Goal: Task Accomplishment & Management: Manage account settings

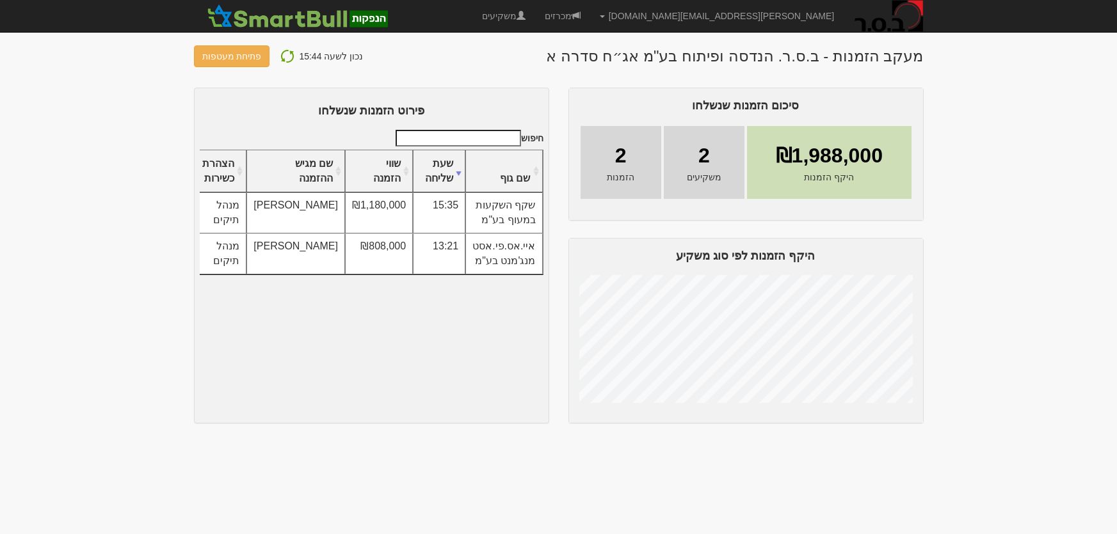
click at [281, 58] on img at bounding box center [287, 56] width 15 height 15
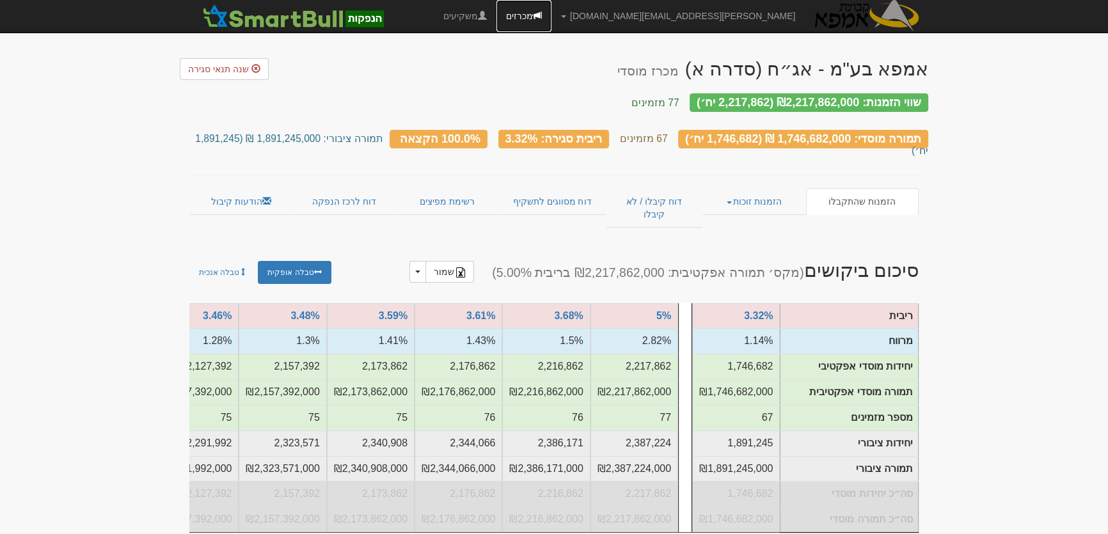
click at [552, 13] on link "מכרזים" at bounding box center [524, 16] width 55 height 32
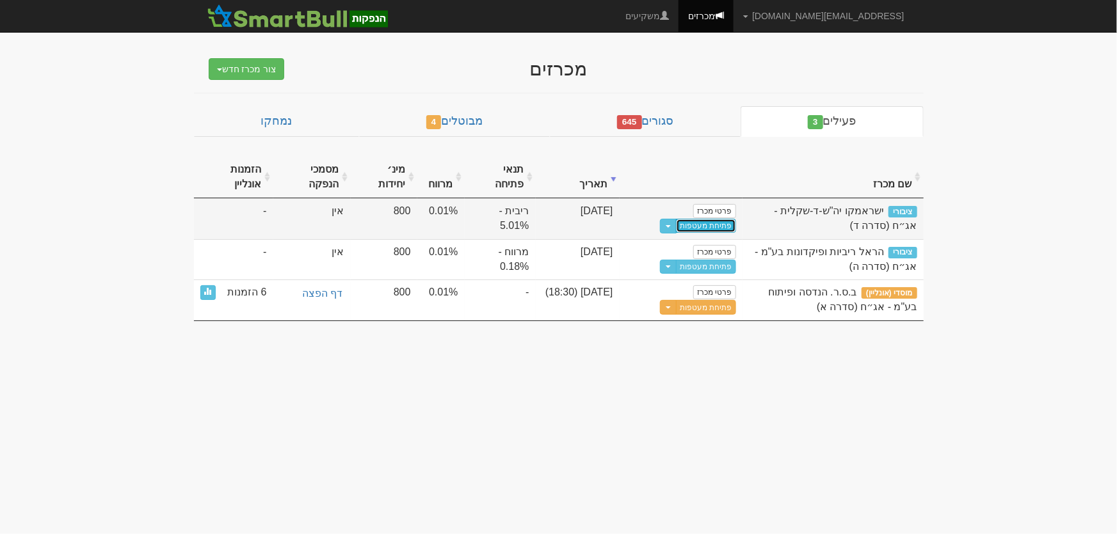
click at [709, 225] on link "פתיחת מעטפות" at bounding box center [706, 226] width 60 height 14
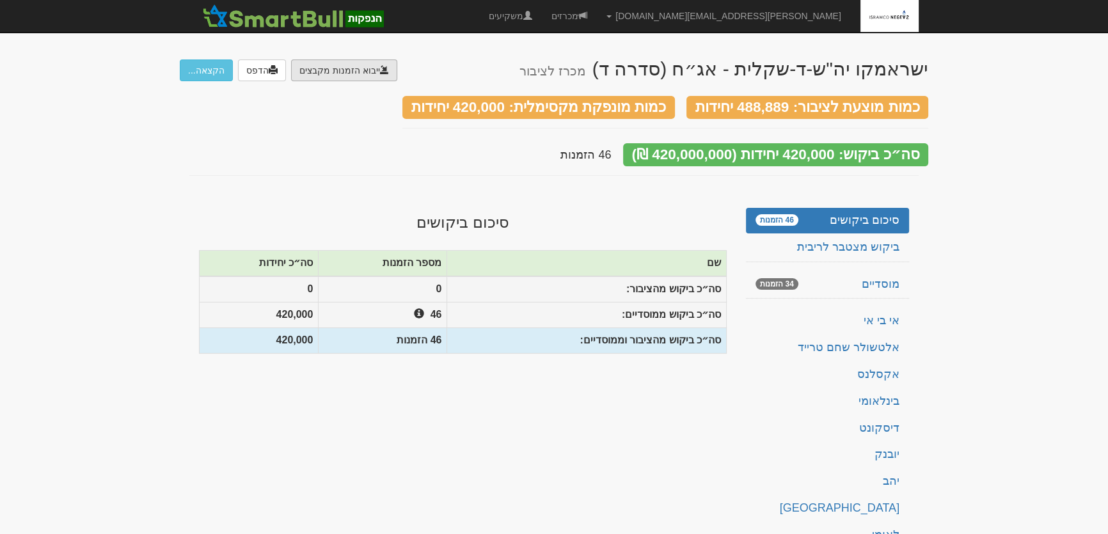
type input "C:\fakepath\לאומי.ems"
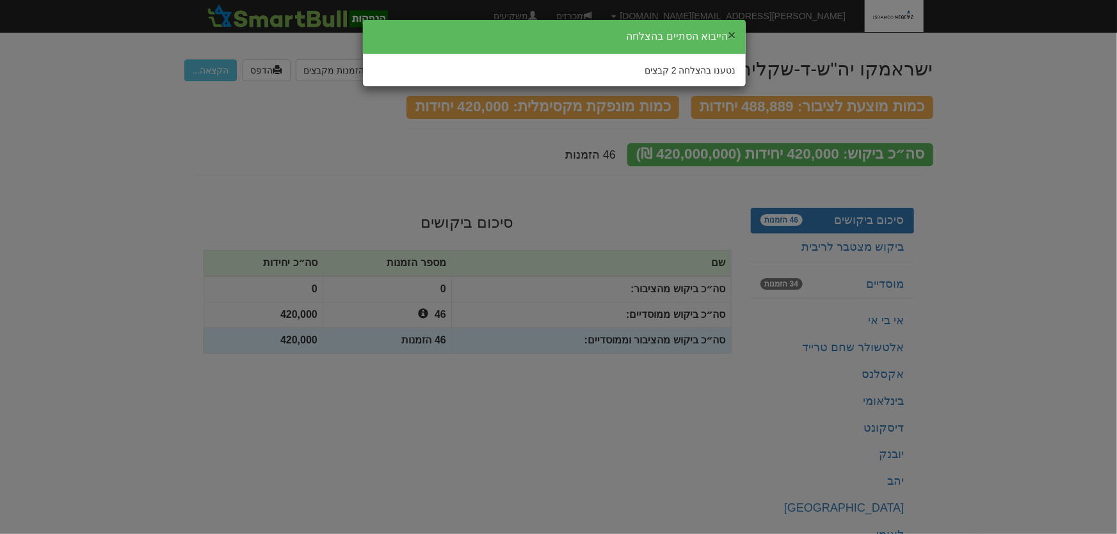
click at [730, 35] on button "×" at bounding box center [732, 34] width 8 height 13
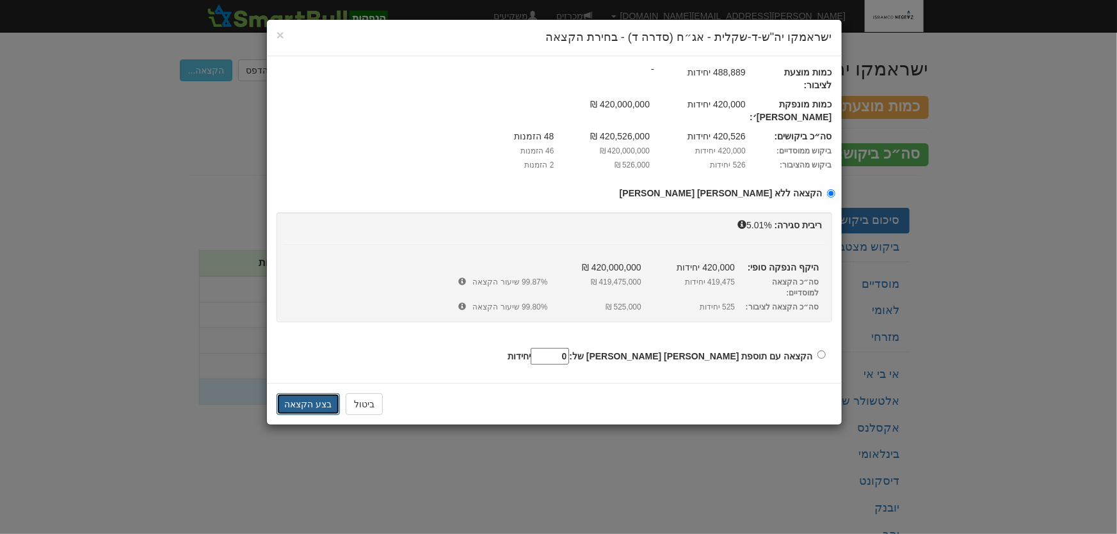
click at [303, 394] on button "בצע הקצאה" at bounding box center [308, 405] width 64 height 22
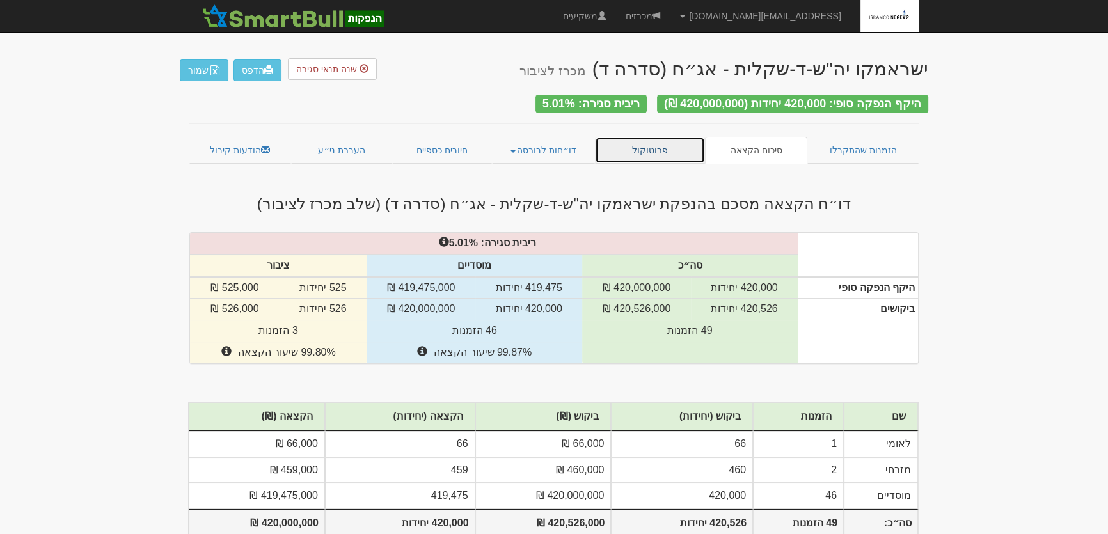
click at [646, 146] on link "פרוטוקול" at bounding box center [650, 150] width 110 height 27
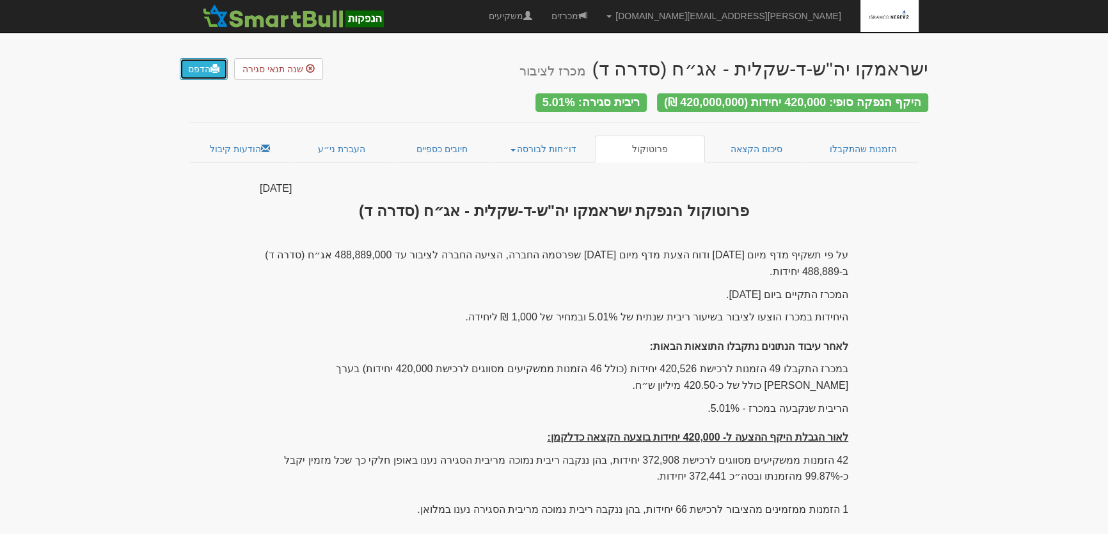
click at [207, 67] on link "הדפס" at bounding box center [204, 69] width 48 height 22
click at [518, 142] on link "דו״חות לבורסה" at bounding box center [544, 149] width 104 height 27
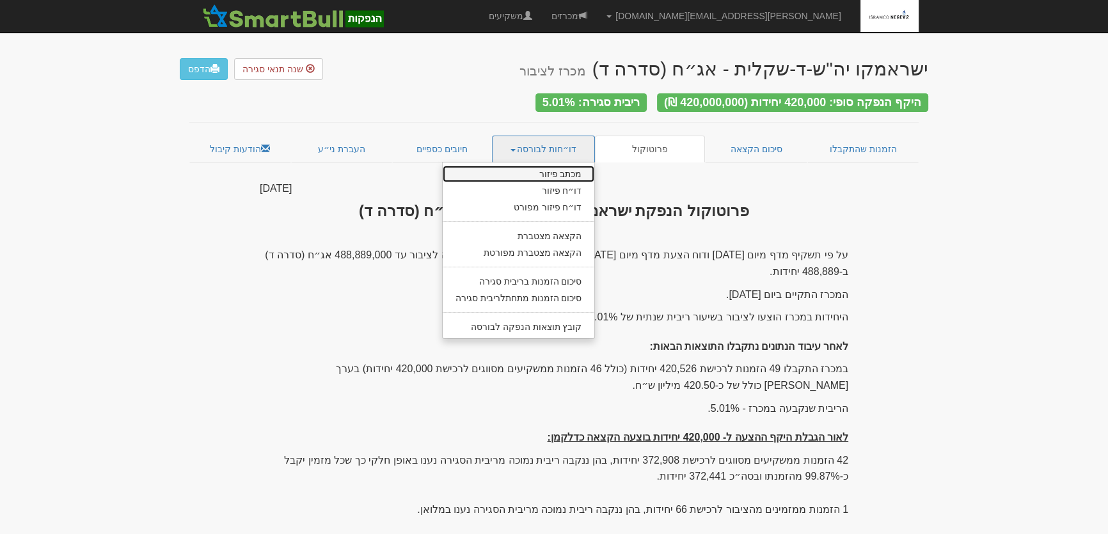
click at [543, 169] on link "מכתב פיזור" at bounding box center [519, 174] width 152 height 17
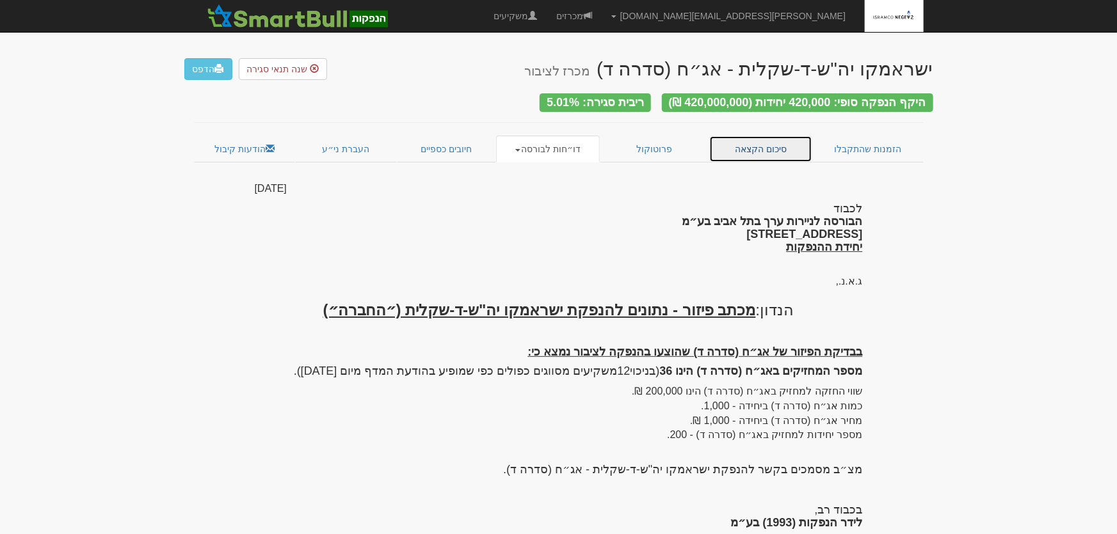
click at [751, 147] on link "סיכום הקצאה" at bounding box center [760, 149] width 103 height 27
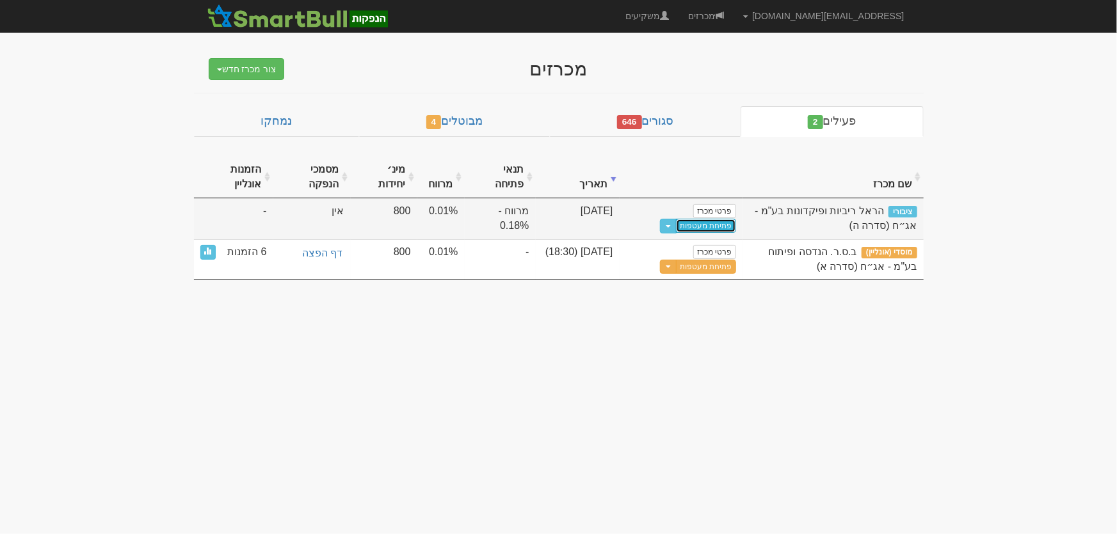
click at [712, 227] on link "פתיחת מעטפות" at bounding box center [706, 226] width 60 height 14
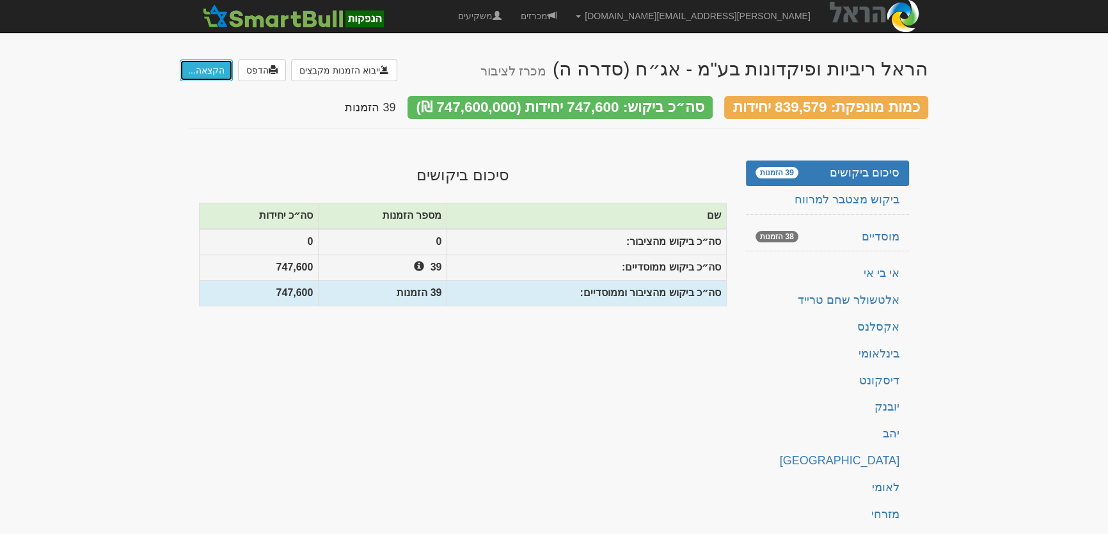
click at [205, 69] on button "הקצאה..." at bounding box center [206, 71] width 53 height 22
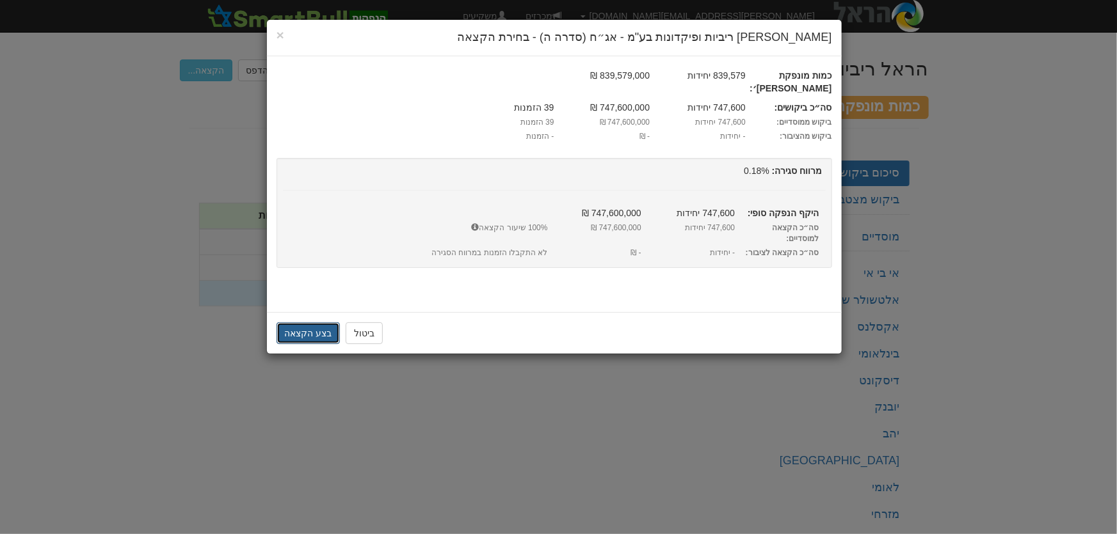
click at [302, 323] on button "בצע הקצאה" at bounding box center [308, 334] width 64 height 22
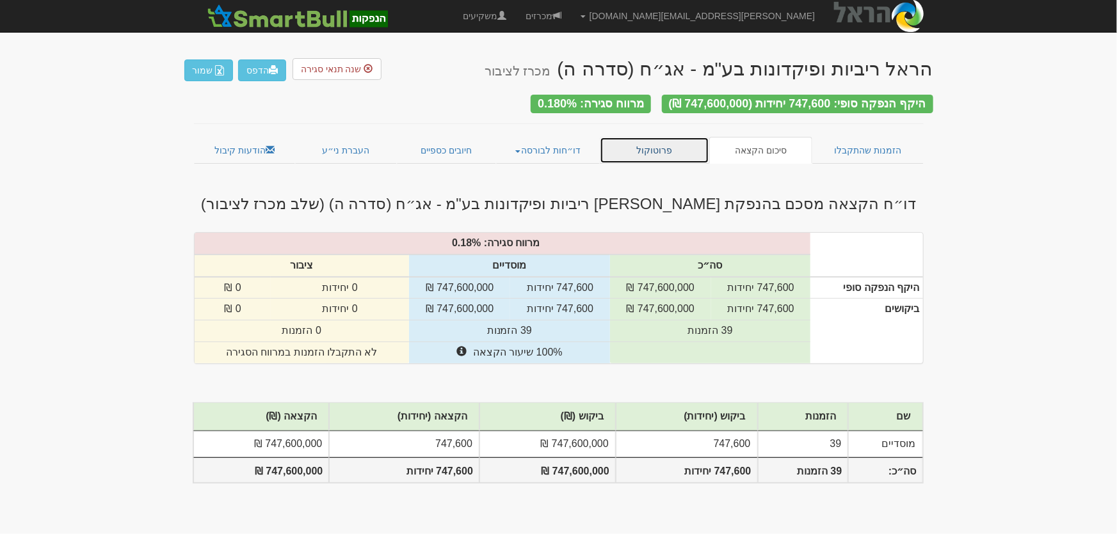
click at [658, 147] on link "פרוטוקול" at bounding box center [655, 150] width 110 height 27
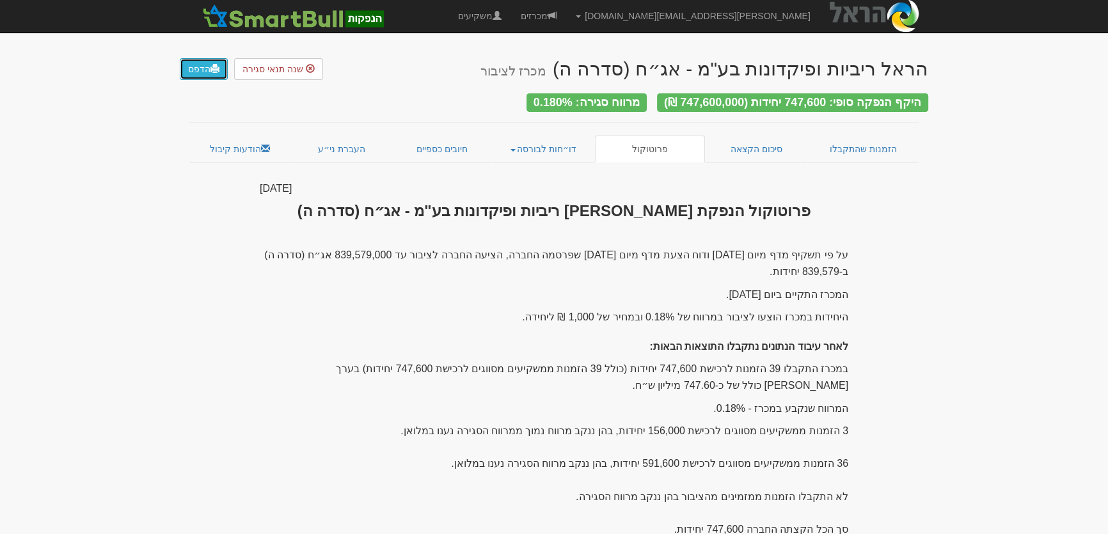
click at [201, 74] on link "הדפס" at bounding box center [204, 69] width 48 height 22
click at [537, 145] on link "דו״חות לבורסה" at bounding box center [544, 149] width 104 height 27
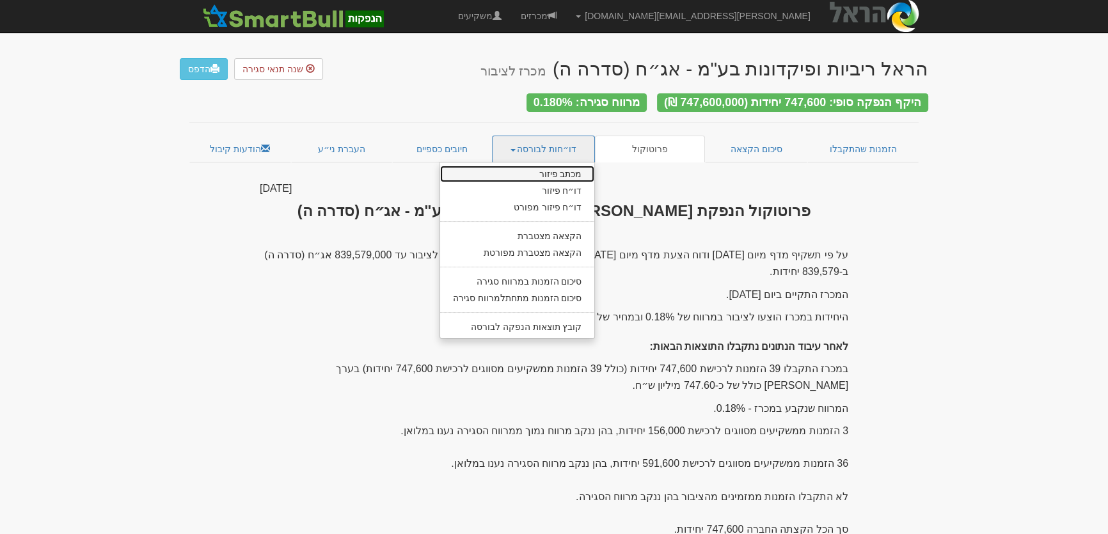
click at [562, 168] on link "מכתב פיזור" at bounding box center [517, 174] width 155 height 17
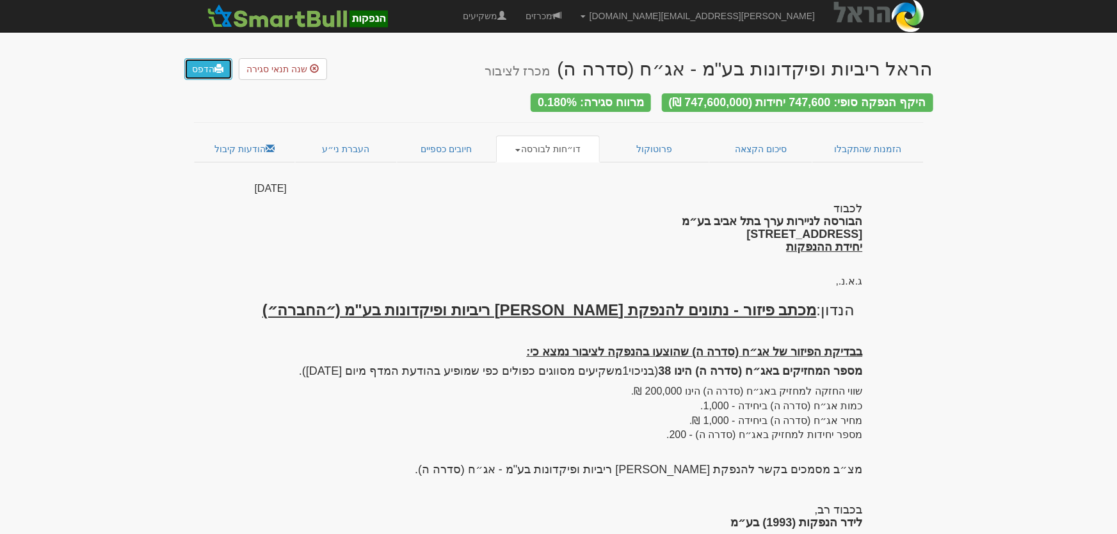
click at [186, 69] on link "הדפס" at bounding box center [208, 69] width 48 height 22
click at [755, 145] on link "סיכום הקצאה" at bounding box center [760, 149] width 103 height 27
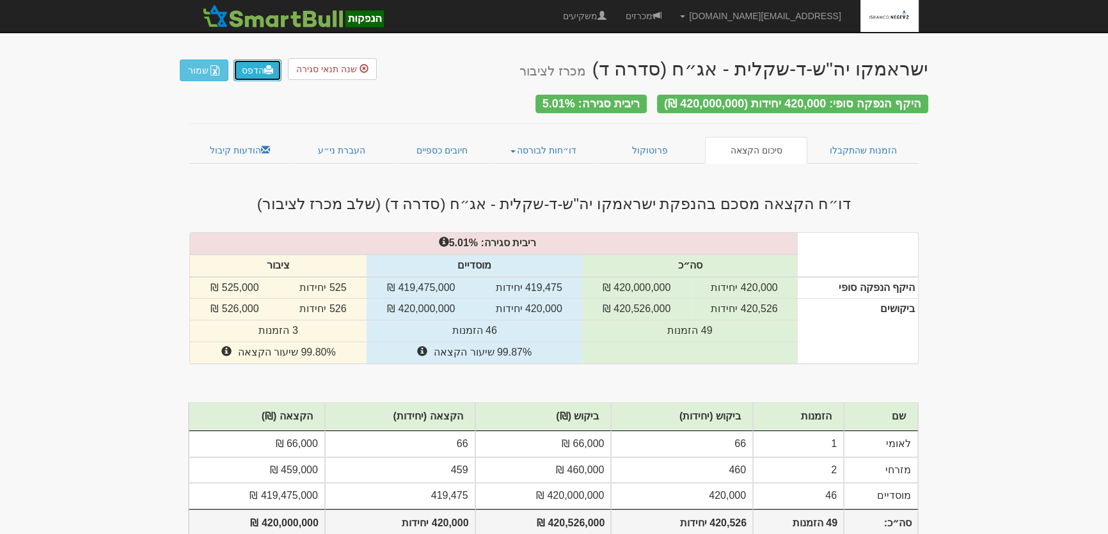
click at [253, 72] on link "הדפס" at bounding box center [258, 71] width 48 height 22
click at [553, 149] on link "דו״חות לבורסה" at bounding box center [544, 150] width 104 height 27
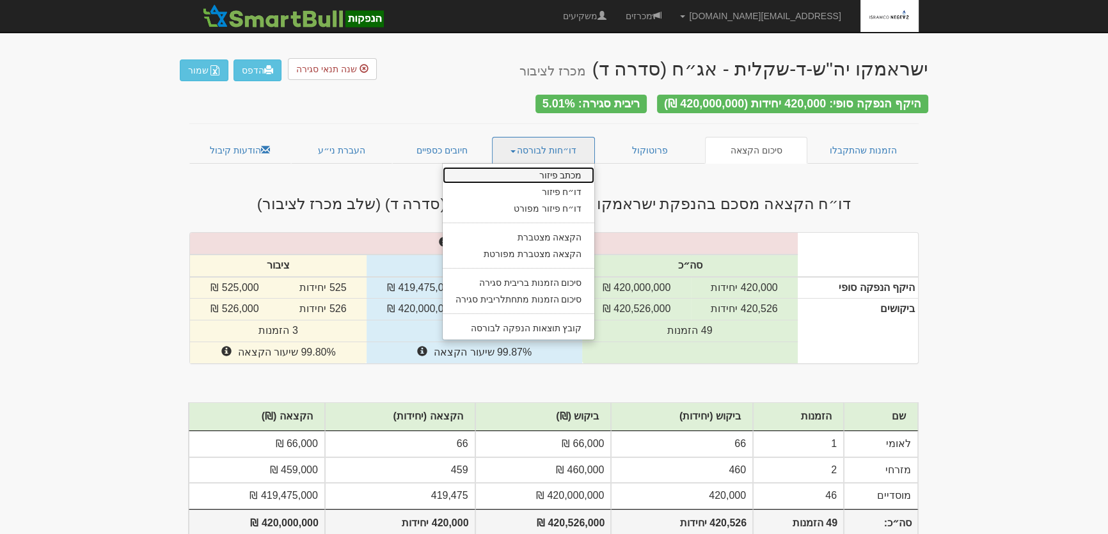
click at [565, 170] on link "מכתב פיזור" at bounding box center [519, 175] width 152 height 17
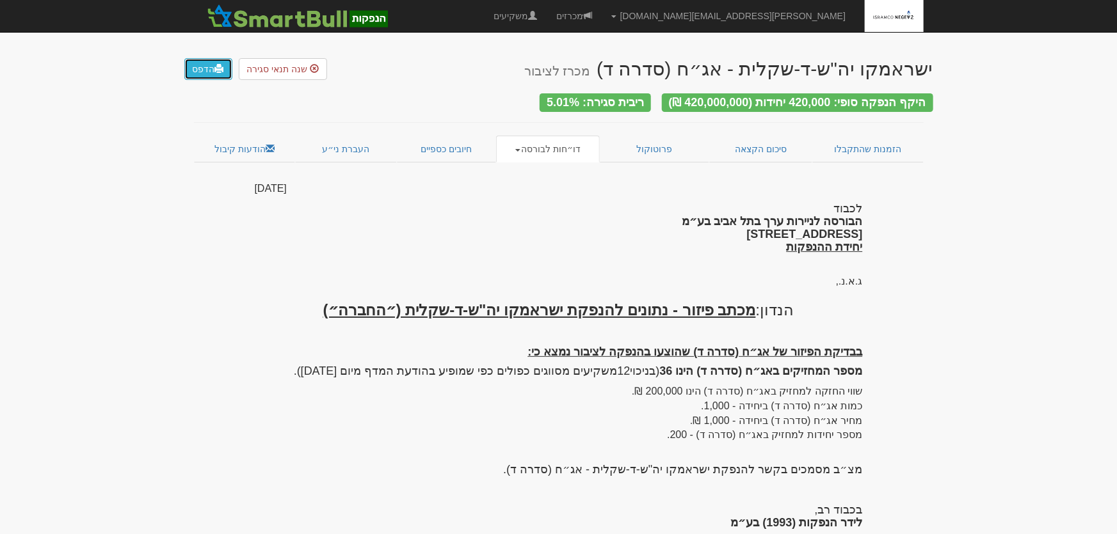
click at [205, 70] on link "הדפס" at bounding box center [208, 69] width 48 height 22
click at [550, 146] on link "דו״חות לבורסה" at bounding box center [548, 149] width 104 height 27
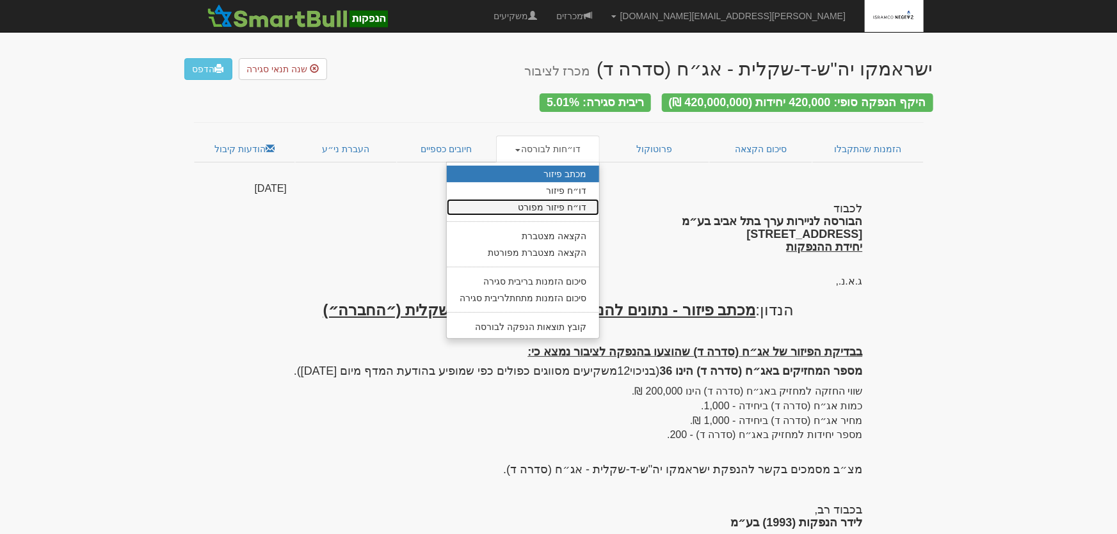
click at [548, 200] on link "דו״ח פיזור מפורט" at bounding box center [523, 207] width 152 height 17
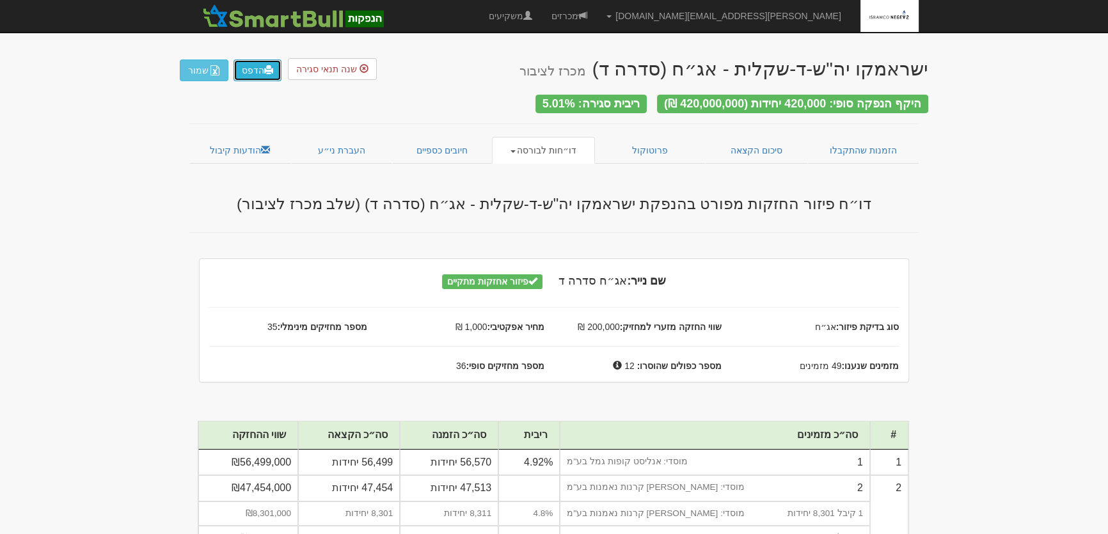
click at [246, 66] on link "הדפס" at bounding box center [258, 71] width 48 height 22
click at [522, 143] on link "דו״חות לבורסה" at bounding box center [544, 150] width 104 height 27
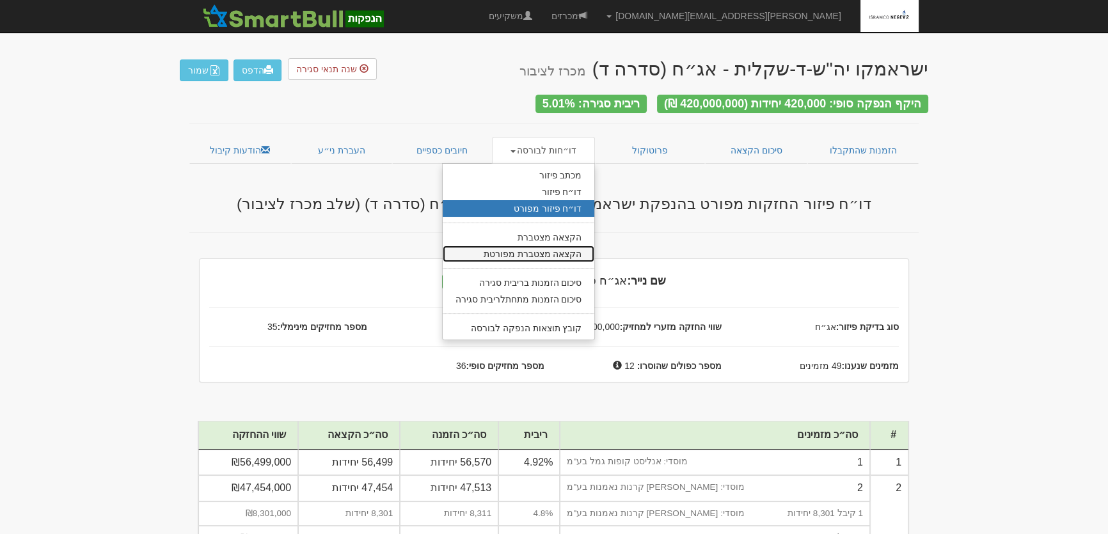
click at [529, 248] on link "הקצאה מצטברת מפורטת" at bounding box center [519, 254] width 152 height 17
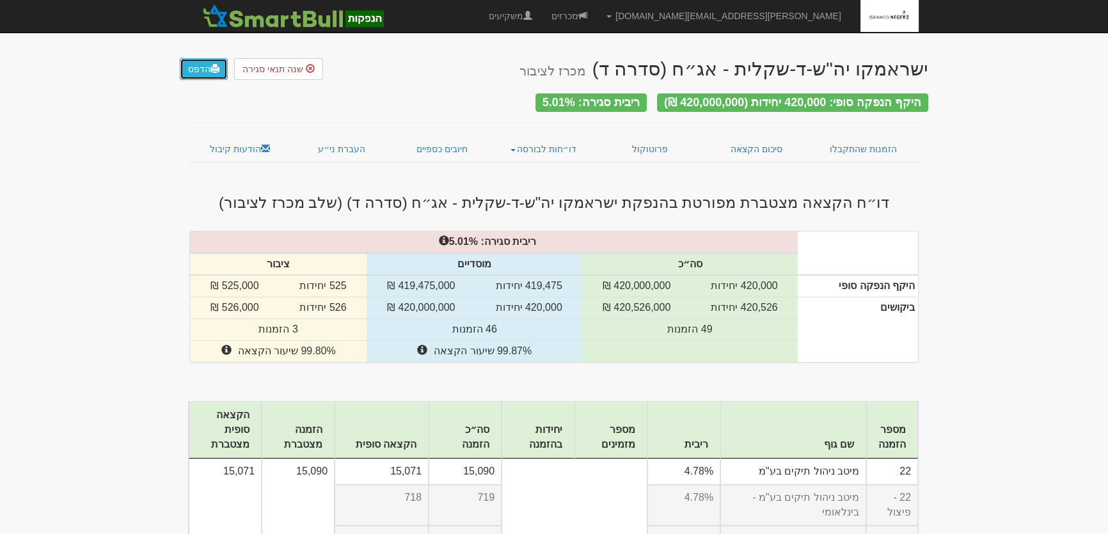
click at [193, 68] on link "הדפס" at bounding box center [204, 69] width 48 height 22
drag, startPoint x: 544, startPoint y: 141, endPoint x: 546, endPoint y: 148, distance: 7.3
click at [545, 141] on link "דו״חות לבורסה" at bounding box center [544, 149] width 104 height 27
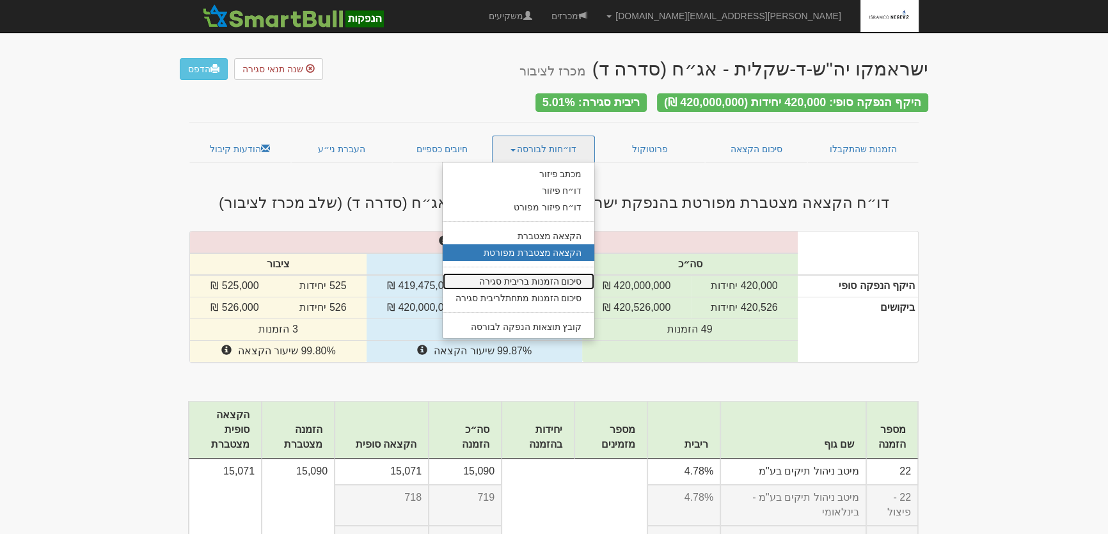
click at [561, 275] on link "סיכום הזמנות בריבית סגירה" at bounding box center [519, 281] width 152 height 17
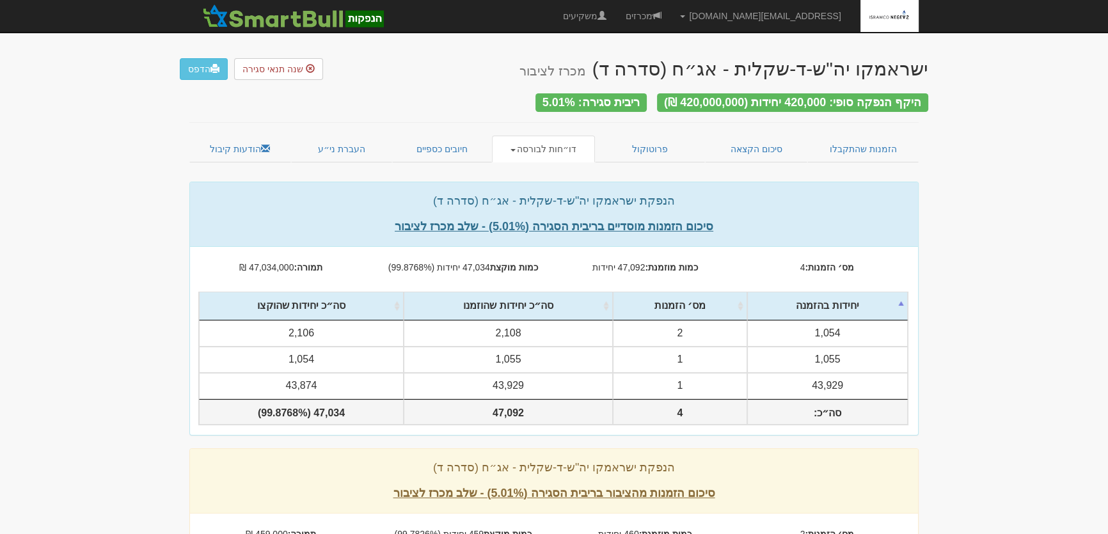
click at [562, 145] on link "דו״חות לבורסה" at bounding box center [544, 149] width 104 height 27
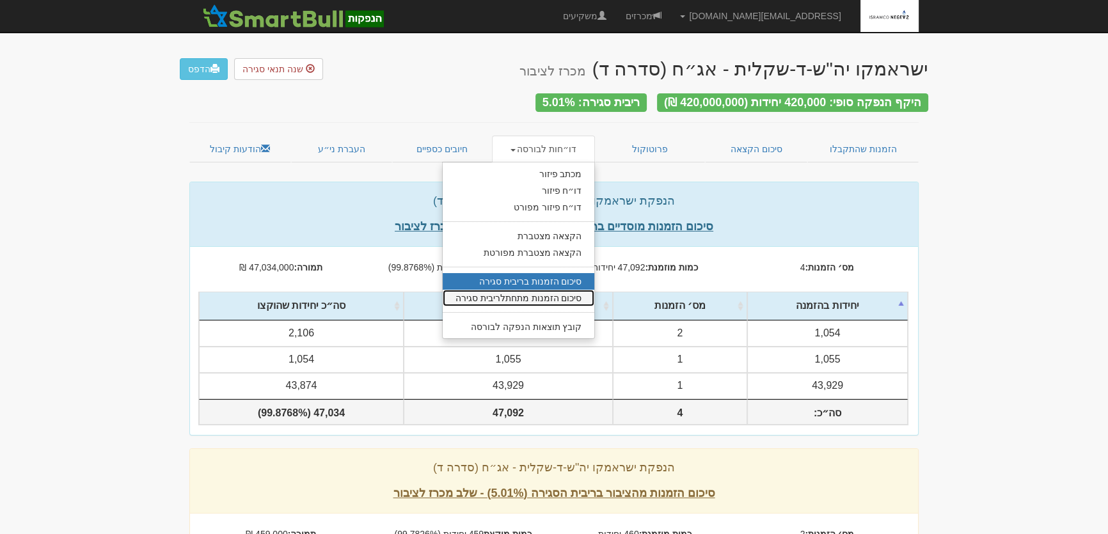
click at [566, 291] on link "סיכום הזמנות מתחתלריבית סגירה" at bounding box center [519, 298] width 152 height 17
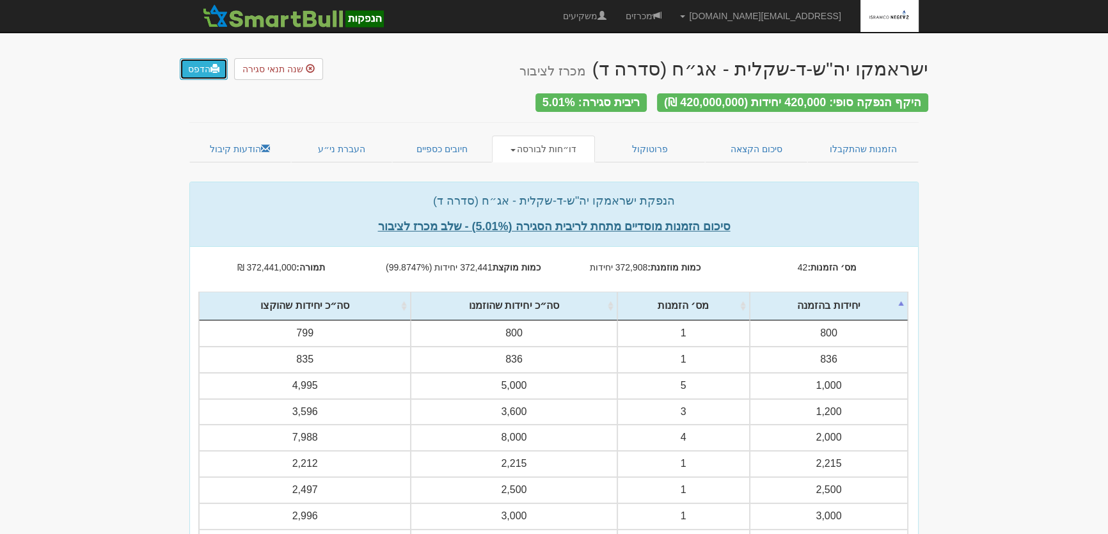
click at [202, 70] on link "הדפס" at bounding box center [204, 69] width 48 height 22
click at [437, 145] on link "חיובים כספיים" at bounding box center [442, 149] width 100 height 27
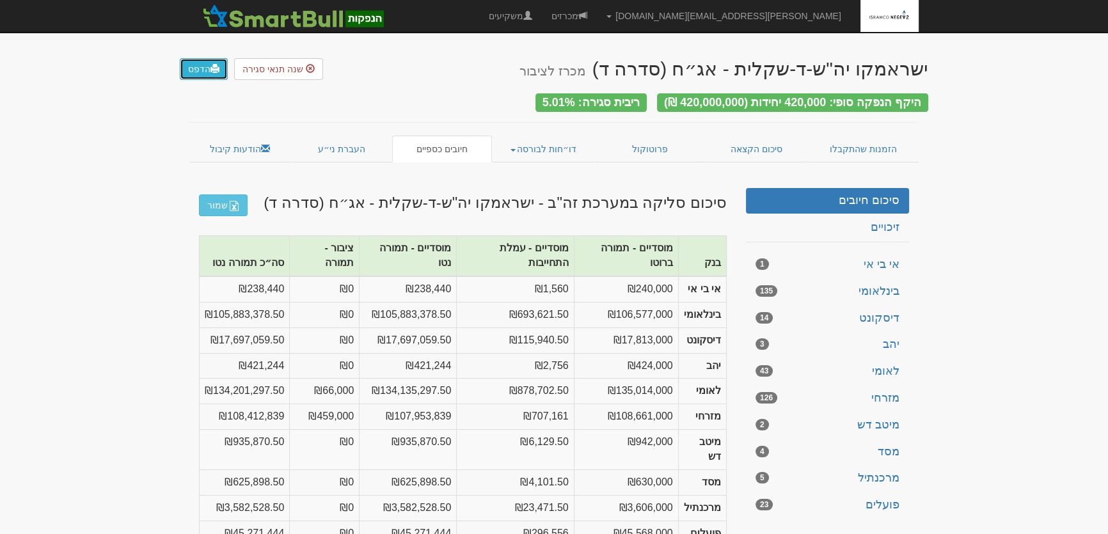
click at [195, 72] on link "הדפס" at bounding box center [204, 69] width 48 height 22
click at [755, 147] on link "סיכום הקצאה" at bounding box center [756, 149] width 103 height 27
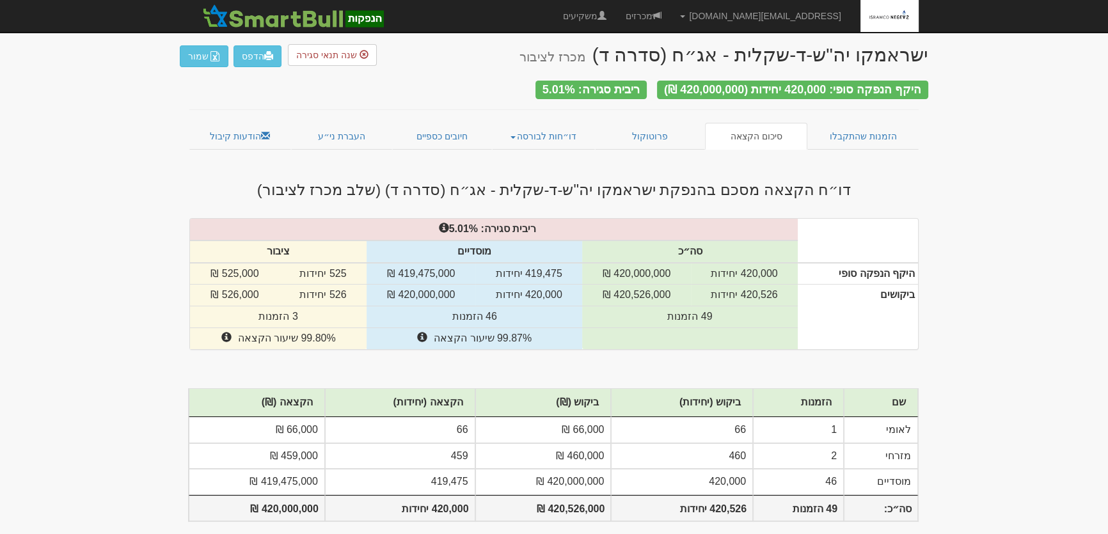
scroll to position [20, 0]
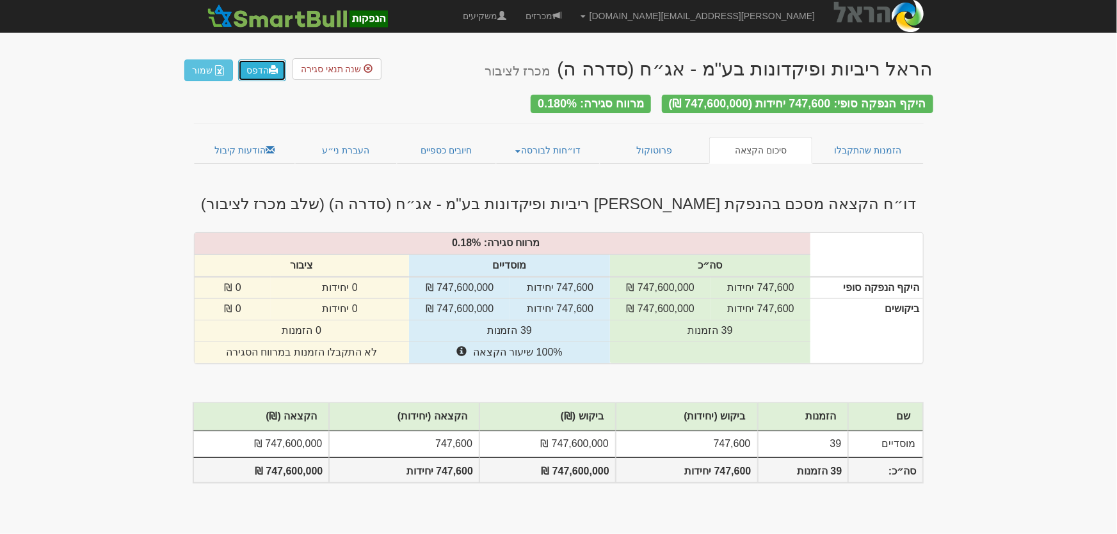
click at [255, 71] on link "הדפס" at bounding box center [262, 71] width 48 height 22
click at [561, 137] on link "דו״חות לבורסה" at bounding box center [548, 150] width 104 height 27
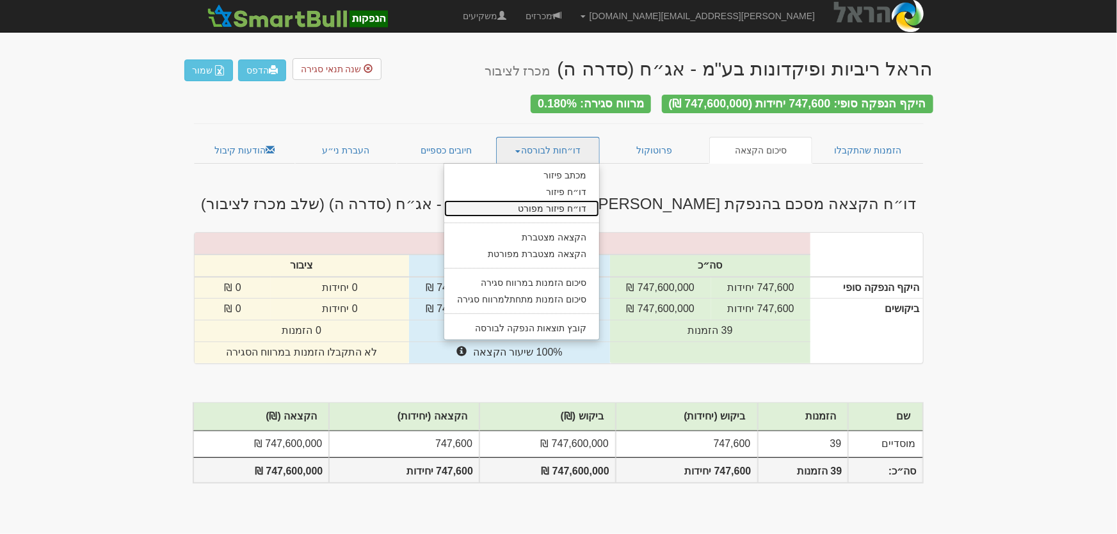
click at [566, 205] on link "דו״ח פיזור מפורט" at bounding box center [521, 208] width 155 height 17
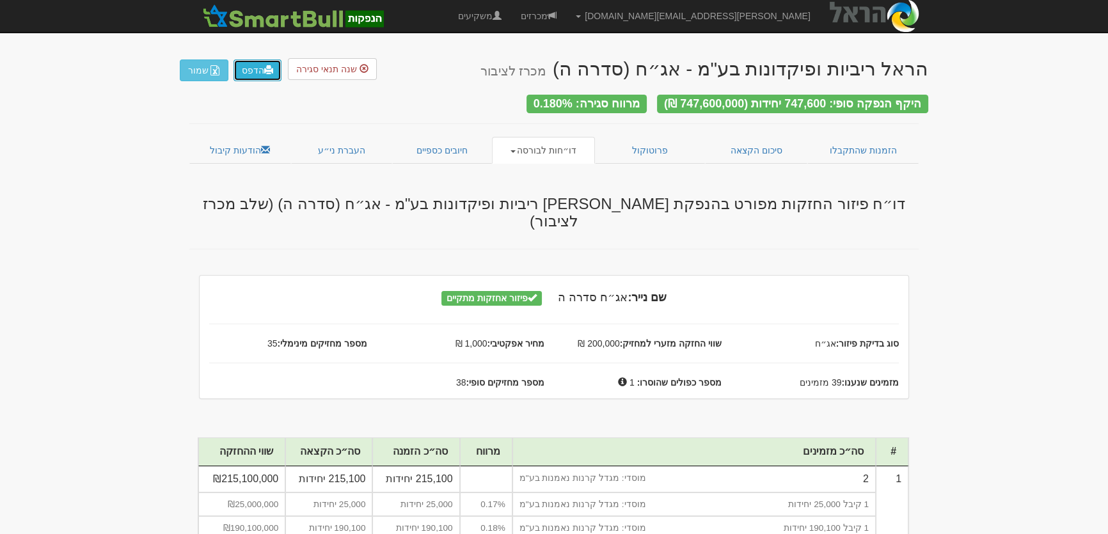
click at [254, 76] on link "הדפס" at bounding box center [258, 71] width 48 height 22
click at [547, 147] on link "דו״חות לבורסה" at bounding box center [544, 150] width 104 height 27
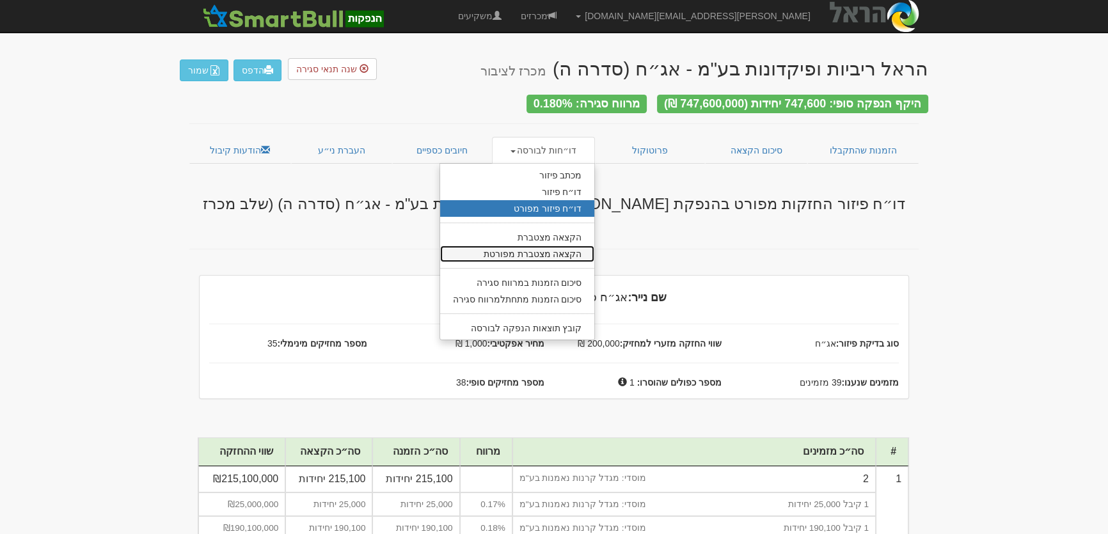
click at [559, 250] on link "הקצאה מצטברת מפורטת" at bounding box center [517, 254] width 155 height 17
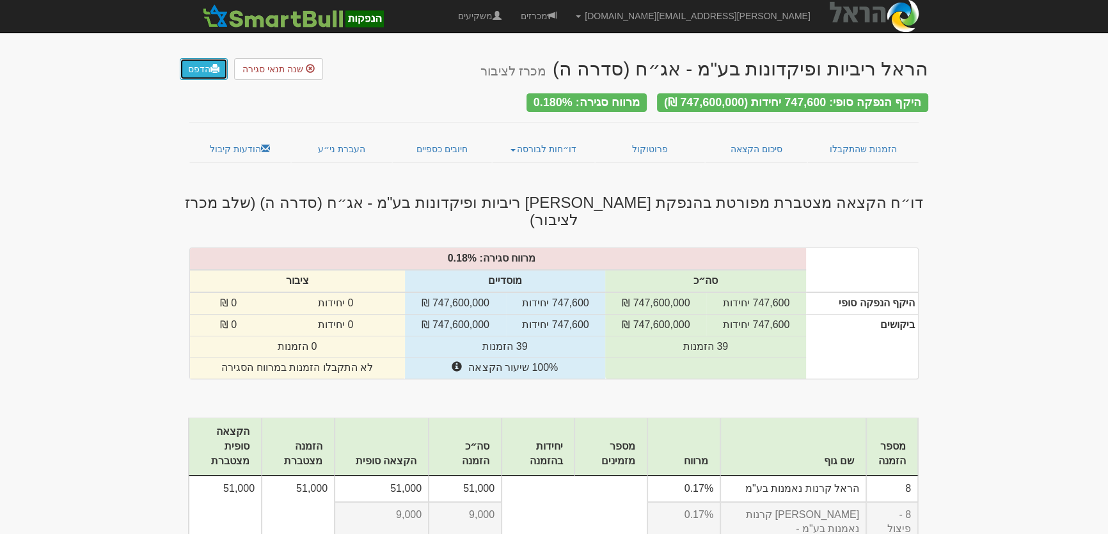
click at [199, 69] on link "הדפס" at bounding box center [204, 69] width 48 height 22
click at [527, 138] on link "דו״חות לבורסה" at bounding box center [544, 149] width 104 height 27
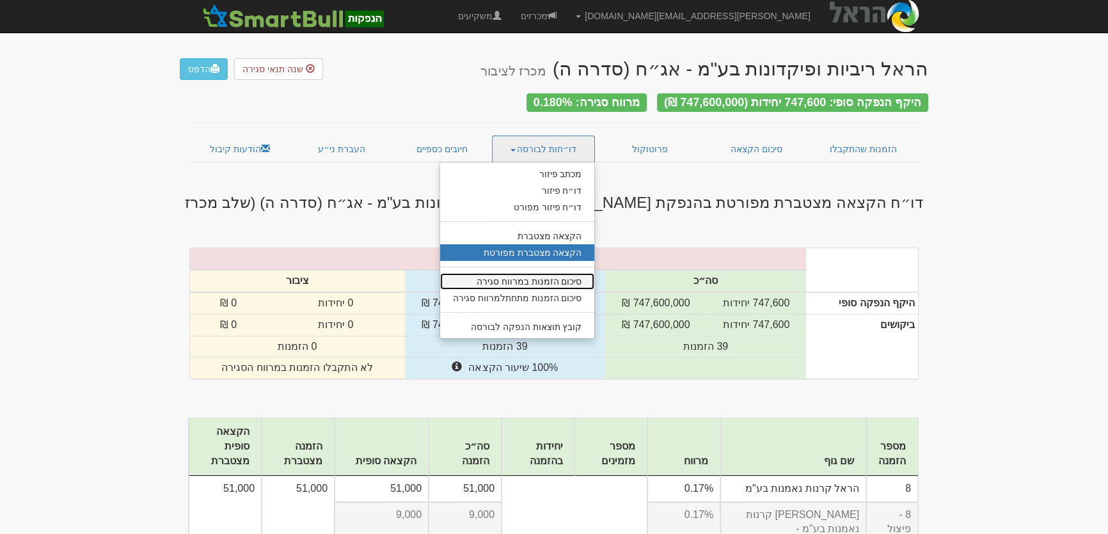
click at [566, 279] on link "סיכום הזמנות במרווח סגירה" at bounding box center [517, 281] width 155 height 17
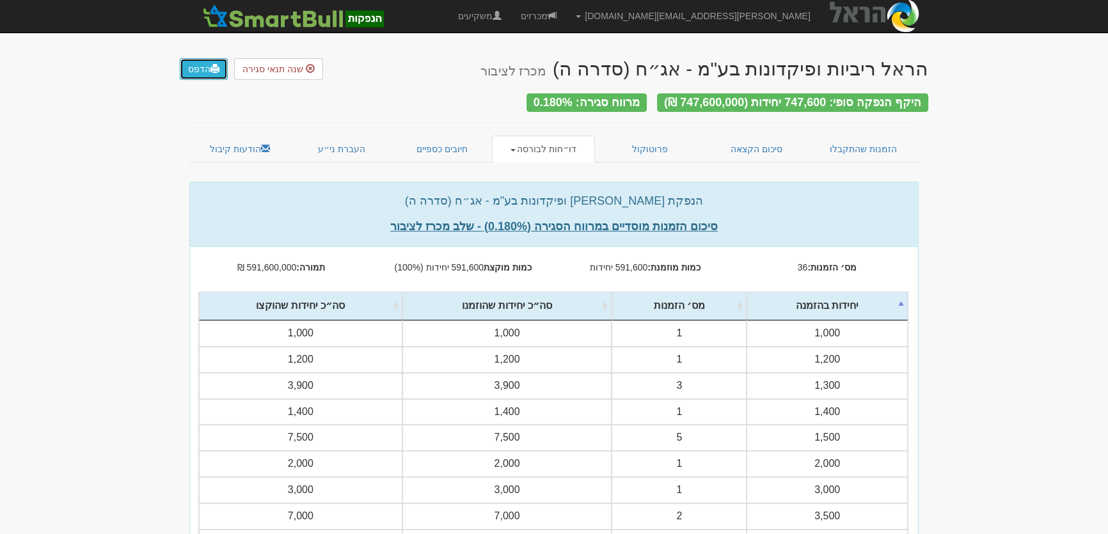
drag, startPoint x: 0, startPoint y: 0, endPoint x: 195, endPoint y: 66, distance: 205.4
click at [195, 66] on link "הדפס" at bounding box center [204, 69] width 48 height 22
click at [549, 141] on link "דו״חות לבורסה" at bounding box center [544, 149] width 104 height 27
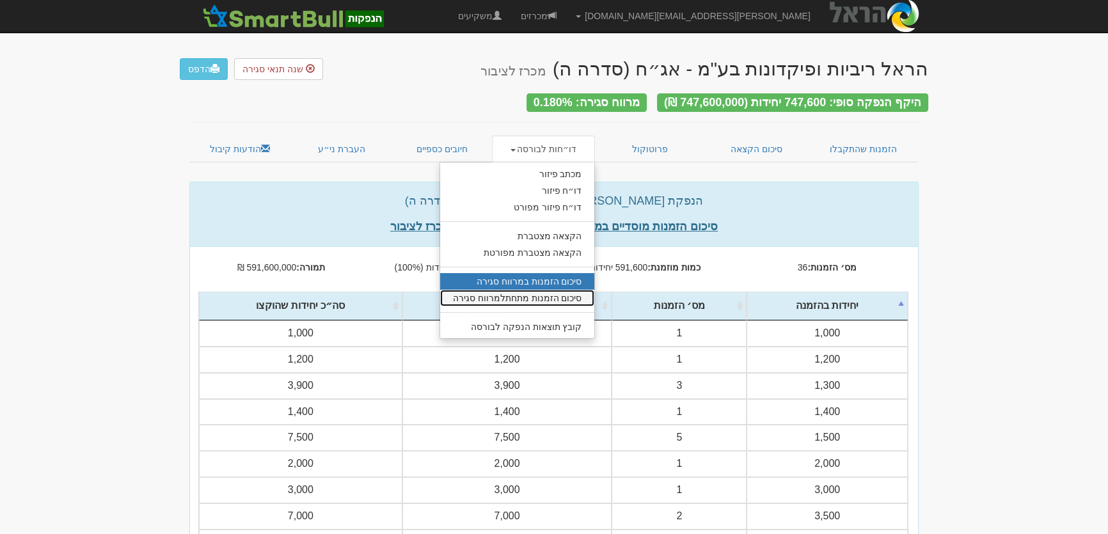
click at [550, 293] on link "סיכום הזמנות מתחתלמרווח סגירה" at bounding box center [517, 298] width 155 height 17
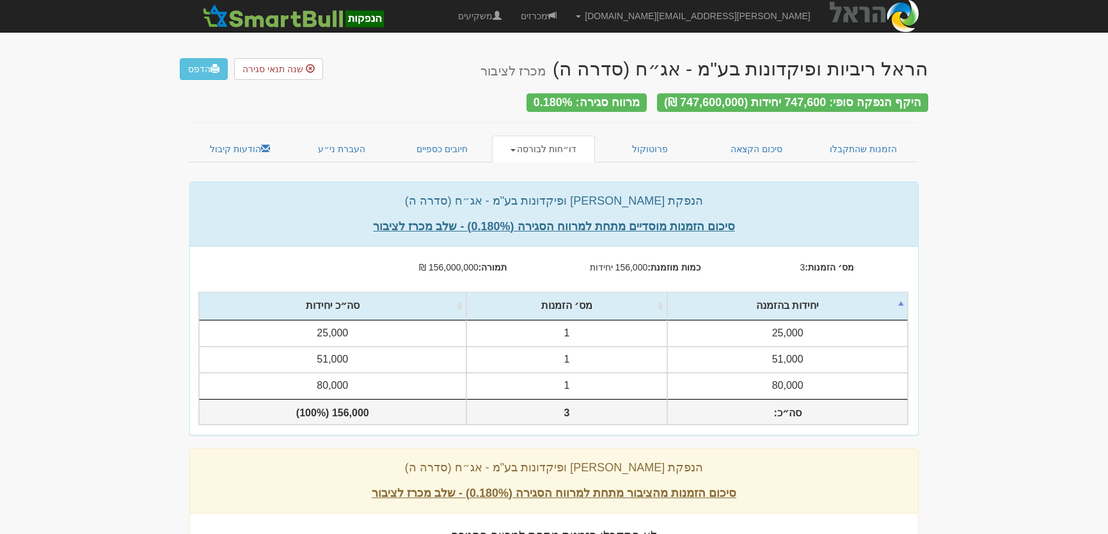
click at [204, 67] on link "הדפס" at bounding box center [204, 69] width 48 height 22
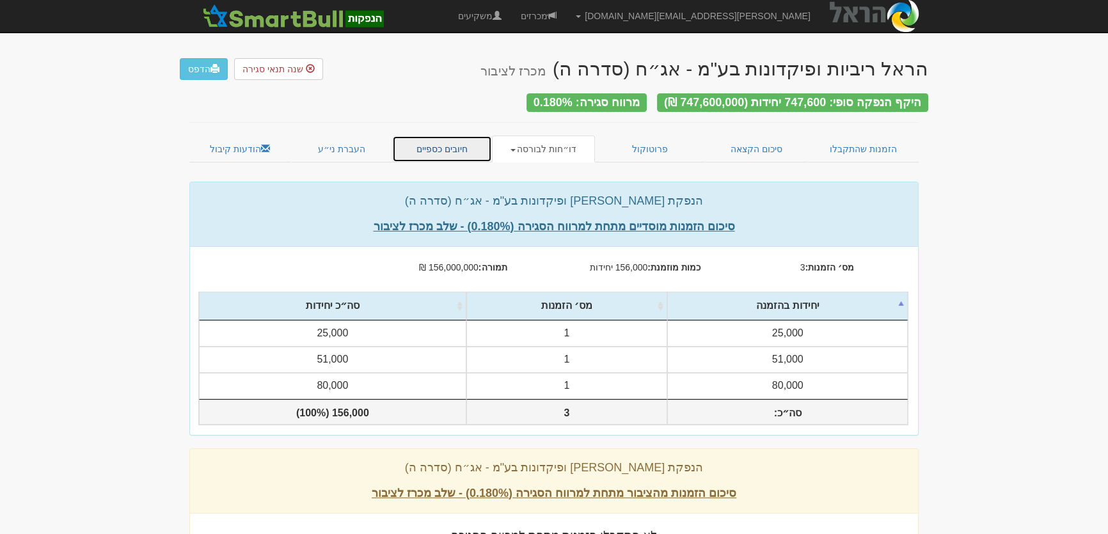
click at [440, 138] on link "חיובים כספיים" at bounding box center [442, 149] width 100 height 27
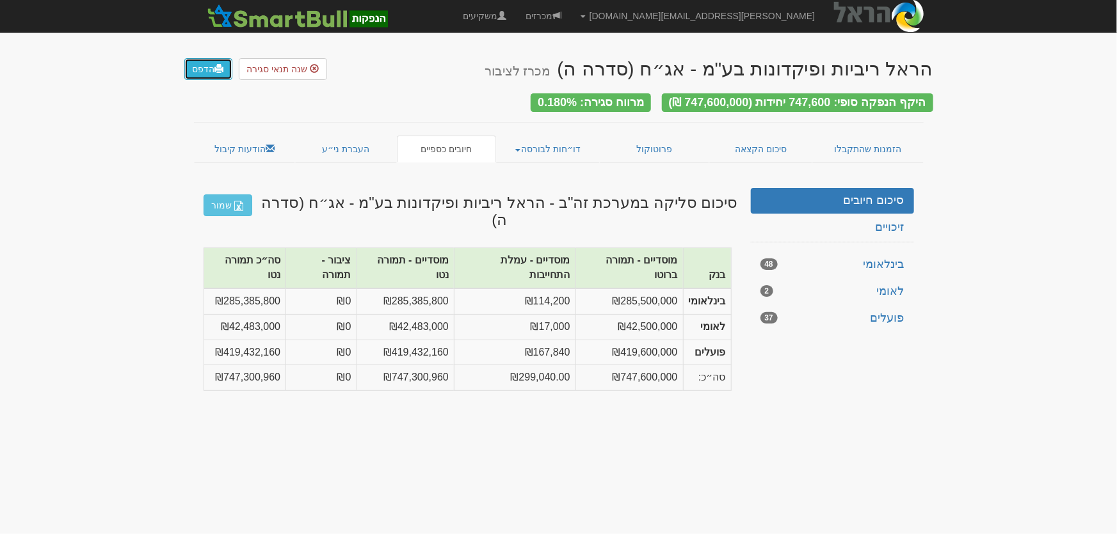
click at [205, 67] on link "הדפס" at bounding box center [208, 69] width 48 height 22
click at [753, 147] on link "סיכום הקצאה" at bounding box center [760, 149] width 103 height 27
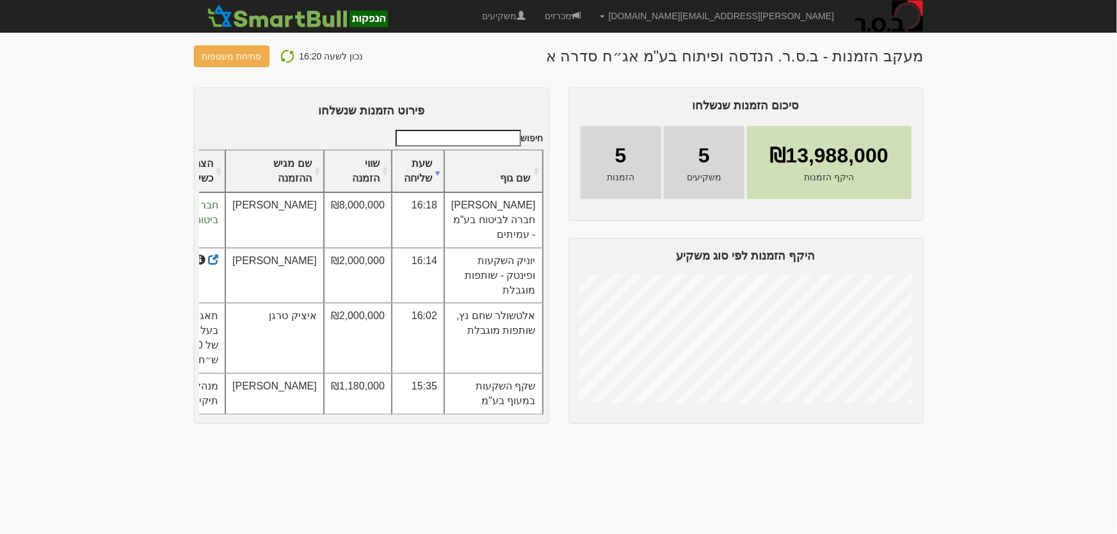
click at [283, 54] on img at bounding box center [287, 56] width 15 height 15
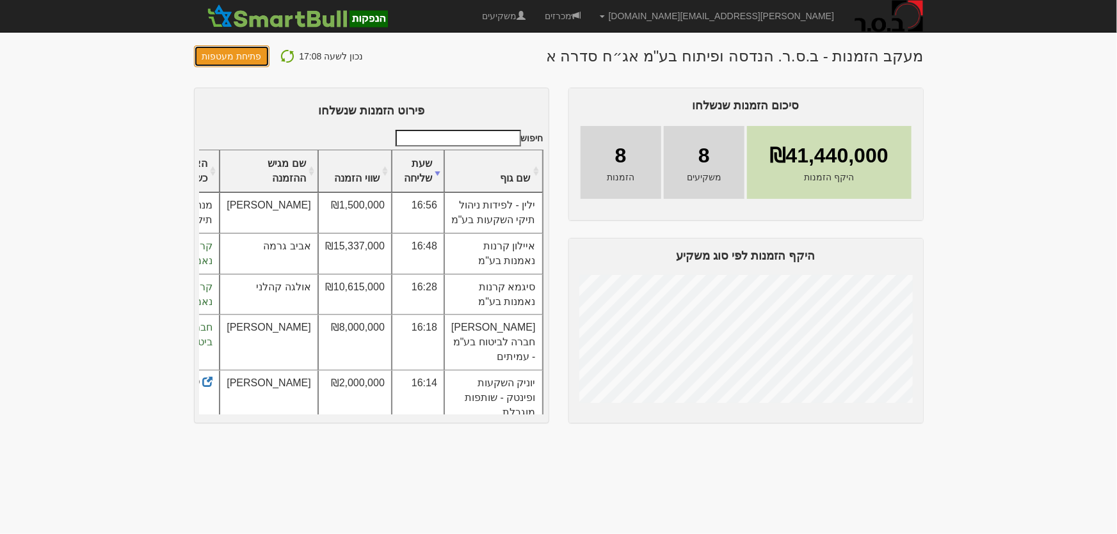
click at [230, 59] on button "פתיחת מעטפות" at bounding box center [232, 56] width 76 height 22
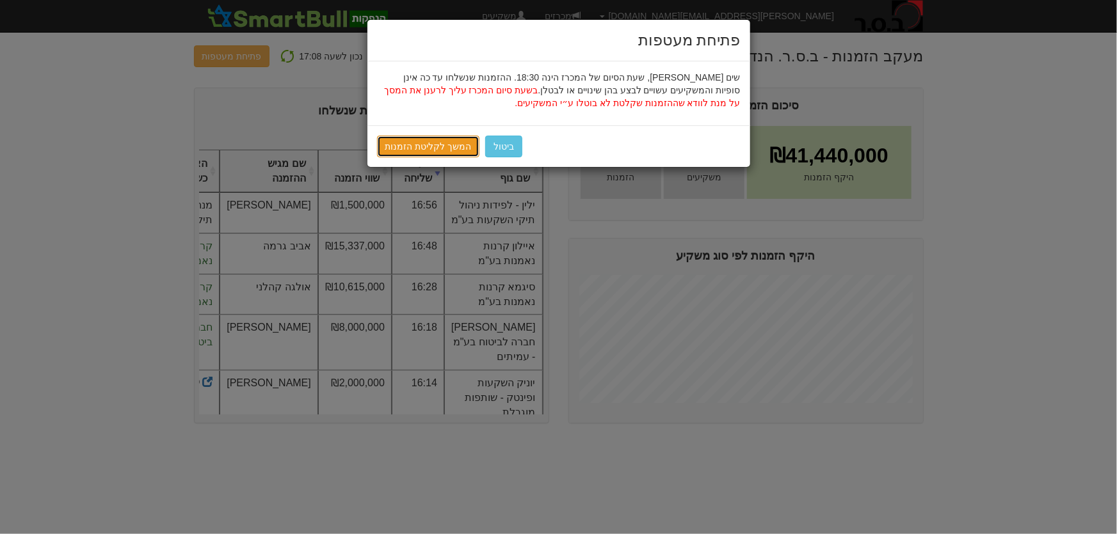
click at [414, 148] on link "המשך לקליטת הזמנות" at bounding box center [428, 147] width 103 height 22
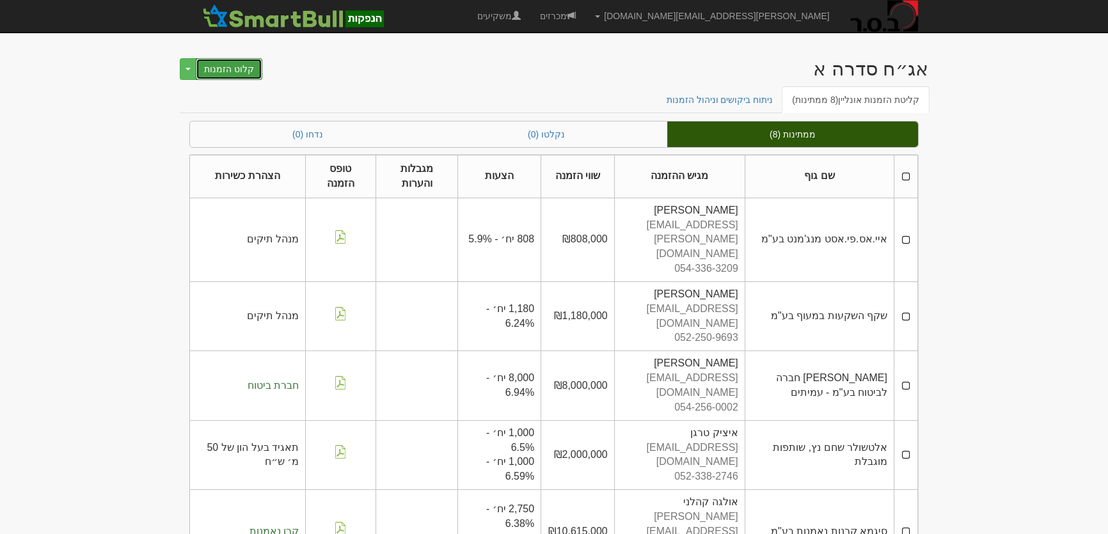
drag, startPoint x: 244, startPoint y: 64, endPoint x: 241, endPoint y: 70, distance: 7.2
click at [244, 64] on button "קלוט הזמנות" at bounding box center [229, 69] width 67 height 22
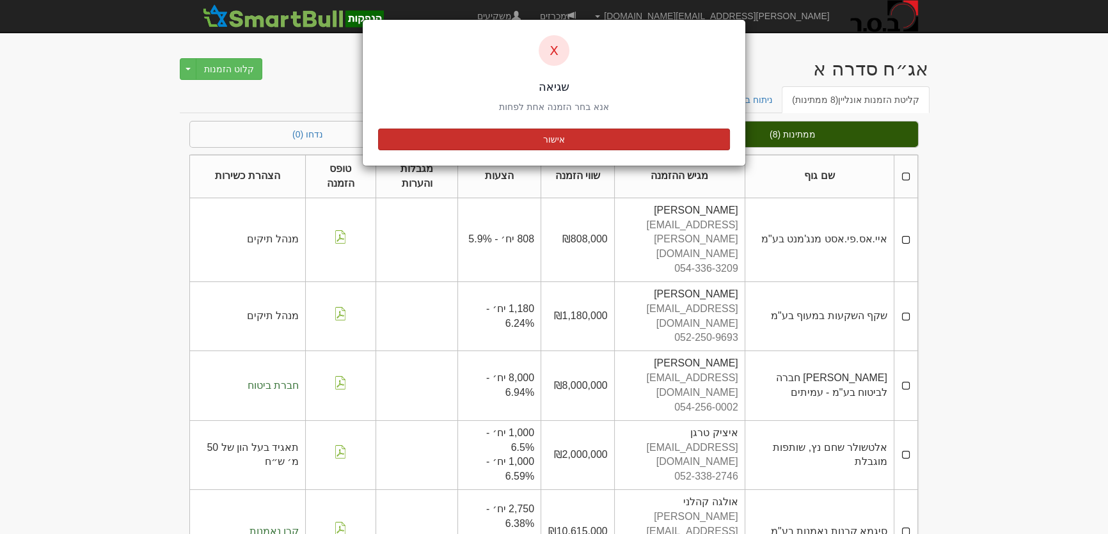
click at [570, 141] on button "אישור" at bounding box center [554, 140] width 352 height 22
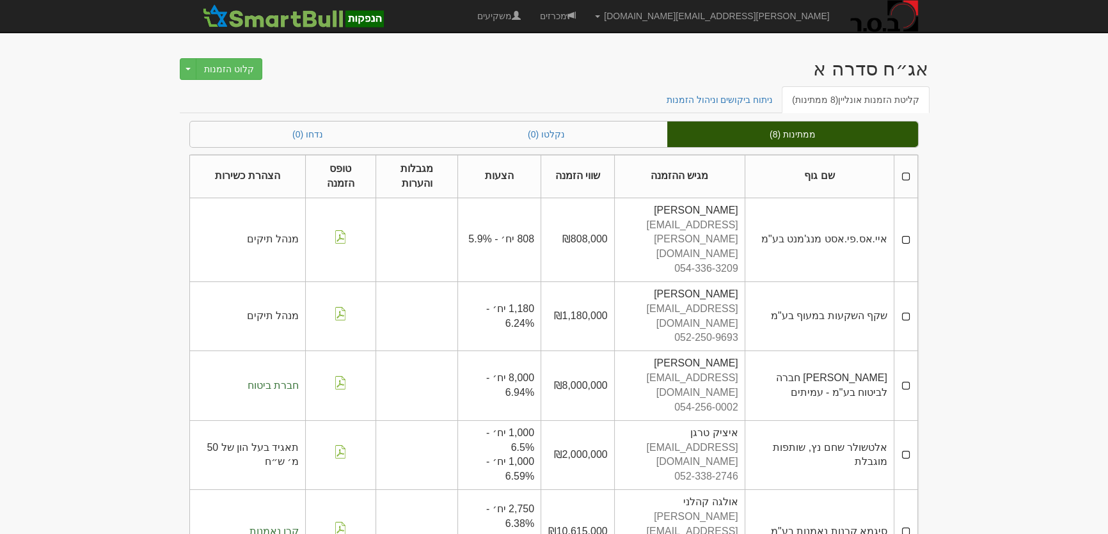
click at [905, 173] on th at bounding box center [906, 177] width 24 height 43
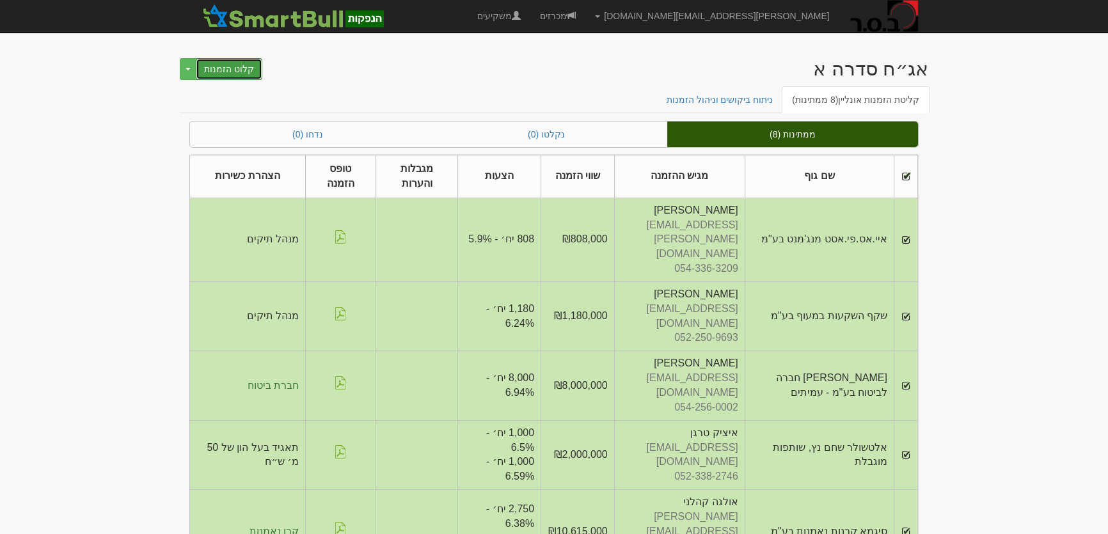
drag, startPoint x: 223, startPoint y: 67, endPoint x: 600, endPoint y: 239, distance: 414.4
click at [224, 67] on button "קלוט הזמנות" at bounding box center [229, 69] width 67 height 22
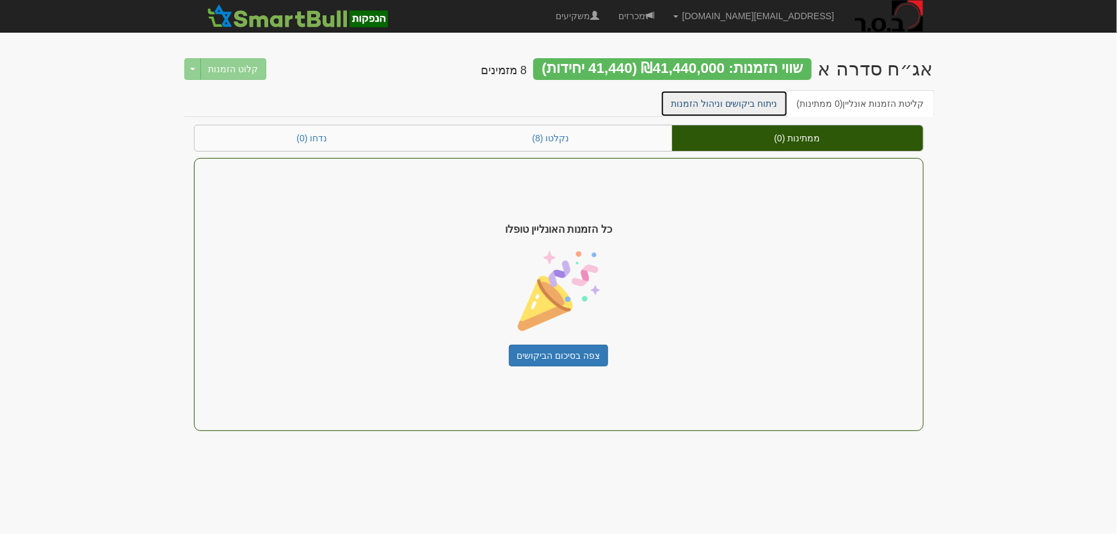
click at [743, 104] on link "ניתוח ביקושים וניהול הזמנות" at bounding box center [723, 103] width 127 height 27
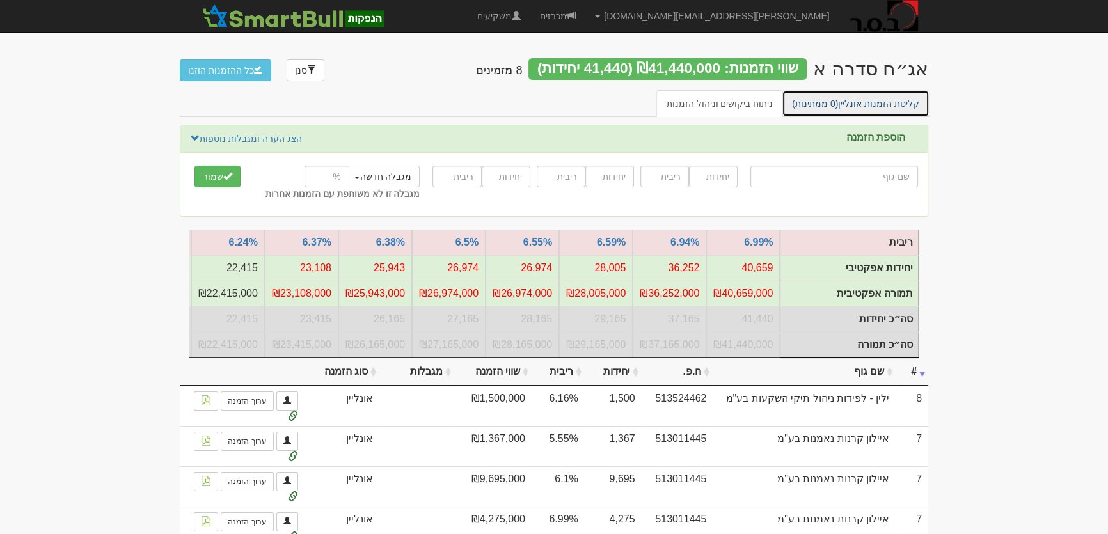
click at [870, 95] on link "קליטת הזמנות אונליין (0 ממתינות)" at bounding box center [856, 103] width 148 height 27
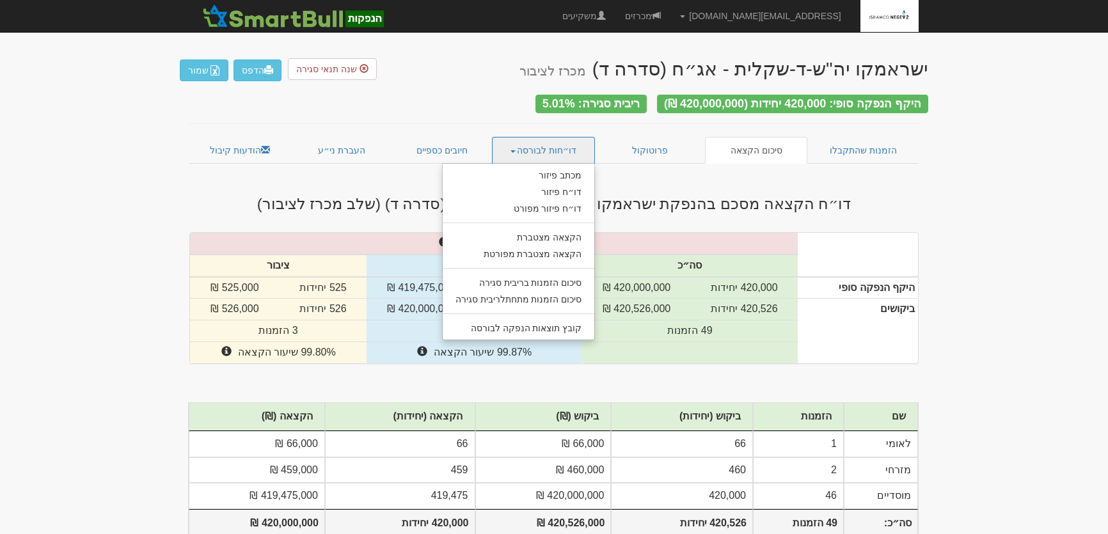
scroll to position [20, 0]
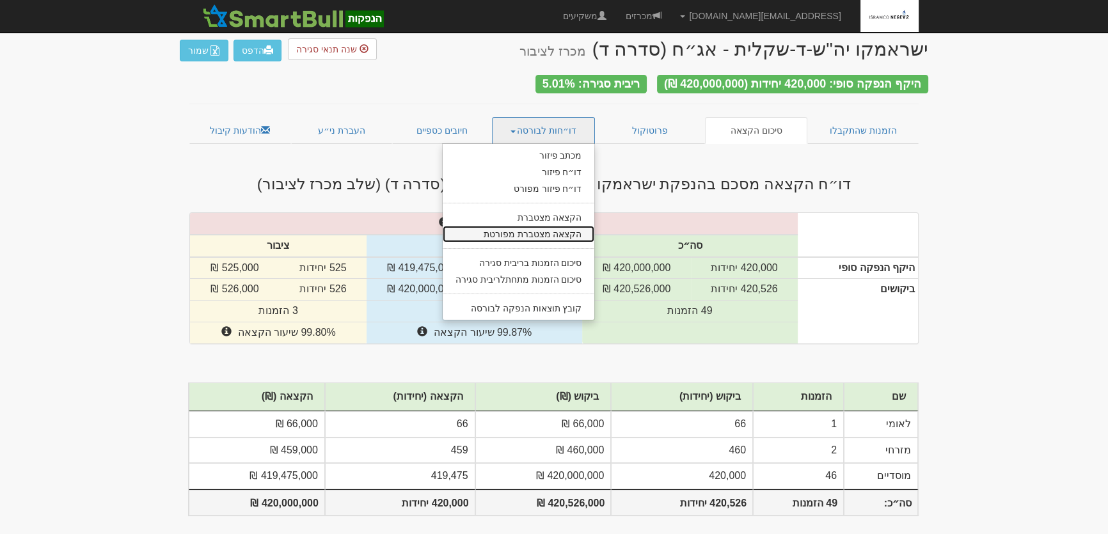
click at [531, 231] on link "הקצאה מצטברת מפורטת" at bounding box center [519, 234] width 152 height 17
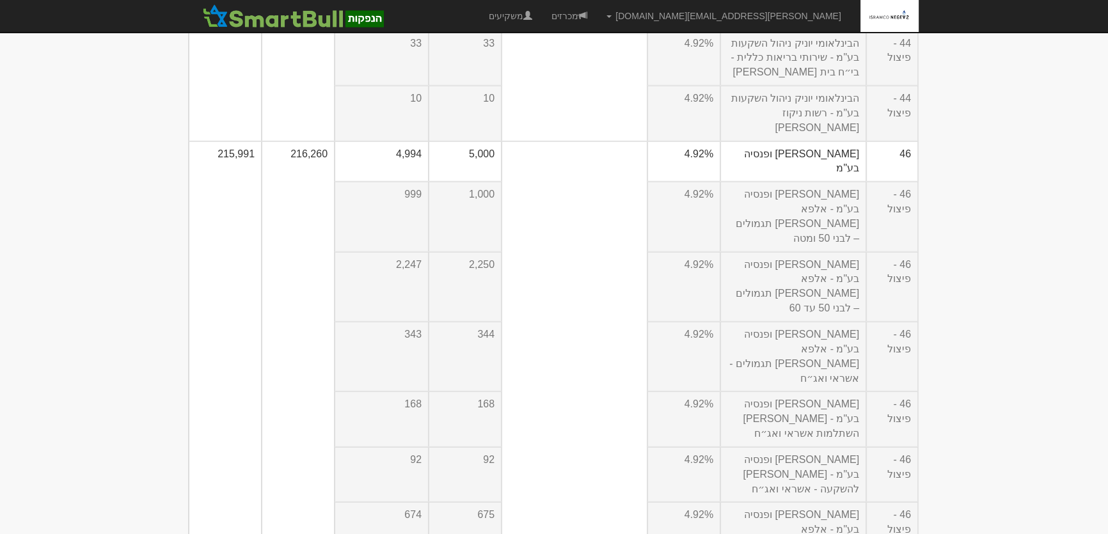
scroll to position [11180, 0]
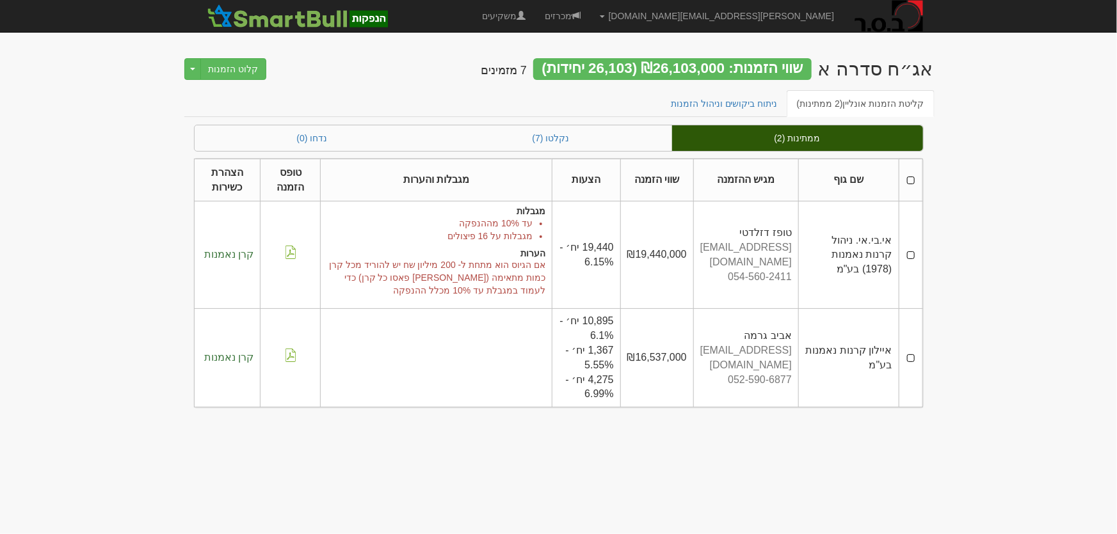
click at [912, 182] on th at bounding box center [911, 180] width 24 height 43
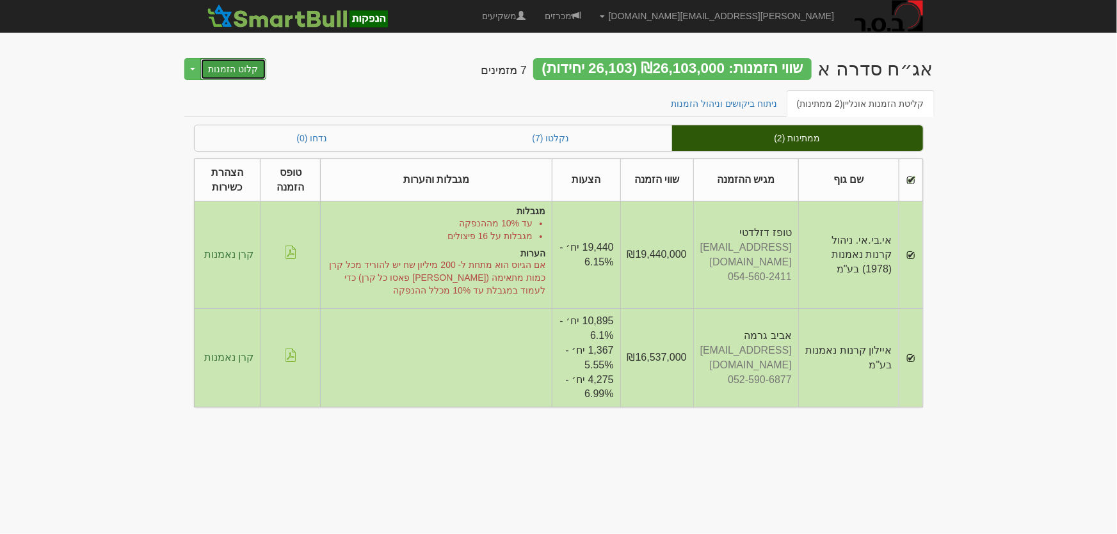
click at [223, 65] on button "קלוט הזמנות" at bounding box center [233, 69] width 67 height 22
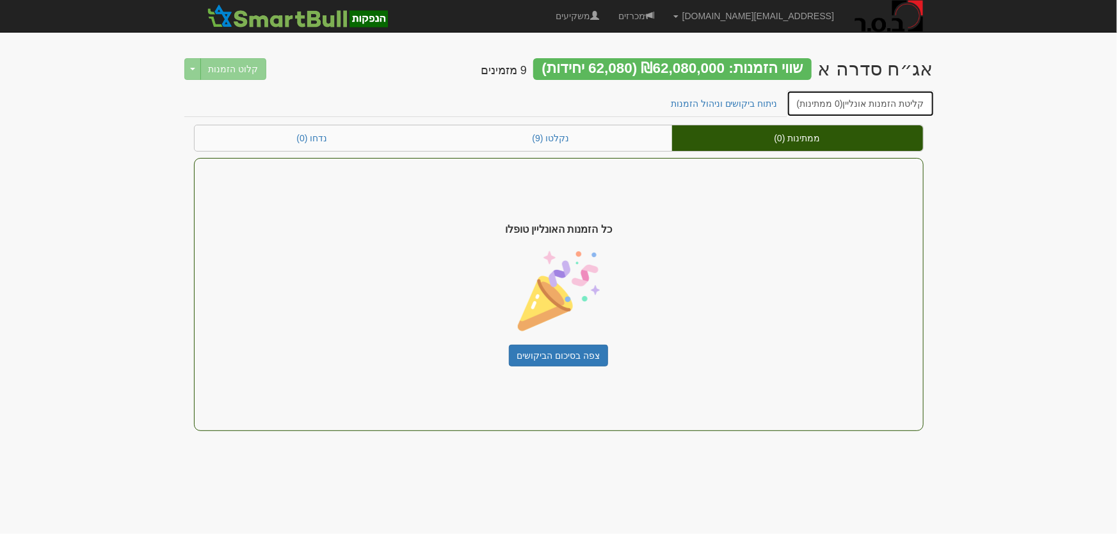
click at [856, 102] on link "קליטת הזמנות אונליין (0 ממתינות)" at bounding box center [861, 103] width 148 height 27
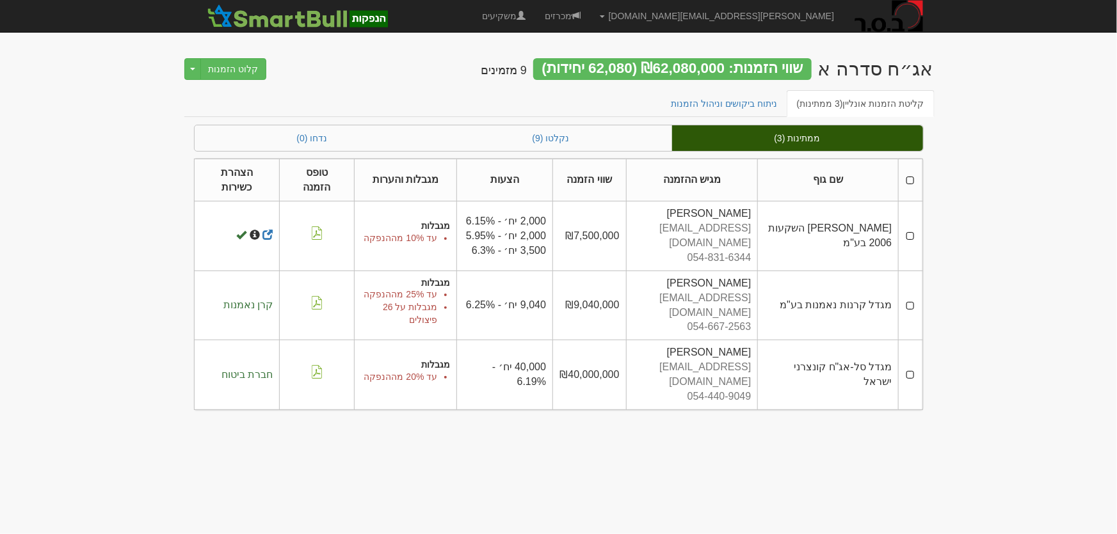
click at [906, 179] on th at bounding box center [911, 180] width 24 height 43
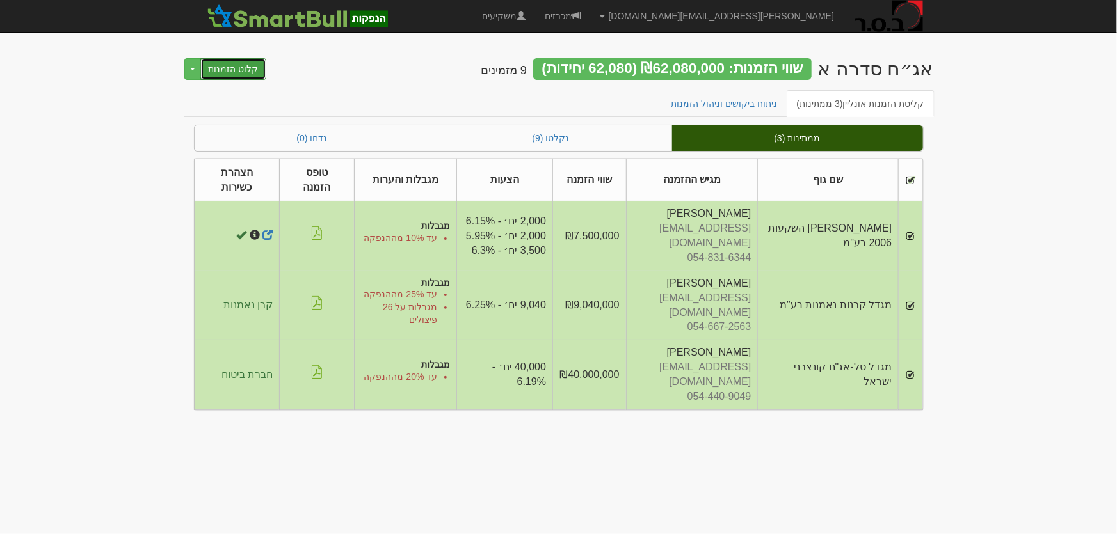
click at [224, 65] on button "קלוט הזמנות" at bounding box center [233, 69] width 67 height 22
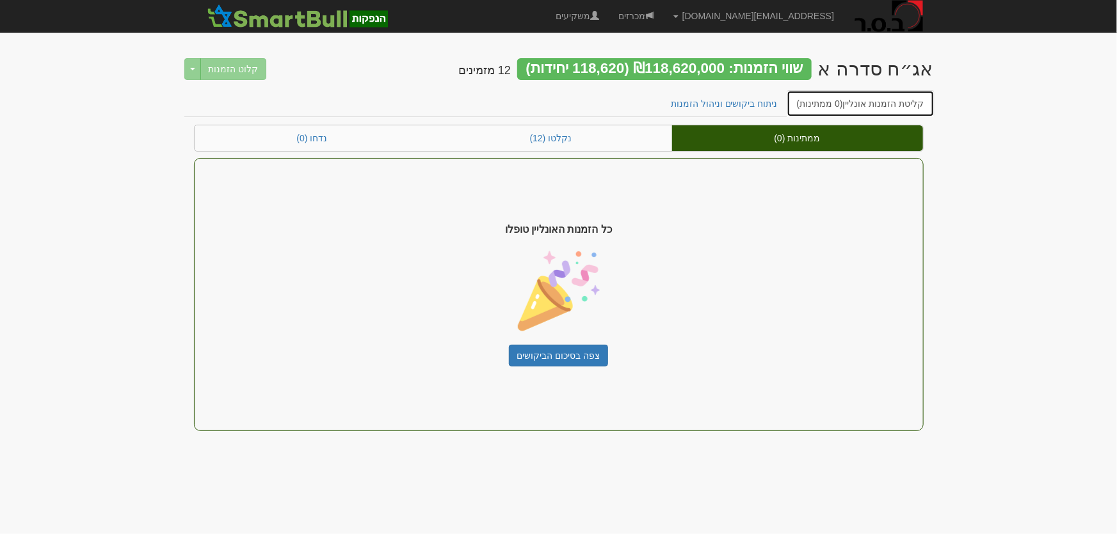
click at [890, 103] on link "קליטת הזמנות אונליין (0 ממתינות)" at bounding box center [861, 103] width 148 height 27
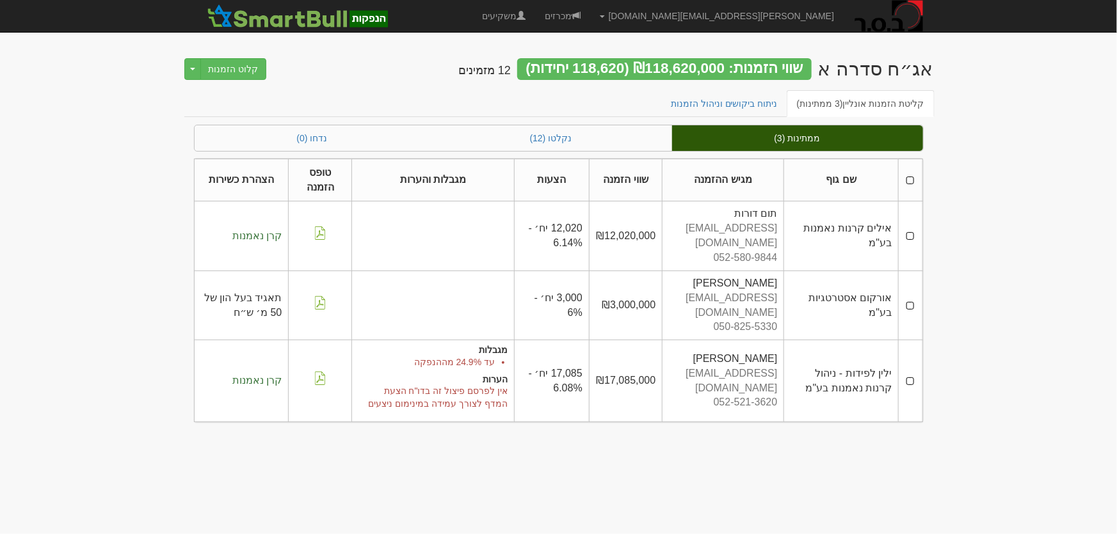
click at [910, 179] on th at bounding box center [911, 180] width 24 height 43
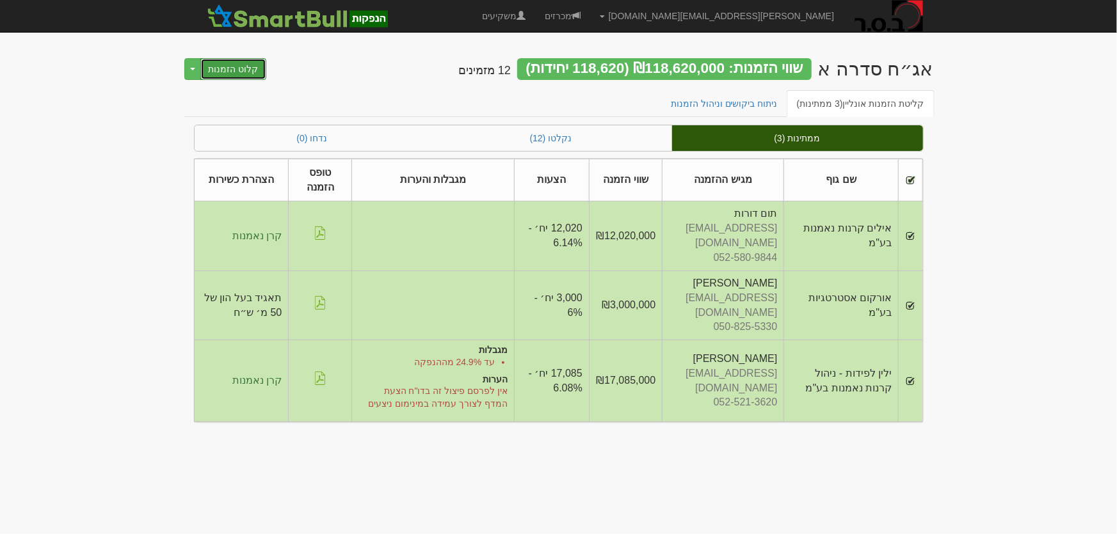
click at [234, 71] on button "קלוט הזמנות" at bounding box center [233, 69] width 67 height 22
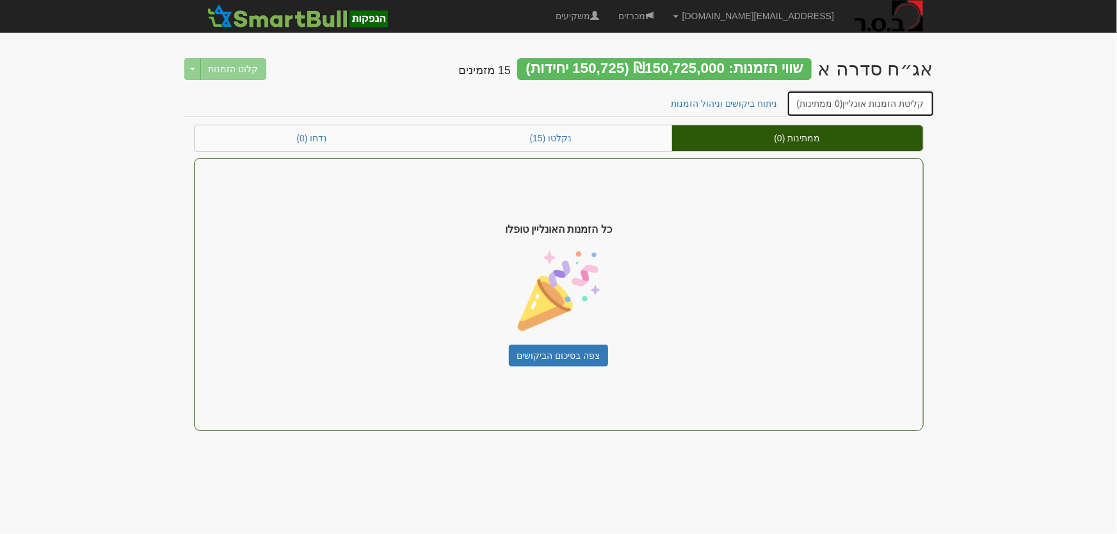
click at [851, 96] on link "קליטת הזמנות אונליין (0 ממתינות)" at bounding box center [861, 103] width 148 height 27
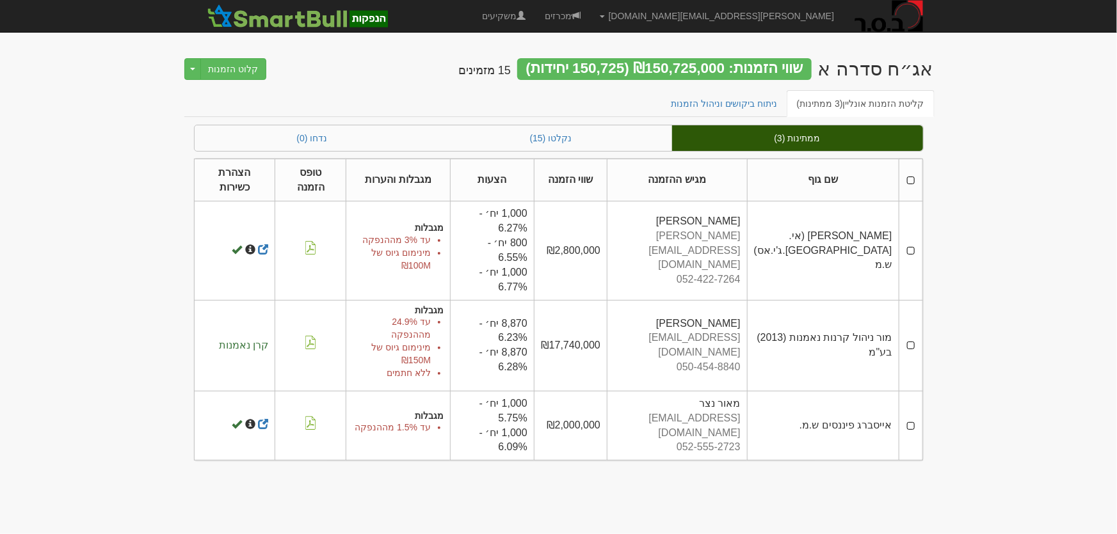
click at [909, 179] on th at bounding box center [911, 180] width 24 height 43
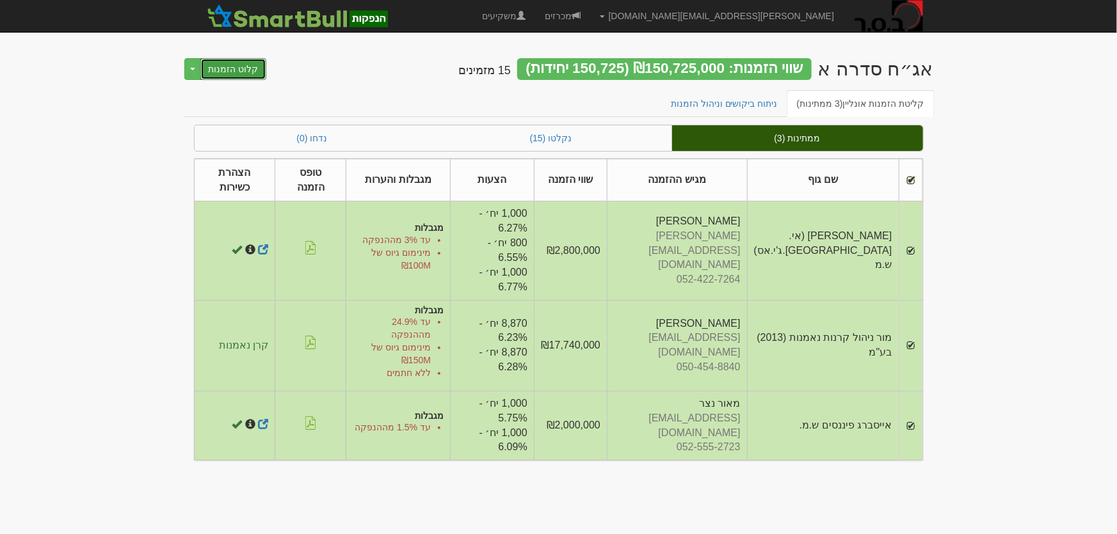
click at [228, 74] on button "קלוט הזמנות" at bounding box center [233, 69] width 67 height 22
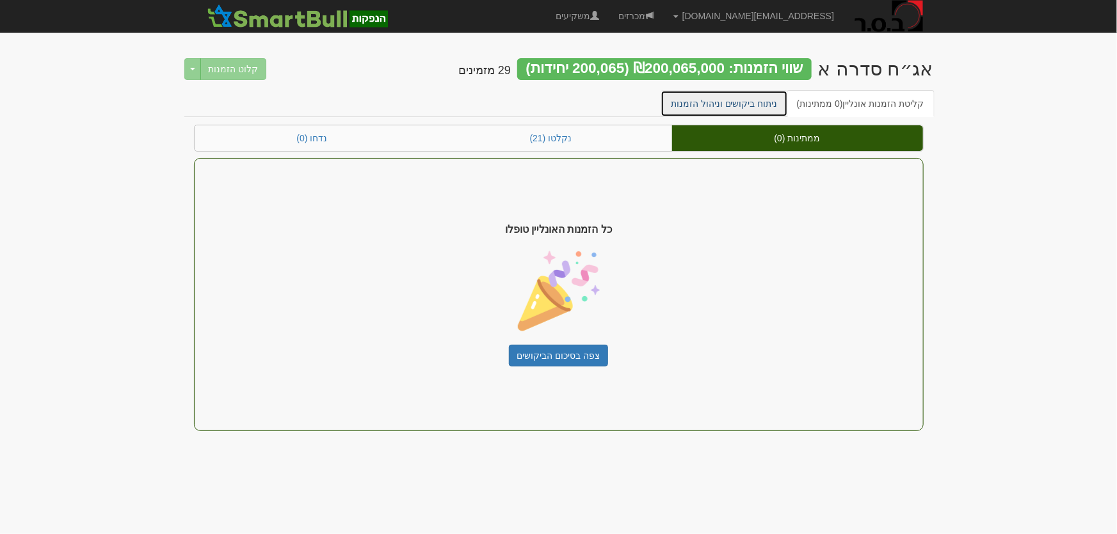
click at [742, 104] on link "ניתוח ביקושים וניהול הזמנות" at bounding box center [723, 103] width 127 height 27
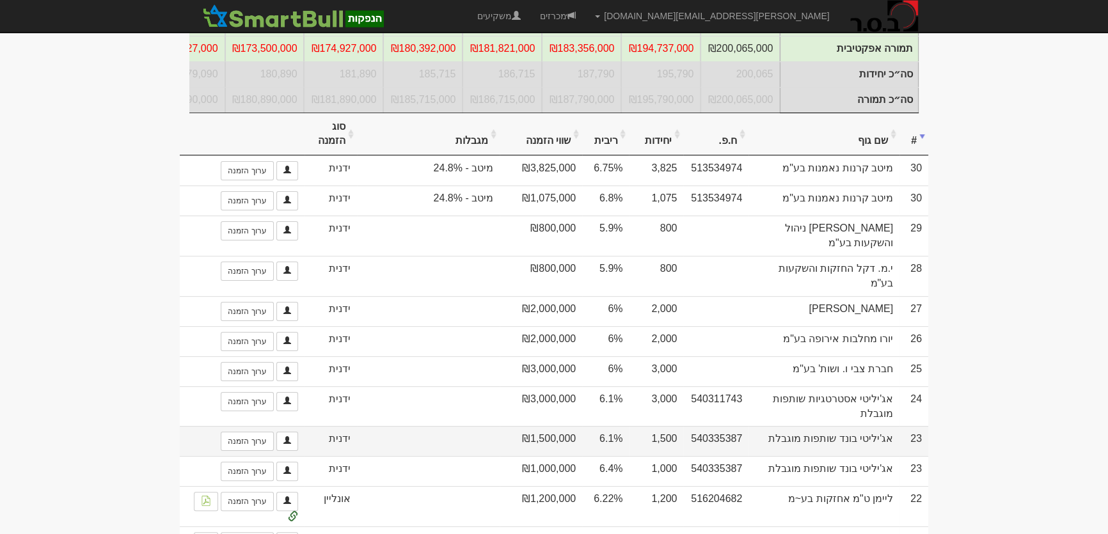
scroll to position [291, 0]
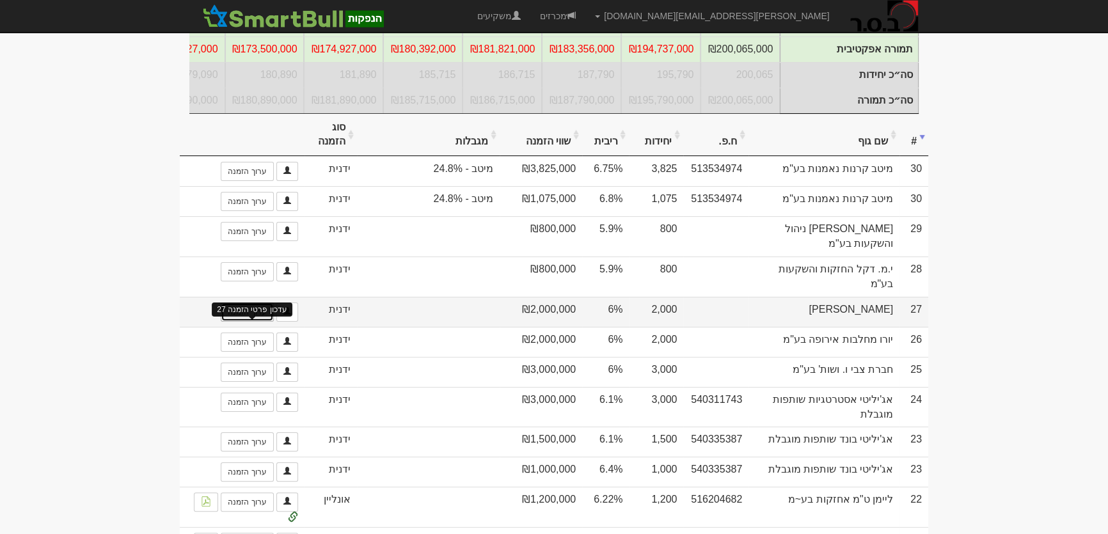
click at [243, 322] on link "ערוך הזמנה" at bounding box center [247, 312] width 52 height 19
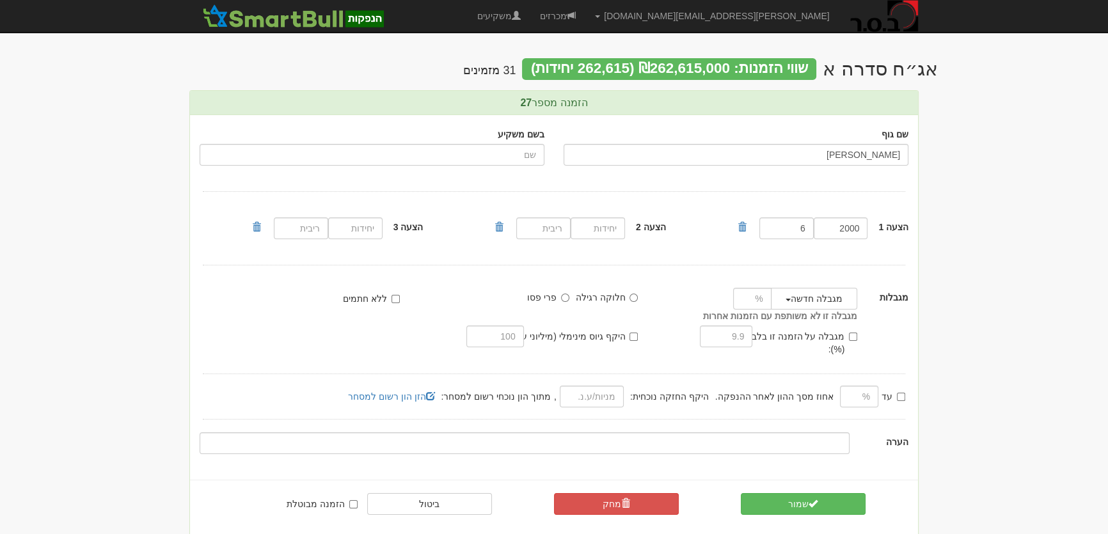
click at [886, 157] on input "[PERSON_NAME]" at bounding box center [736, 155] width 345 height 22
type input "ויליפוד השקעות"
click at [785, 493] on button "שמור" at bounding box center [803, 504] width 125 height 22
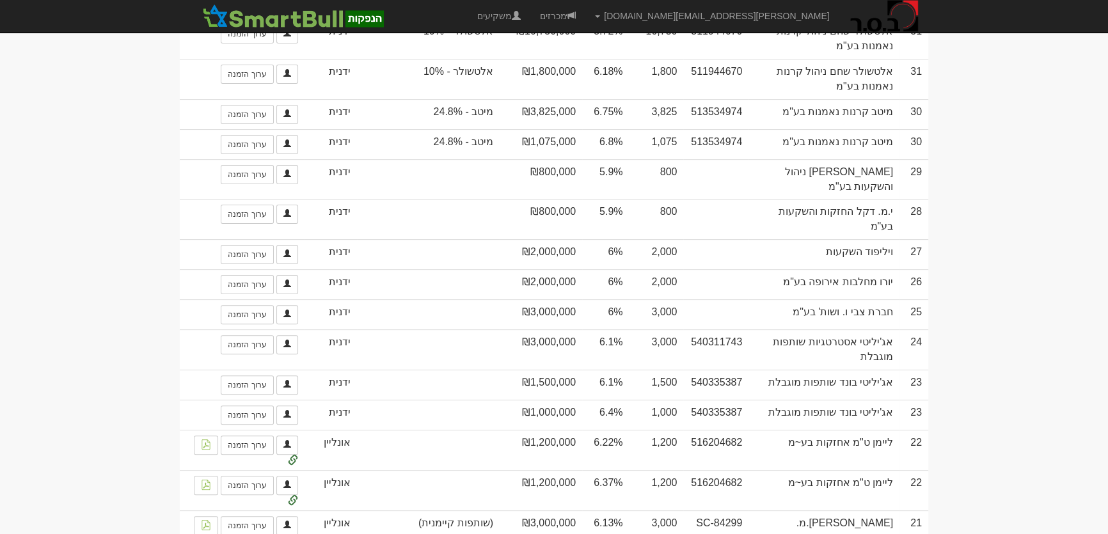
scroll to position [582, 0]
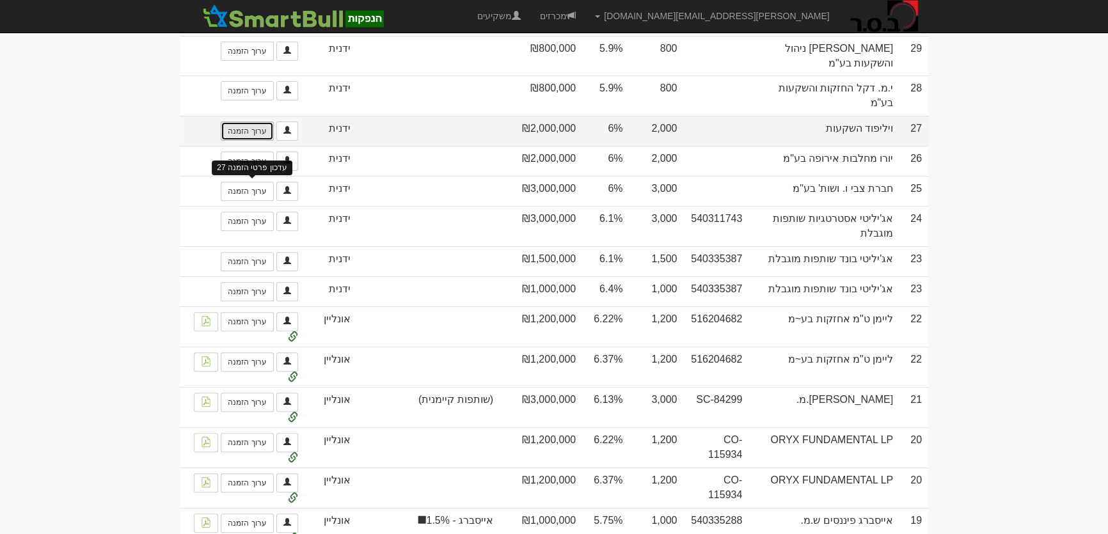
click at [238, 141] on link "ערוך הזמנה" at bounding box center [247, 131] width 52 height 19
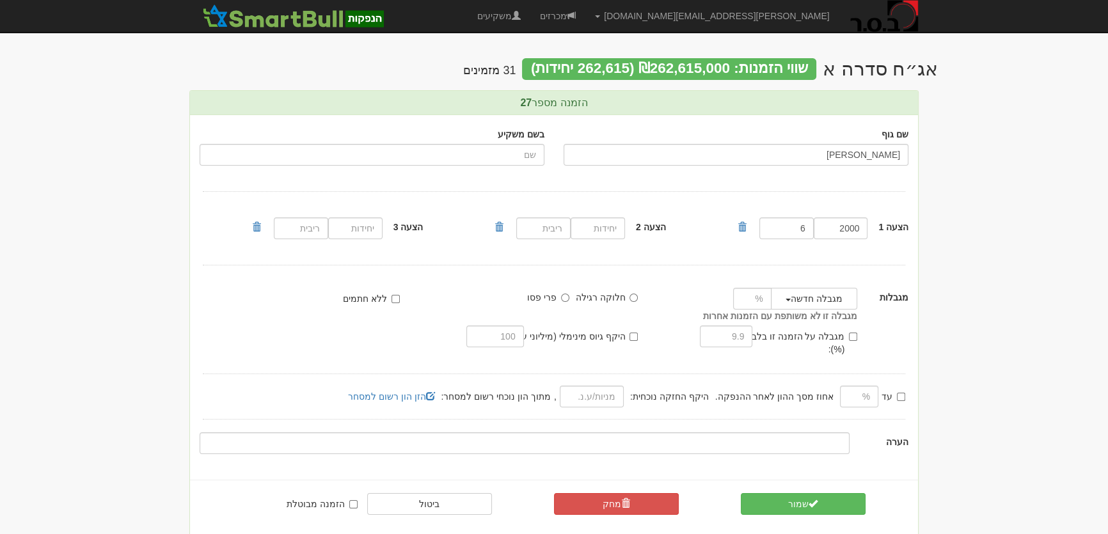
type input "ויליפוד השקעות"
click at [790, 493] on button "שמור" at bounding box center [803, 504] width 125 height 22
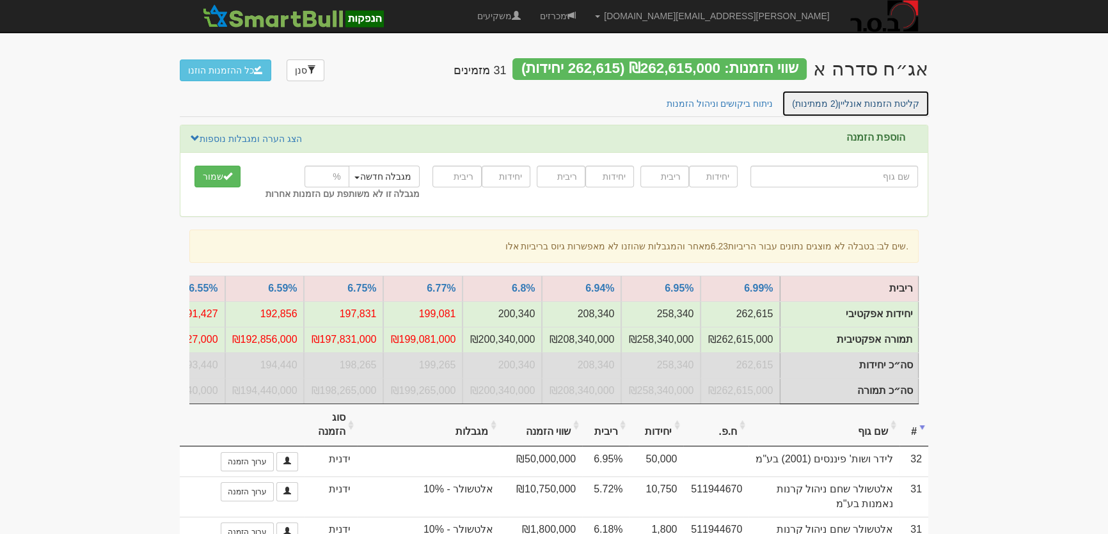
click at [852, 105] on link "קליטת הזמנות אונליין (2 ממתינות)" at bounding box center [856, 103] width 148 height 27
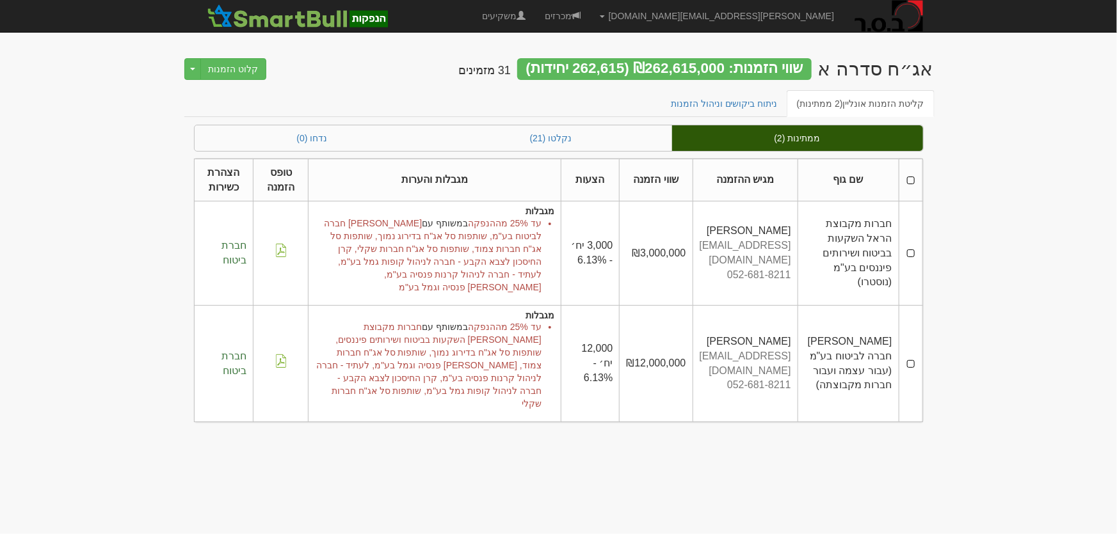
click at [912, 180] on th at bounding box center [911, 180] width 24 height 43
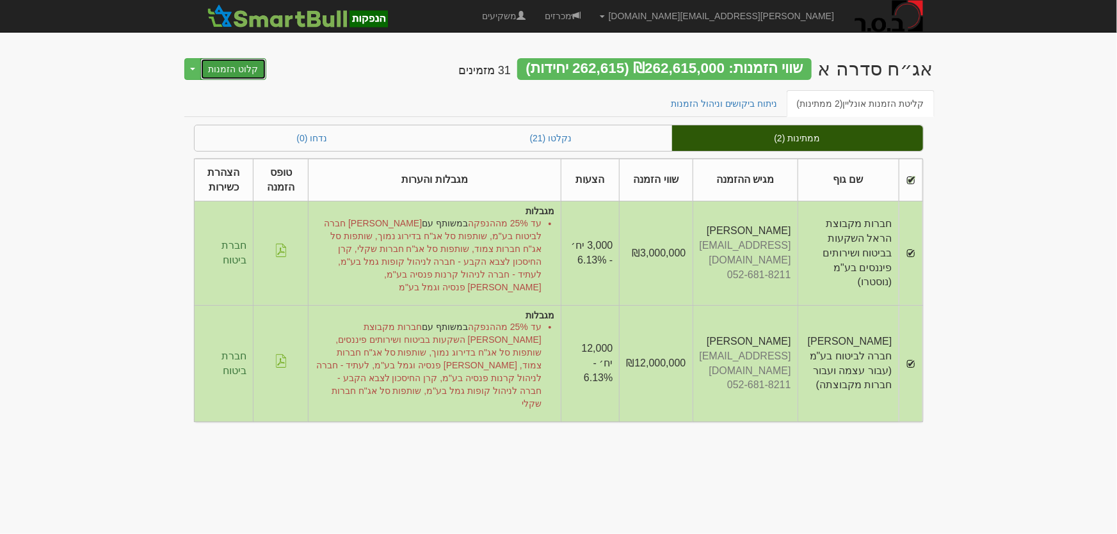
click at [237, 64] on button "קלוט הזמנות" at bounding box center [233, 69] width 67 height 22
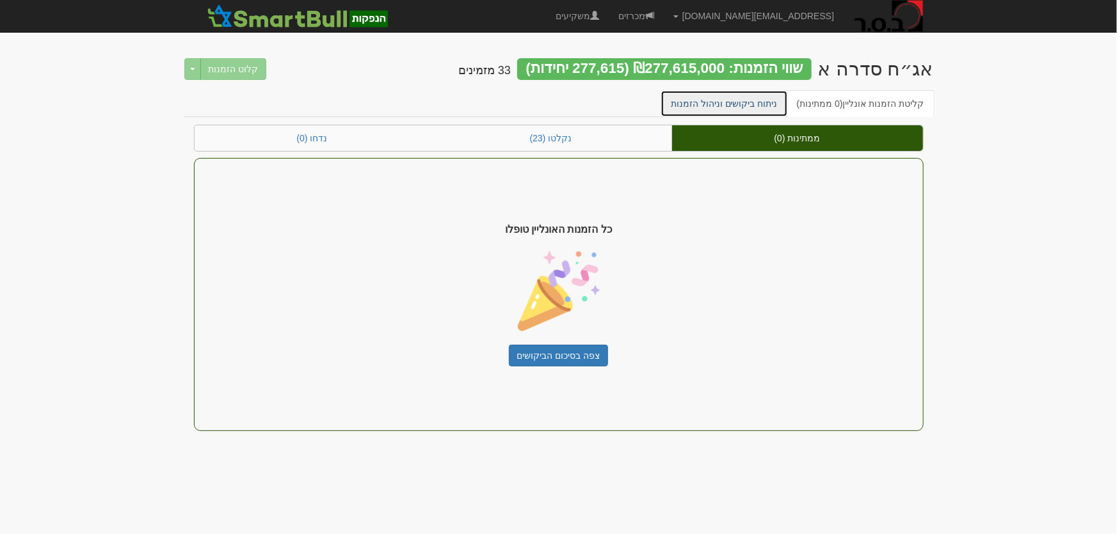
click at [754, 109] on link "ניתוח ביקושים וניהול הזמנות" at bounding box center [723, 103] width 127 height 27
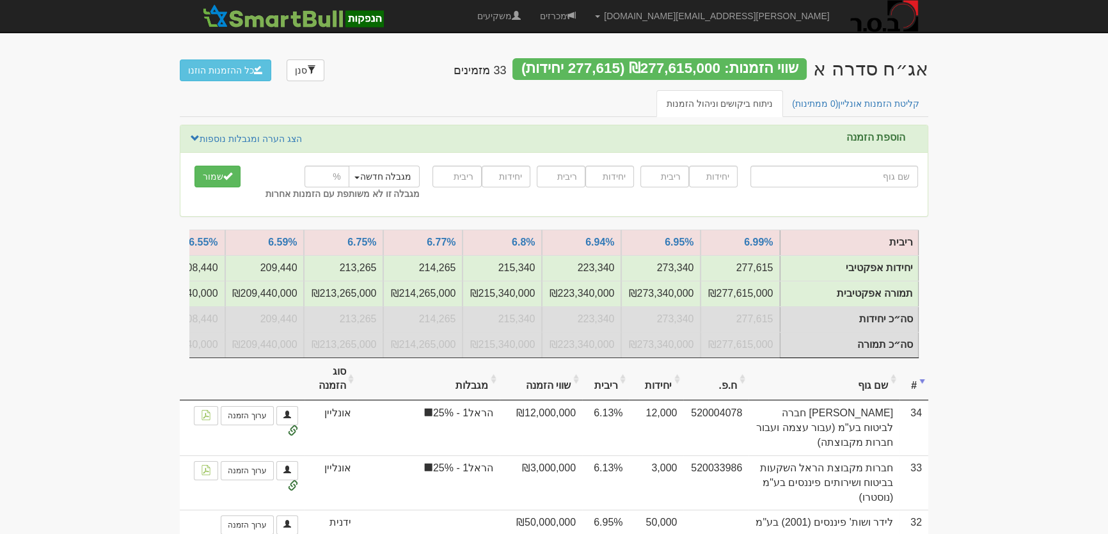
click at [858, 385] on th "שם גוף" at bounding box center [824, 379] width 151 height 43
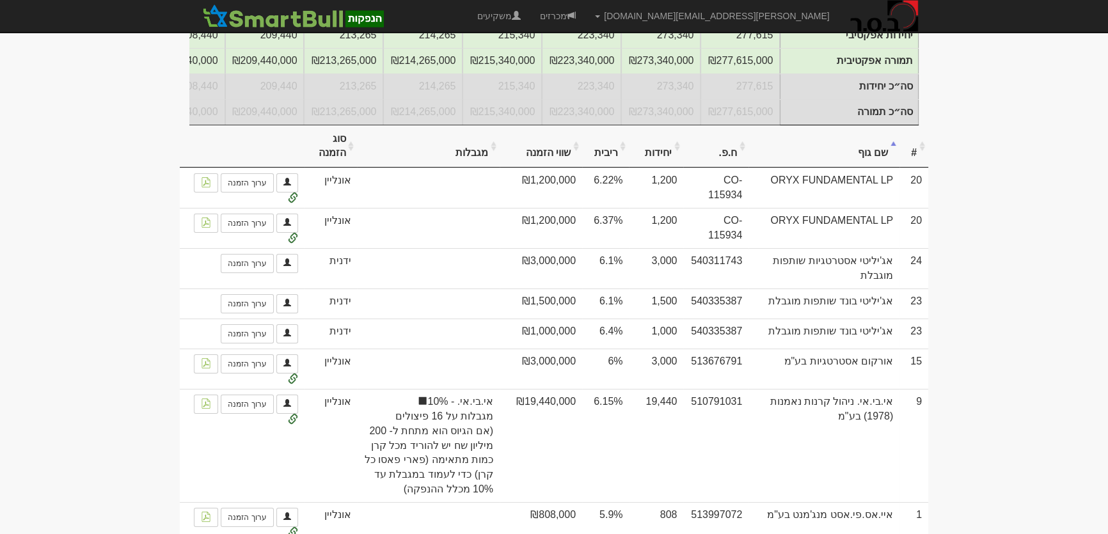
scroll to position [232, 0]
click at [909, 161] on th "#" at bounding box center [914, 147] width 29 height 43
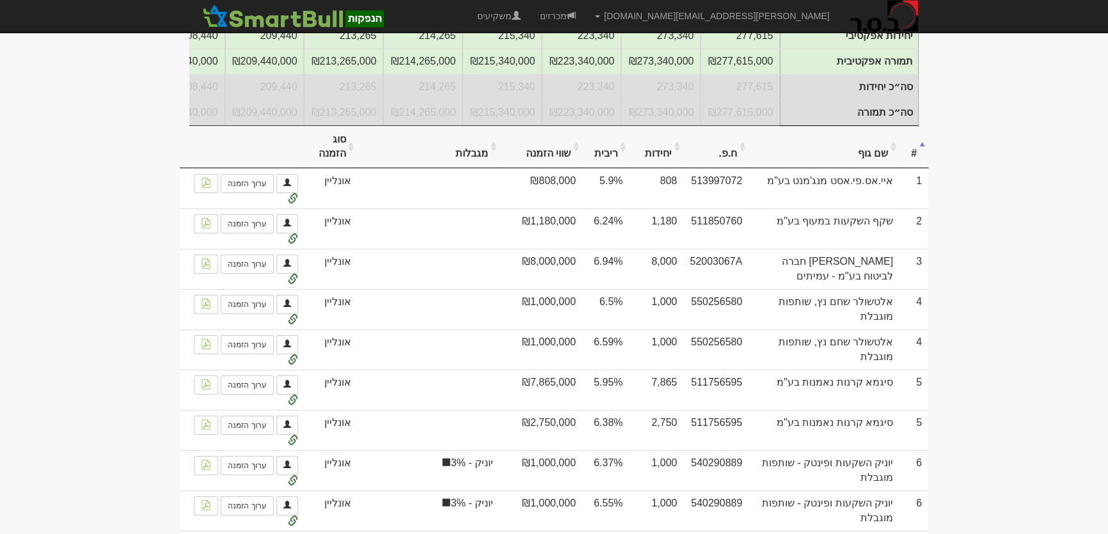
click at [912, 159] on th "#" at bounding box center [914, 147] width 29 height 43
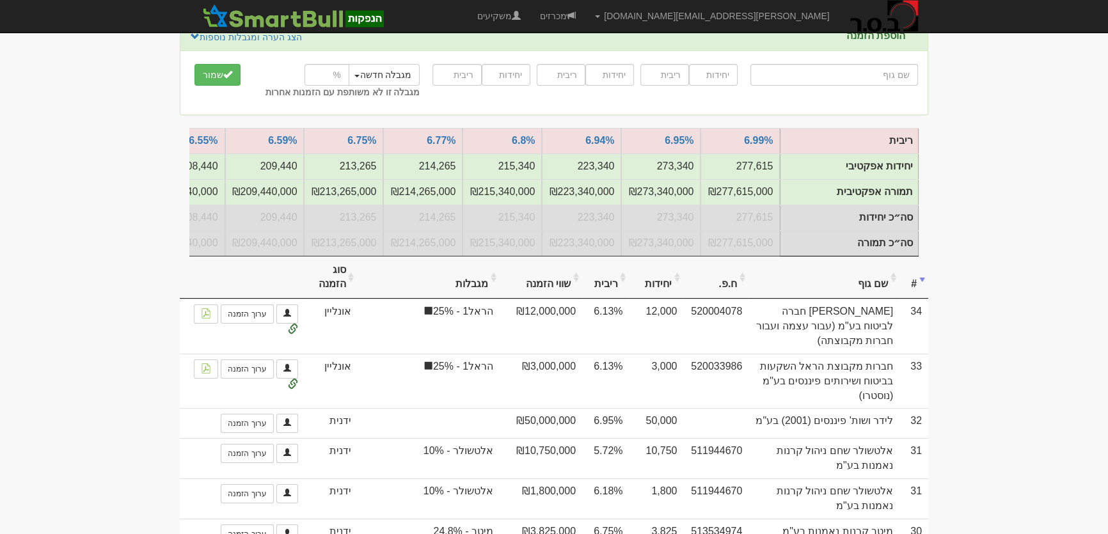
scroll to position [0, 0]
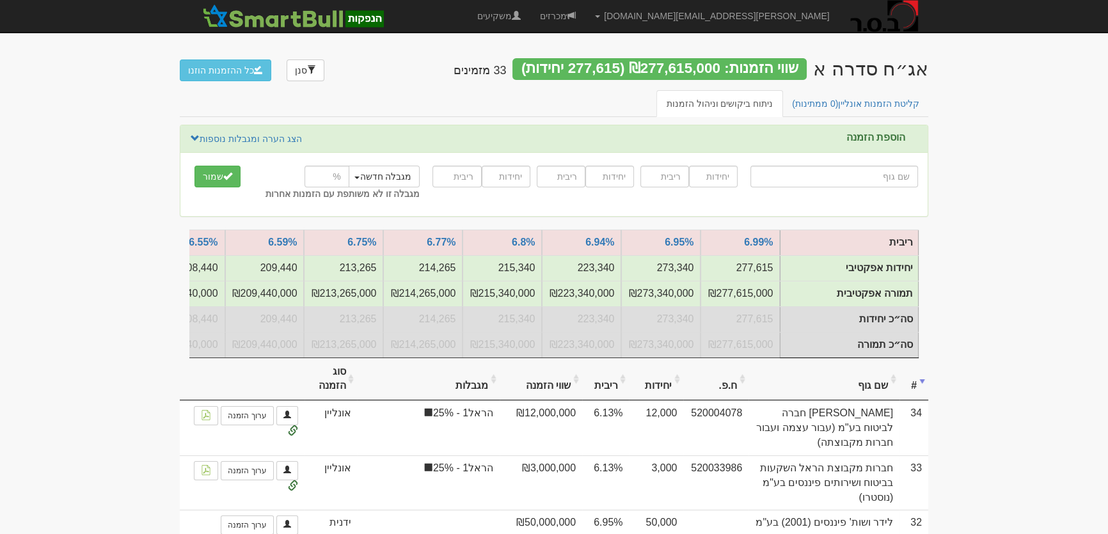
click at [873, 392] on th "שם גוף" at bounding box center [824, 379] width 151 height 43
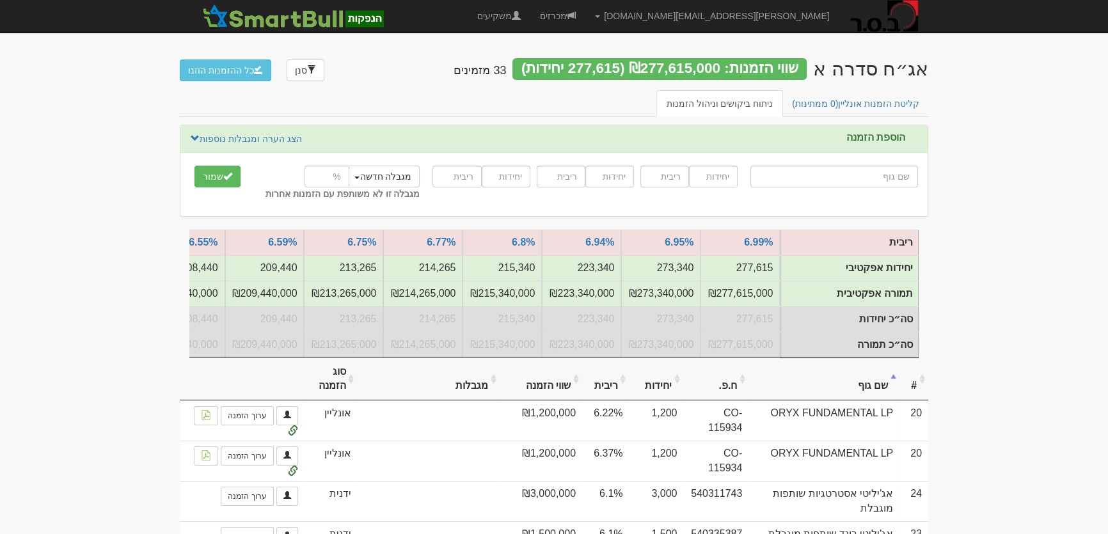
click at [911, 392] on th "#" at bounding box center [914, 379] width 29 height 43
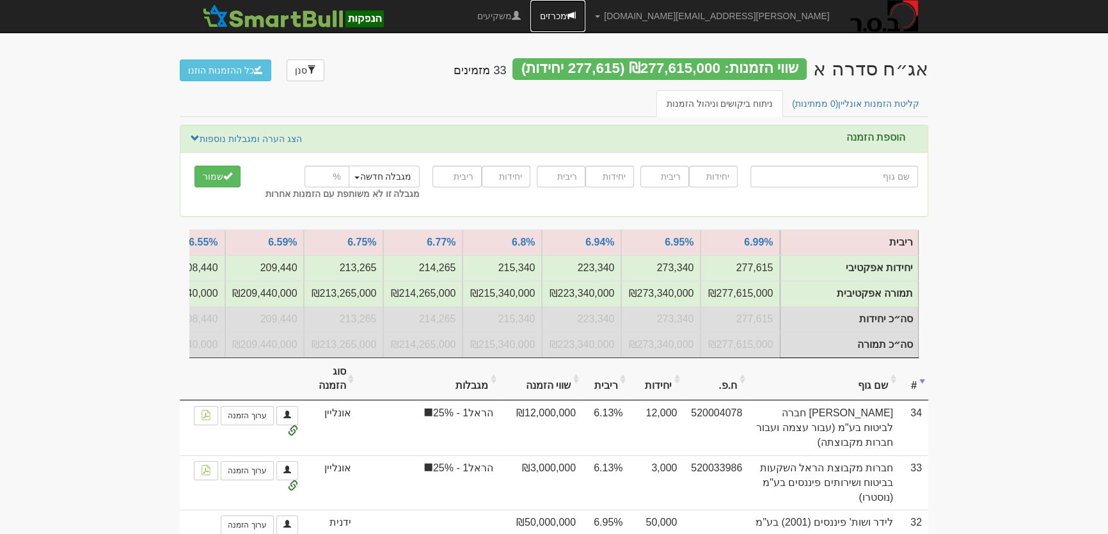
click at [586, 13] on link "מכרזים" at bounding box center [558, 16] width 55 height 32
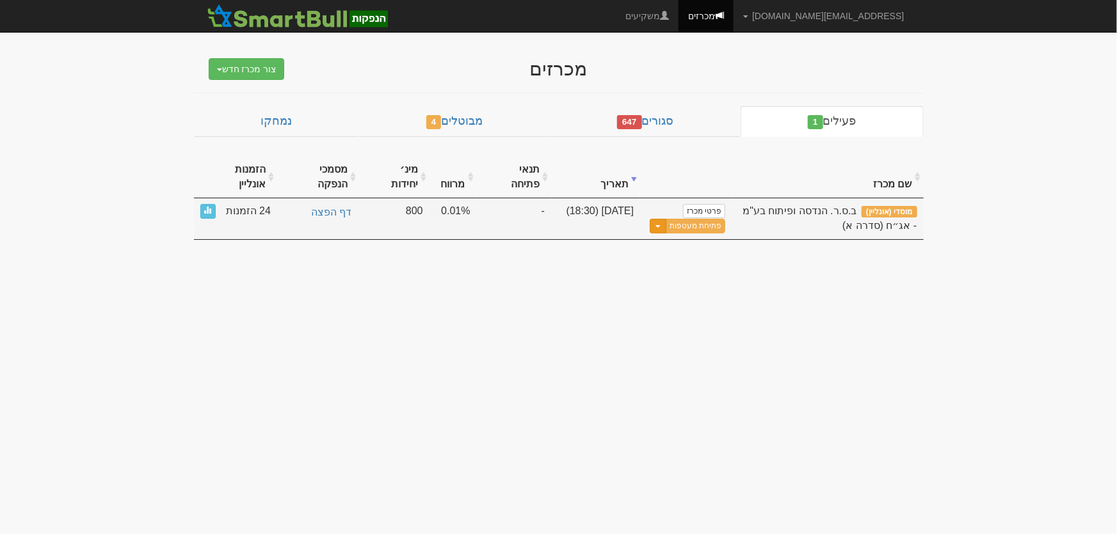
click at [659, 219] on button "Toggle Dropdown" at bounding box center [658, 226] width 17 height 15
click at [664, 239] on link "עדכן שעת סיום מכרז" at bounding box center [664, 247] width 122 height 17
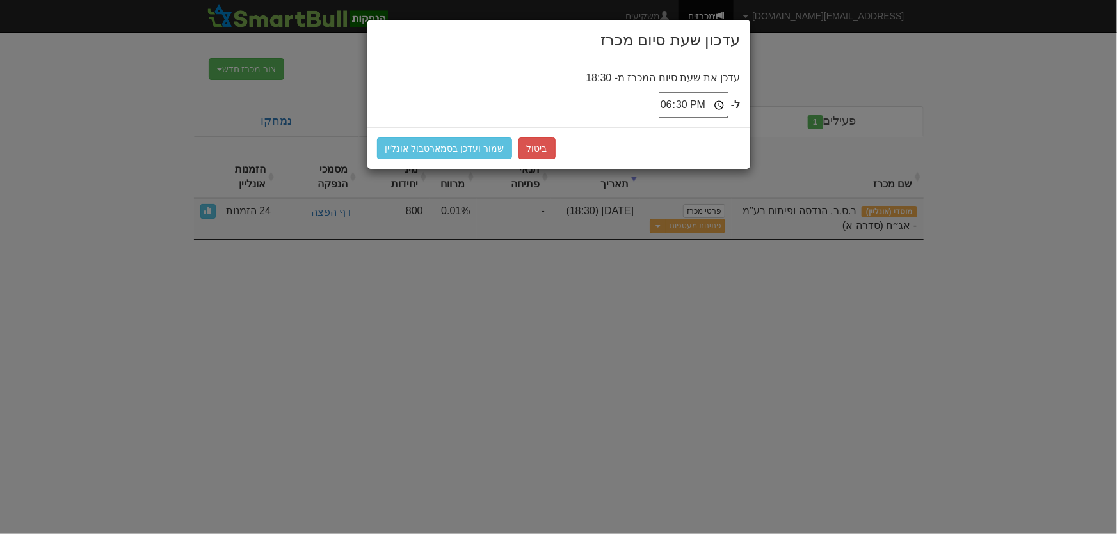
click at [668, 99] on input "18:30" at bounding box center [694, 105] width 70 height 26
type input "19:00"
click at [437, 145] on button "שמור ועדכן בסמארטבול אונליין" at bounding box center [445, 149] width 136 height 22
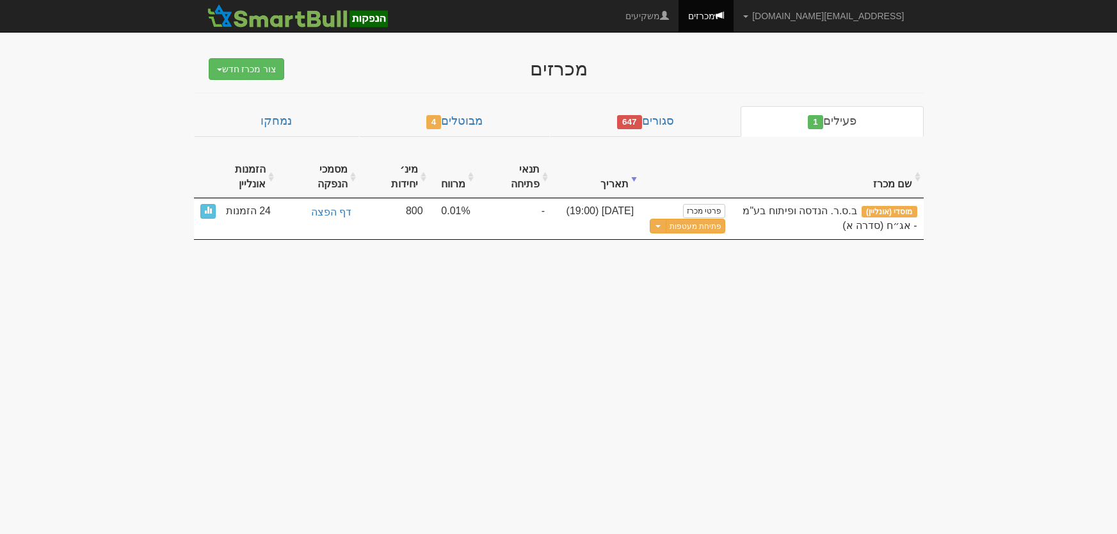
click at [689, 219] on button "פתיחת מעטפות" at bounding box center [696, 226] width 60 height 15
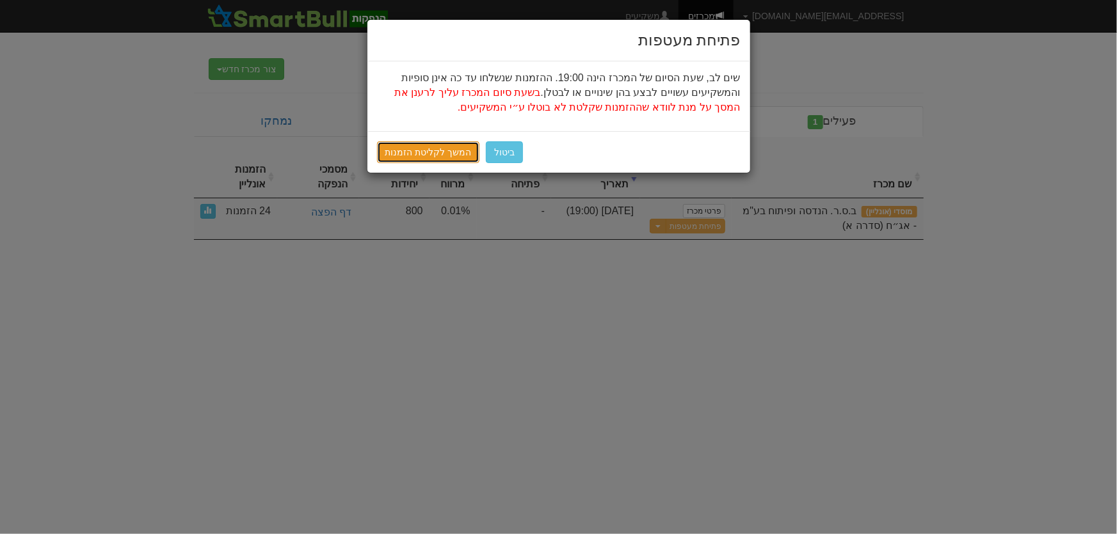
click at [403, 145] on link "המשך לקליטת הזמנות" at bounding box center [428, 152] width 103 height 22
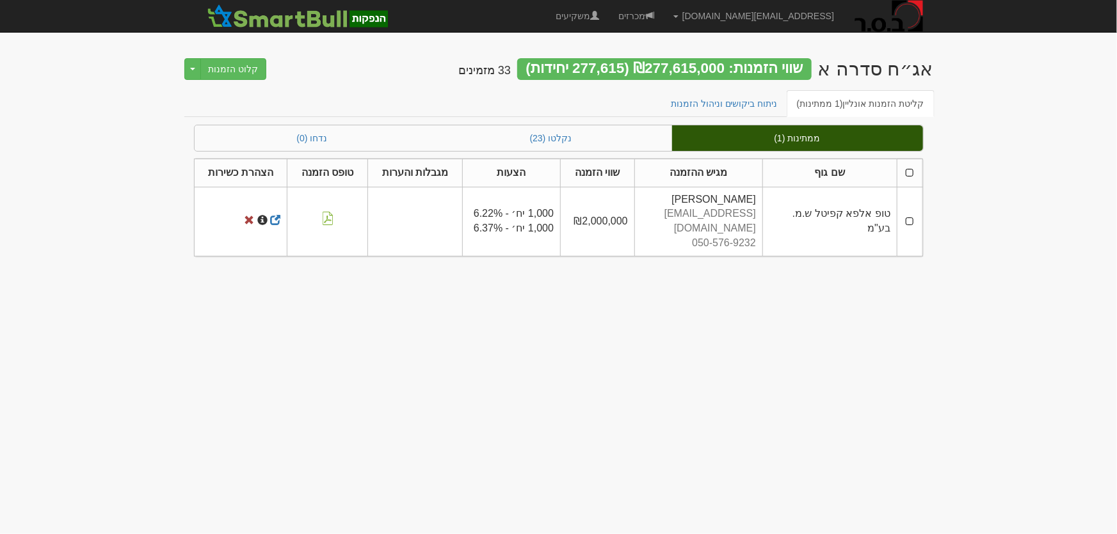
click at [911, 172] on th at bounding box center [909, 173] width 25 height 28
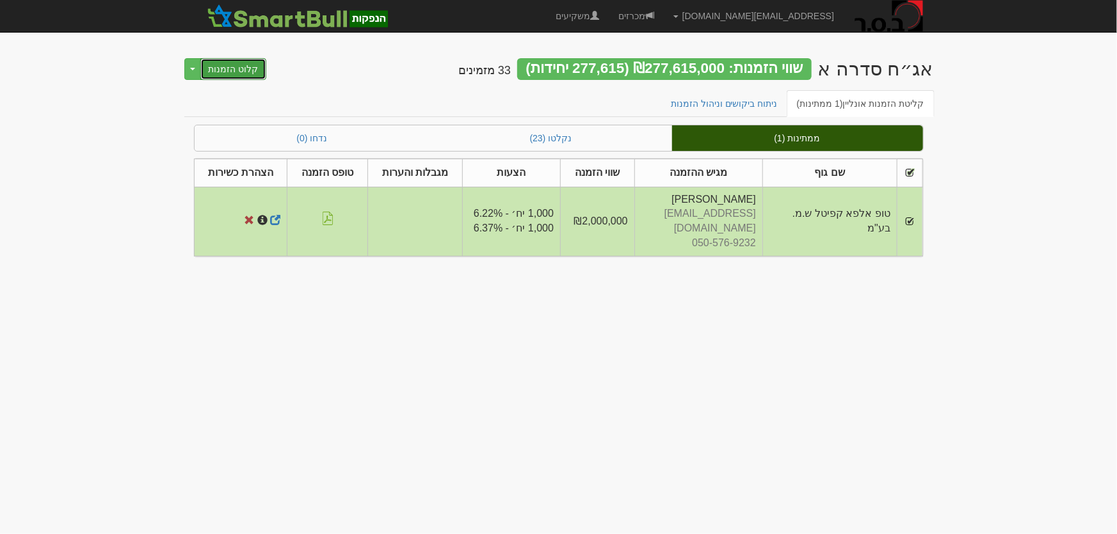
click at [234, 67] on button "קלוט הזמנות" at bounding box center [233, 69] width 67 height 22
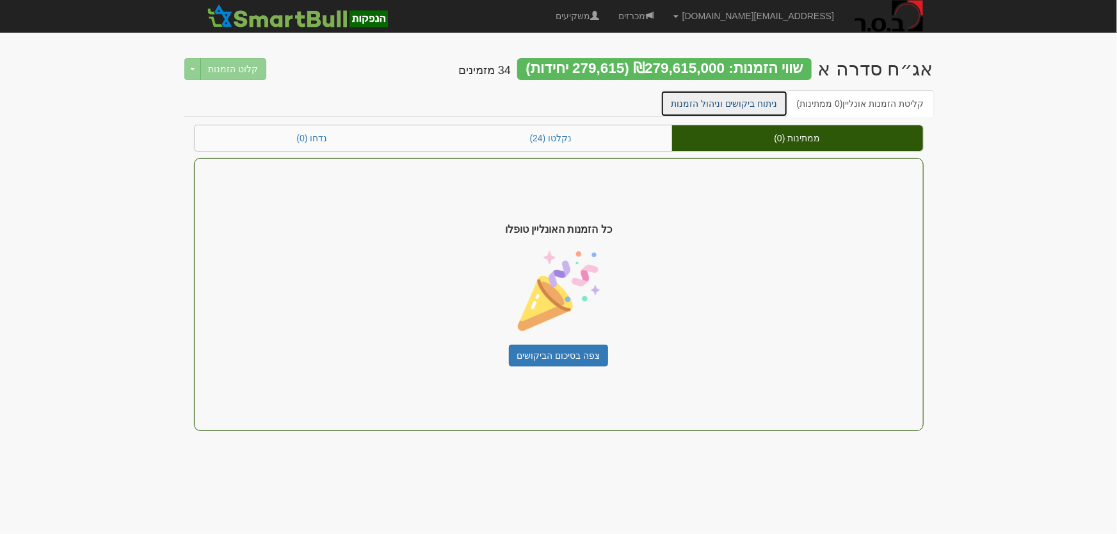
click at [734, 110] on link "ניתוח ביקושים וניהול הזמנות" at bounding box center [723, 103] width 127 height 27
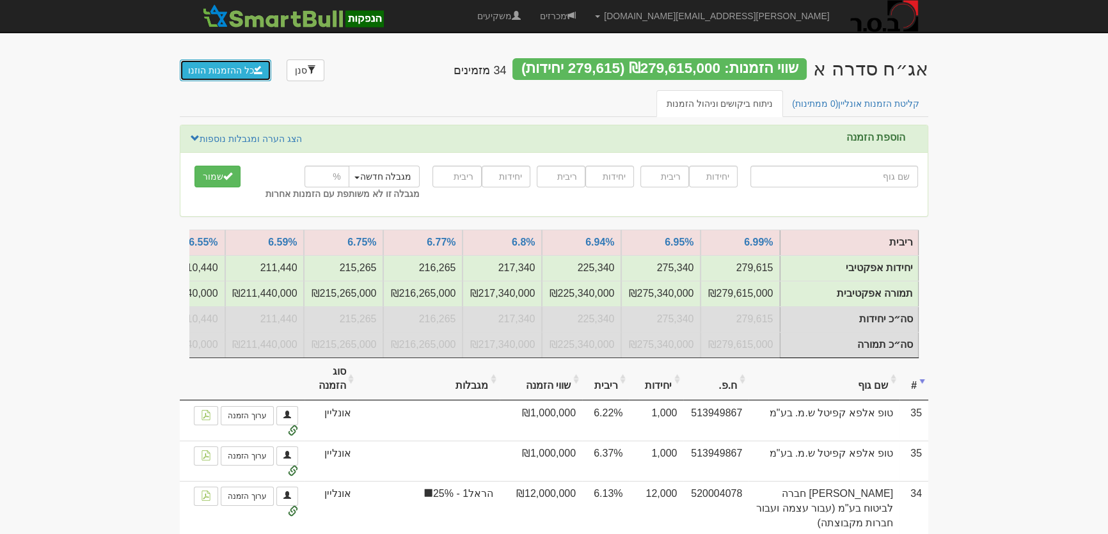
click at [228, 61] on button "כל ההזמנות הוזנו" at bounding box center [226, 71] width 92 height 22
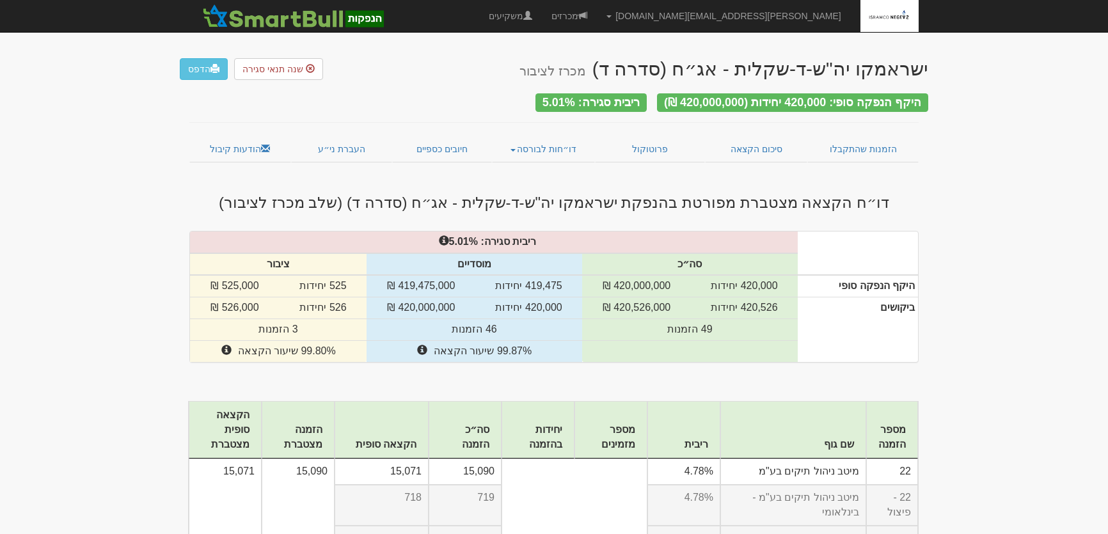
scroll to position [11180, 0]
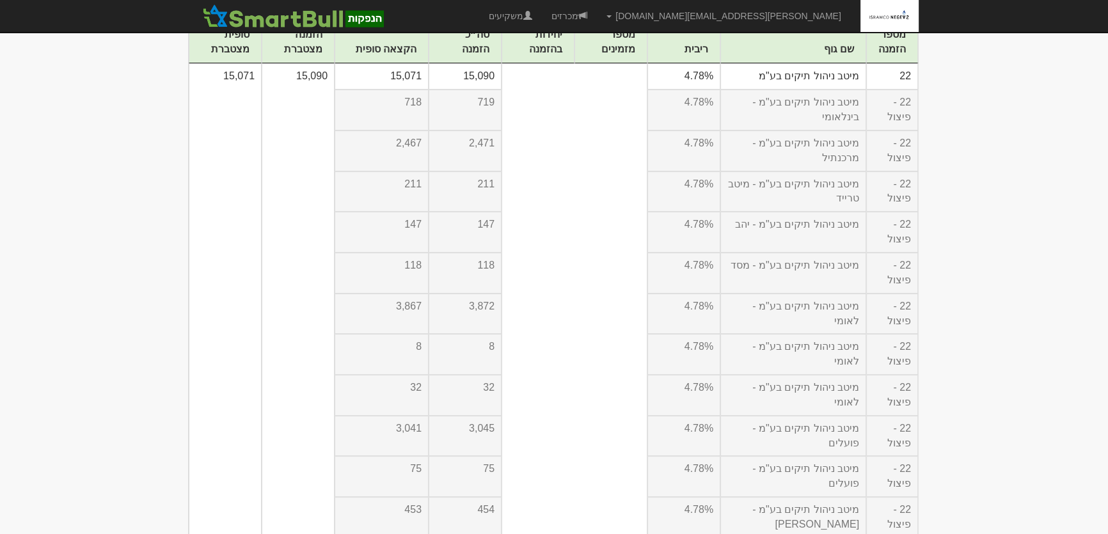
scroll to position [51, 0]
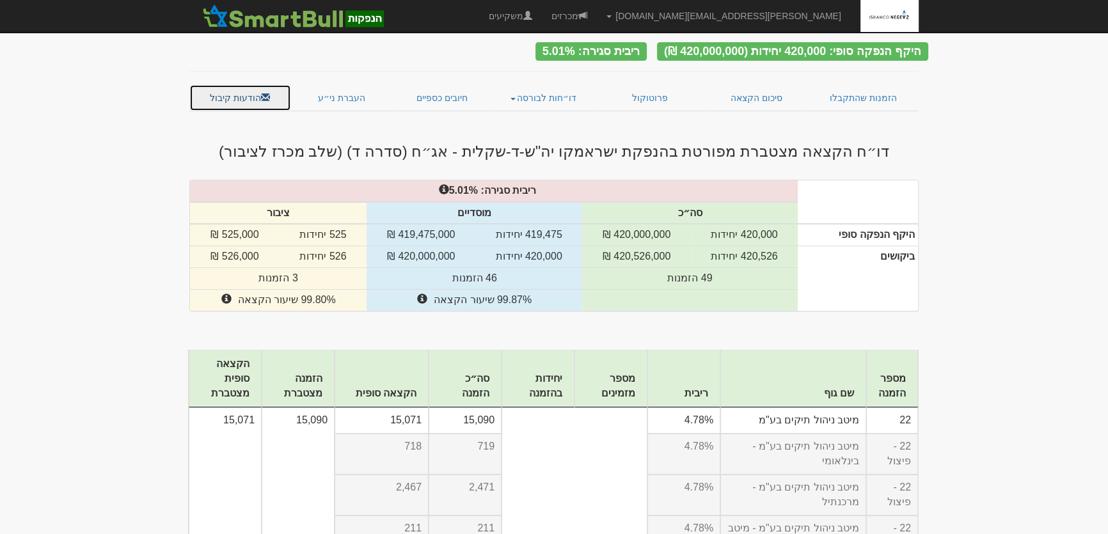
click at [220, 90] on link "הודעות קיבול" at bounding box center [240, 97] width 102 height 27
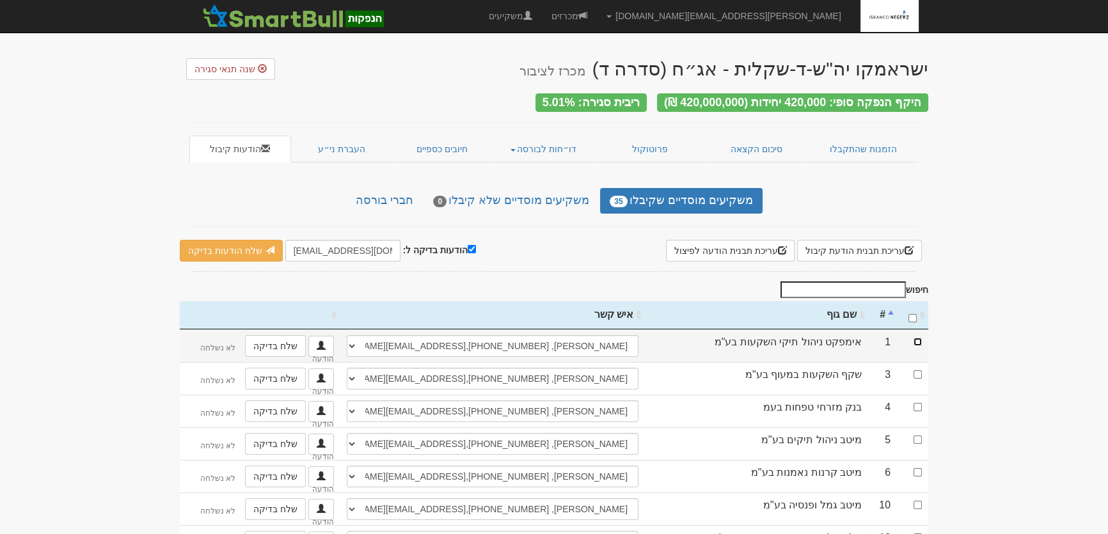
click at [918, 338] on input "checkbox" at bounding box center [918, 342] width 8 height 8
checkbox input "false"
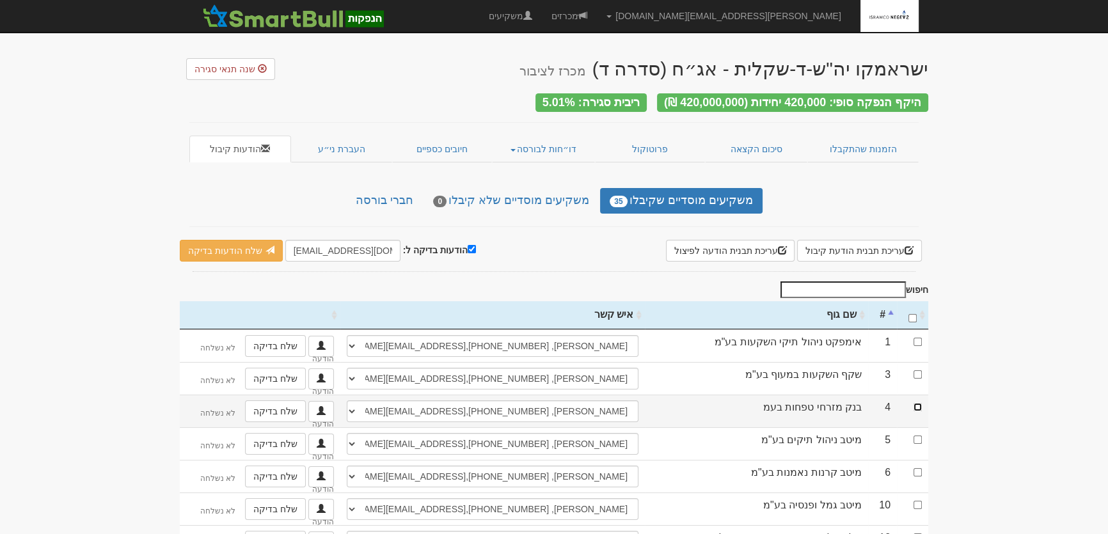
click at [916, 403] on input "checkbox" at bounding box center [918, 407] width 8 height 8
checkbox input "true"
drag, startPoint x: 287, startPoint y: 245, endPoint x: 315, endPoint y: 245, distance: 27.5
click at [315, 245] on input "leader@leadercm.co.il" at bounding box center [342, 251] width 115 height 22
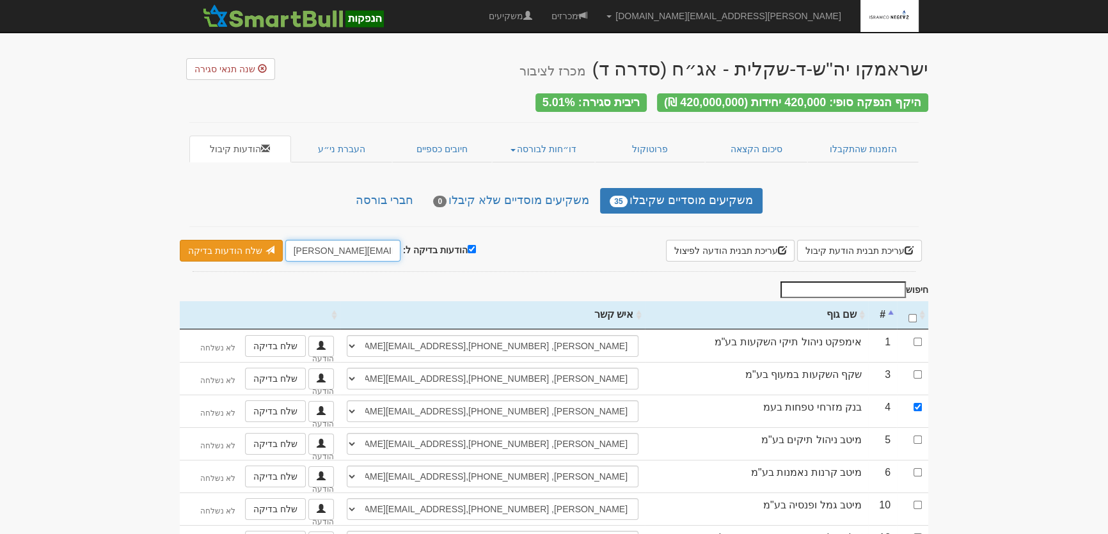
type input "[PERSON_NAME][EMAIL_ADDRESS][DOMAIN_NAME]"
click at [246, 250] on link "שלח הודעות בדיקה" at bounding box center [231, 251] width 103 height 22
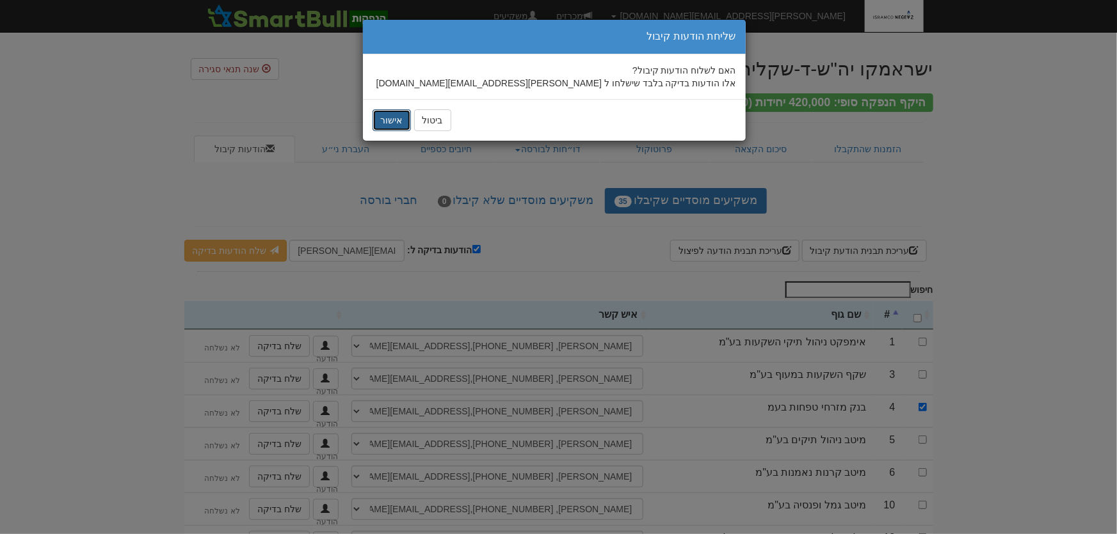
click at [381, 124] on button "אישור" at bounding box center [391, 120] width 38 height 22
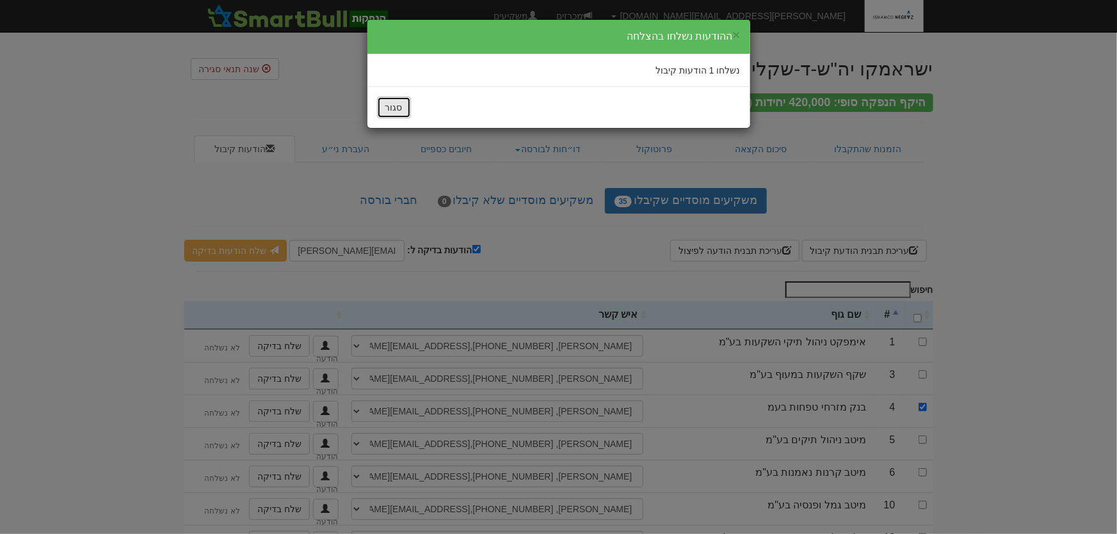
click at [392, 110] on button "סגור" at bounding box center [394, 108] width 34 height 22
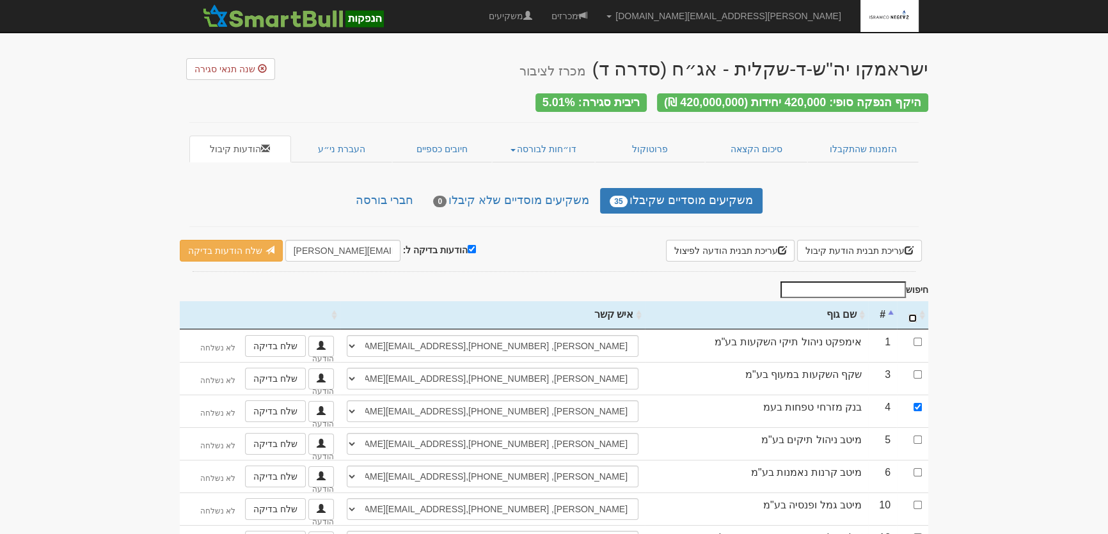
click at [913, 314] on input "\a : activate to sort column ascending" at bounding box center [913, 318] width 8 height 8
checkbox input "true"
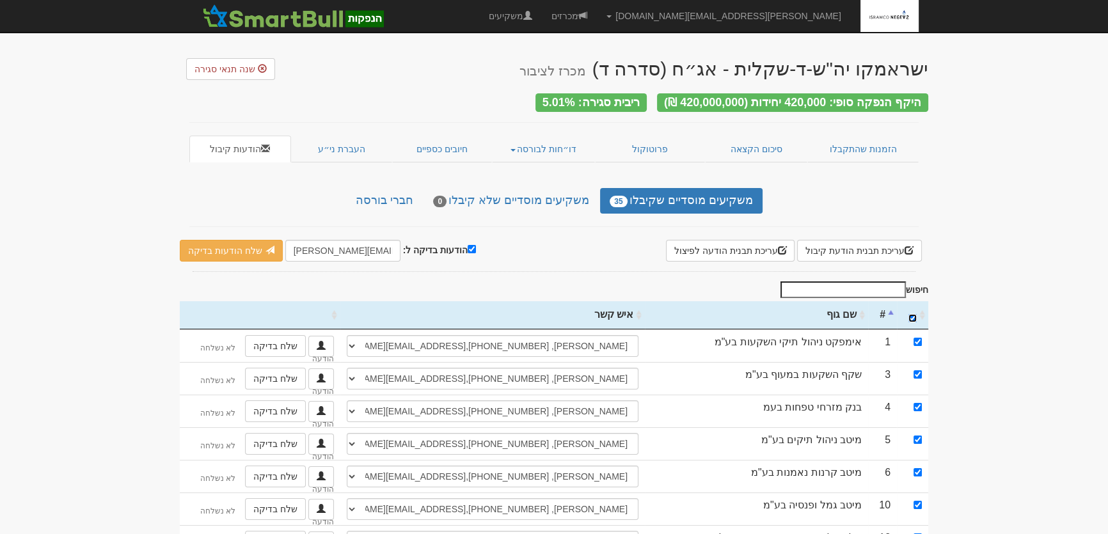
checkbox input "true"
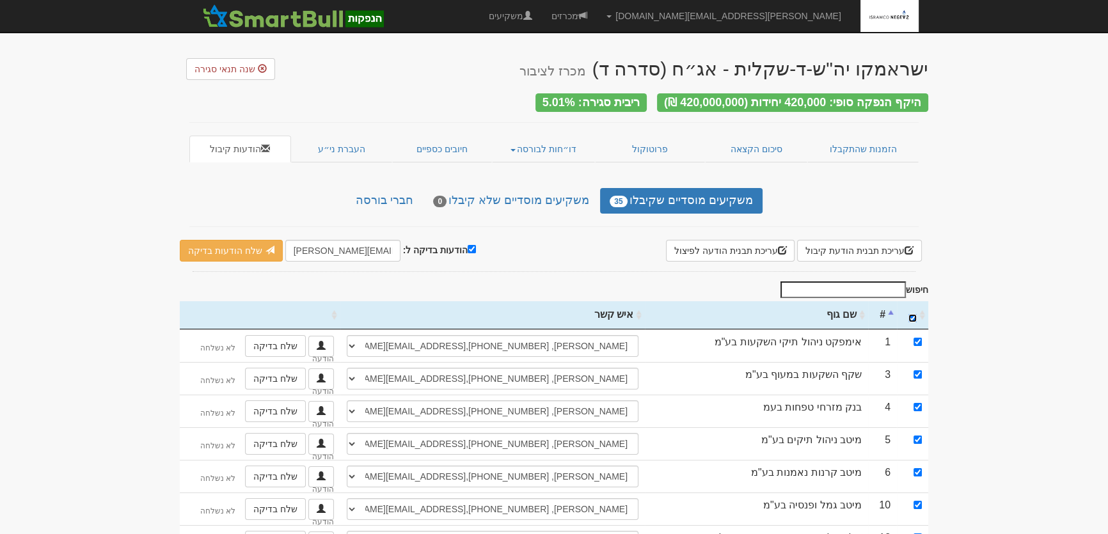
checkbox input "true"
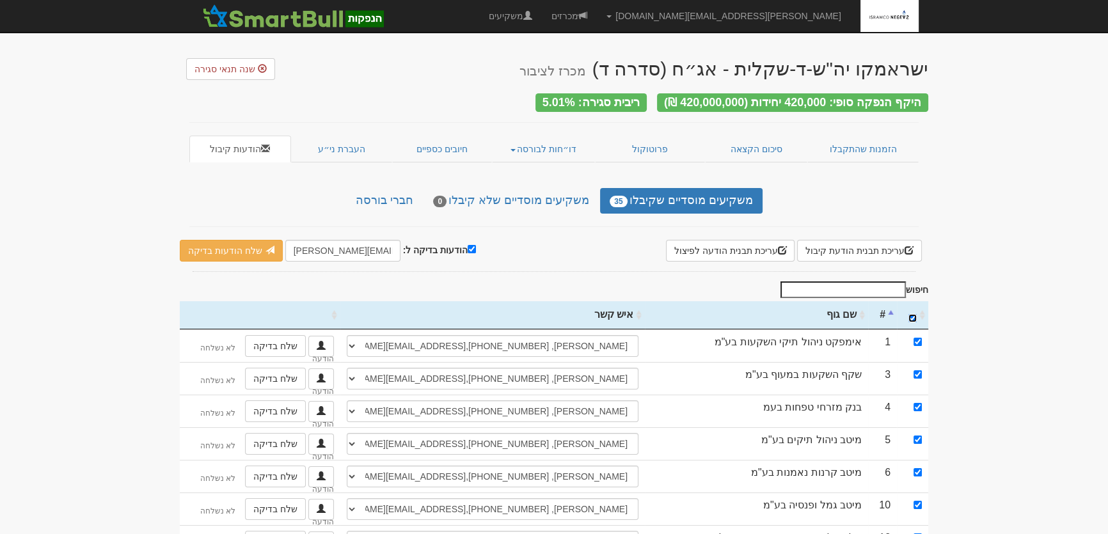
checkbox input "true"
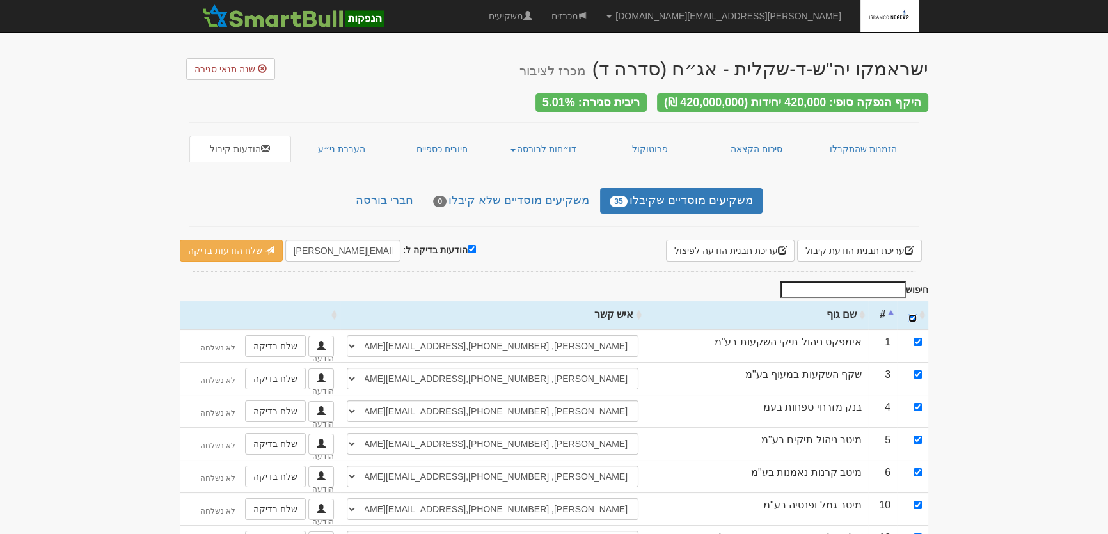
checkbox input "true"
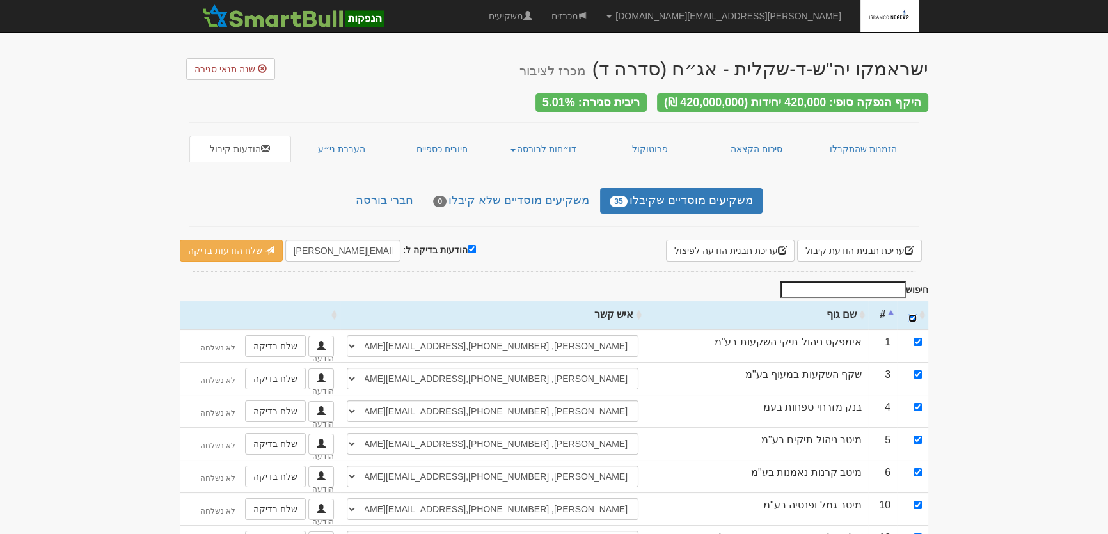
checkbox input "true"
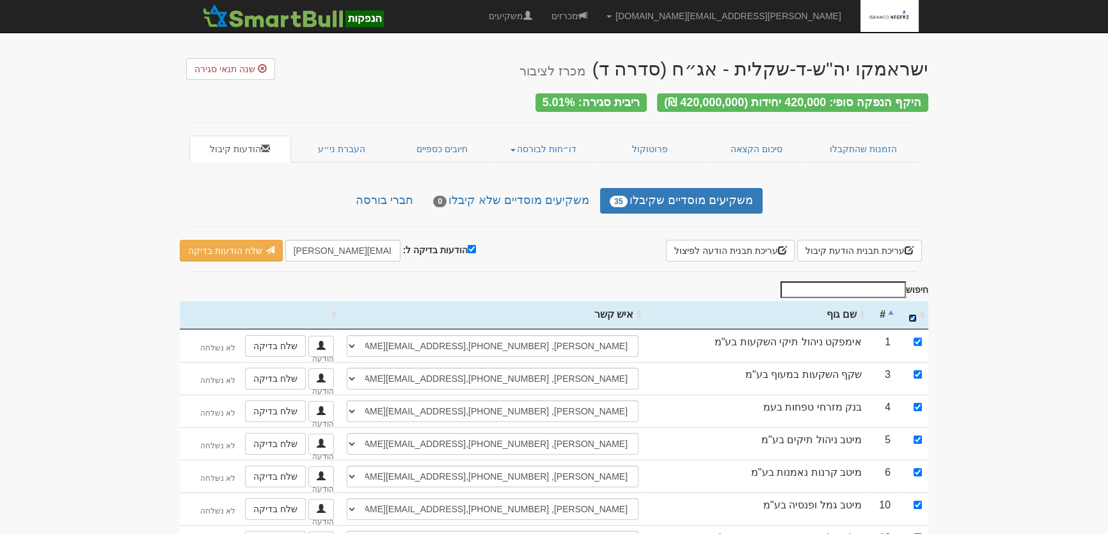
checkbox input "true"
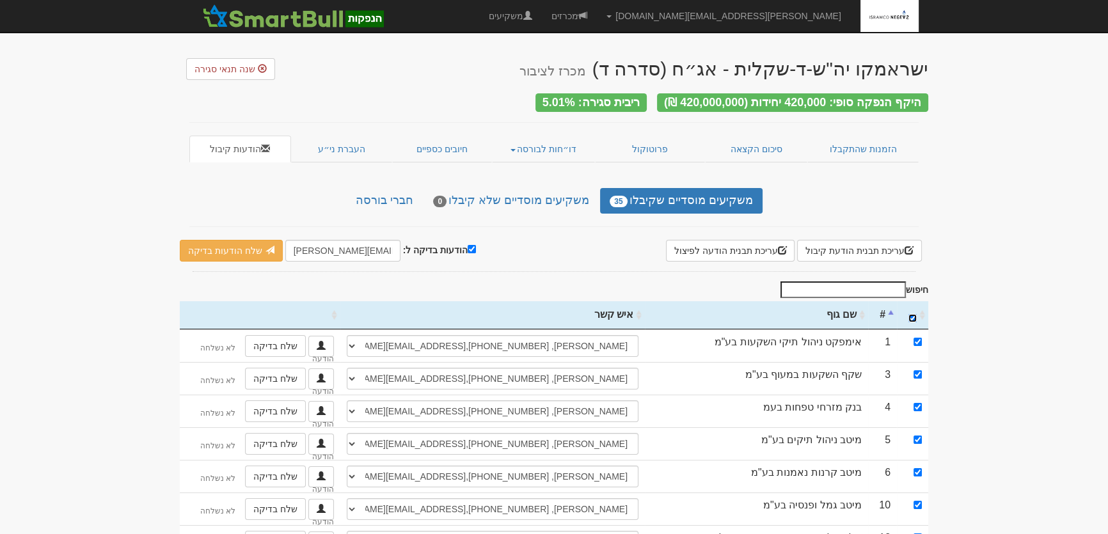
checkbox input "true"
click at [468, 245] on input "הודעות בדיקה ל:" at bounding box center [472, 249] width 8 height 8
checkbox input "false"
click at [245, 252] on link "שלח הודעות למשקיעים" at bounding box center [239, 251] width 118 height 22
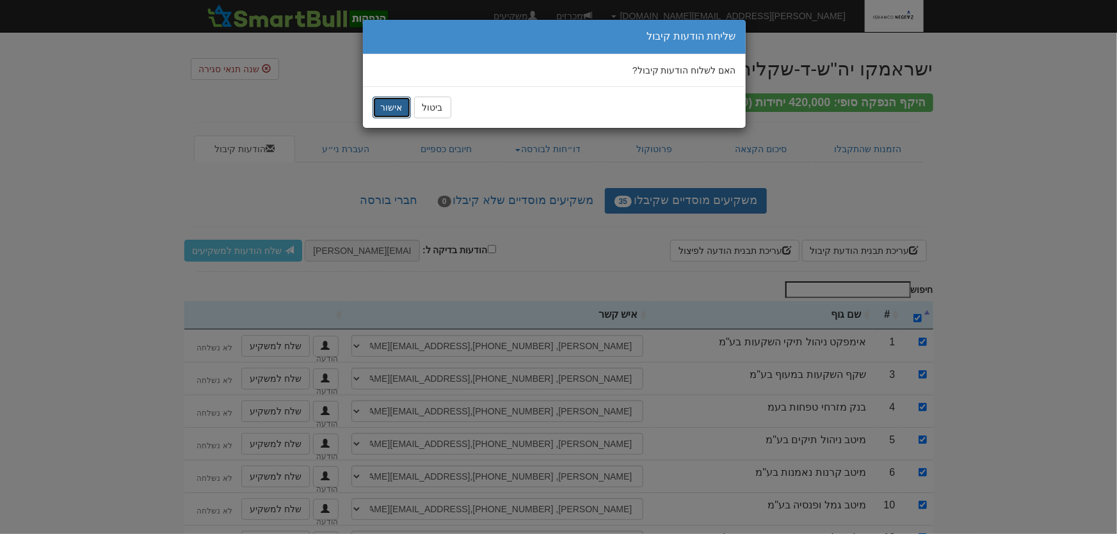
click at [401, 104] on button "אישור" at bounding box center [391, 108] width 38 height 22
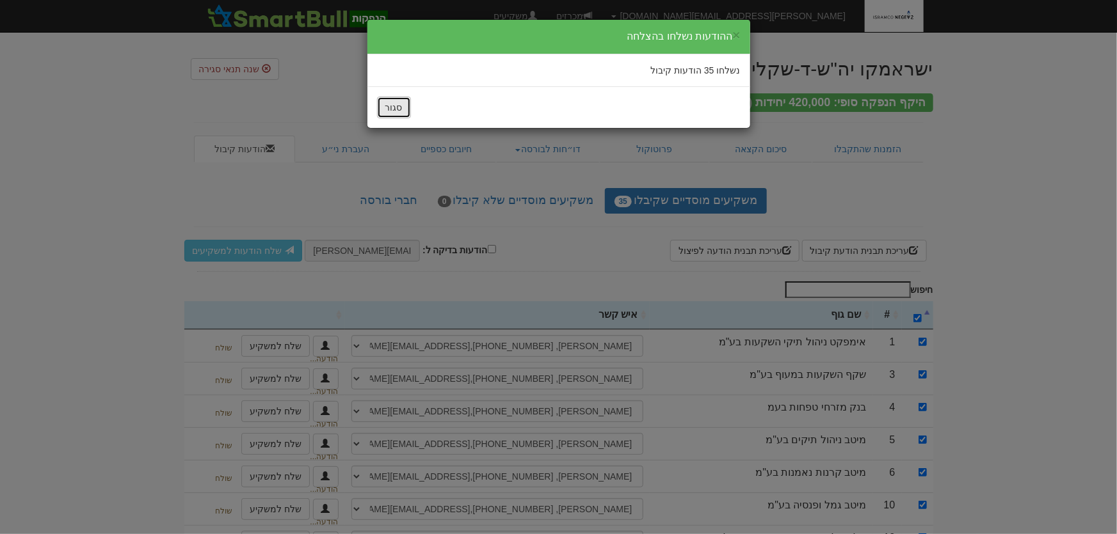
click at [396, 106] on button "סגור" at bounding box center [394, 108] width 34 height 22
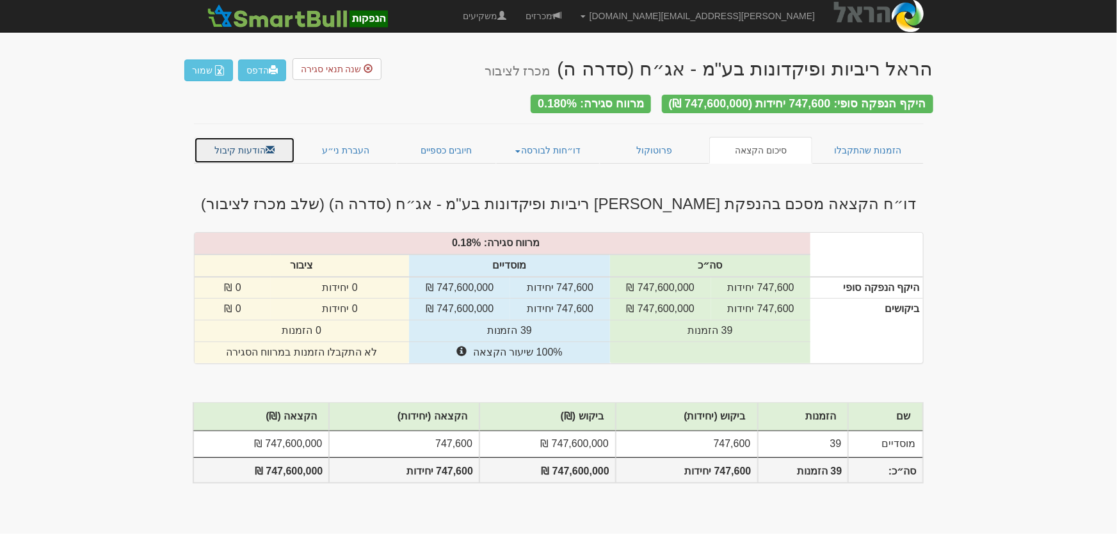
click at [246, 147] on link "הודעות קיבול" at bounding box center [245, 150] width 102 height 27
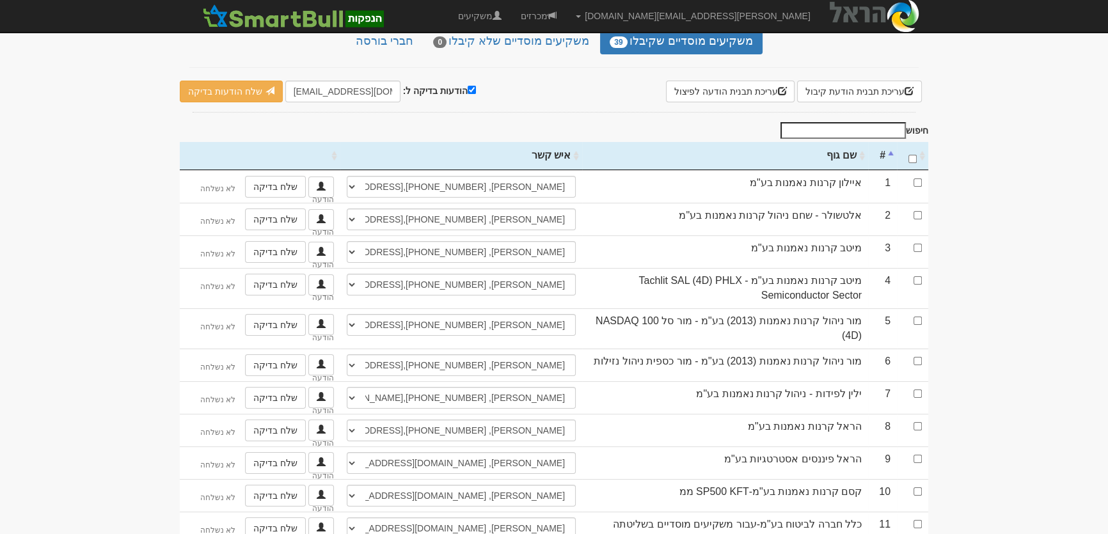
scroll to position [174, 0]
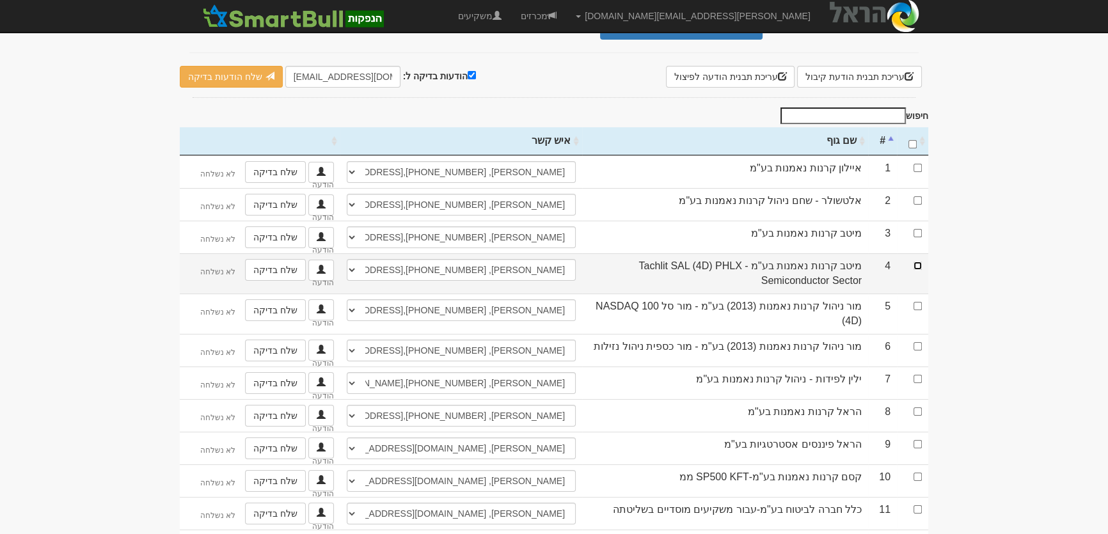
drag, startPoint x: 915, startPoint y: 260, endPoint x: 828, endPoint y: 257, distance: 87.1
click at [915, 262] on input "checkbox" at bounding box center [918, 266] width 8 height 8
checkbox input "true"
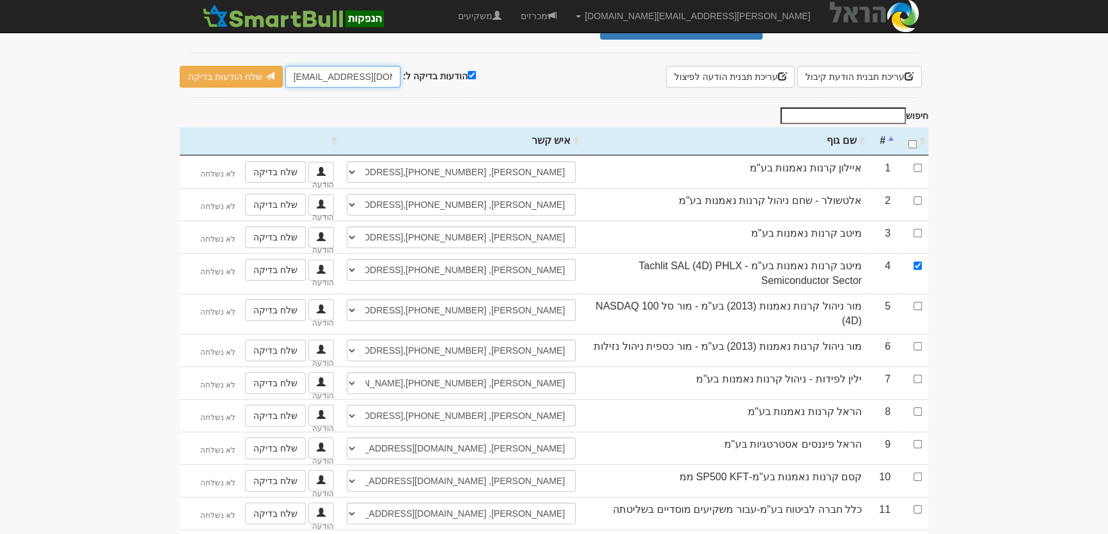
drag, startPoint x: 287, startPoint y: 69, endPoint x: 314, endPoint y: 69, distance: 26.2
click at [314, 69] on input "leader@leadercm.co.il" at bounding box center [342, 77] width 115 height 22
type input "[PERSON_NAME][EMAIL_ADDRESS][DOMAIN_NAME]"
click at [252, 74] on link "שלח הודעות בדיקה" at bounding box center [231, 77] width 103 height 22
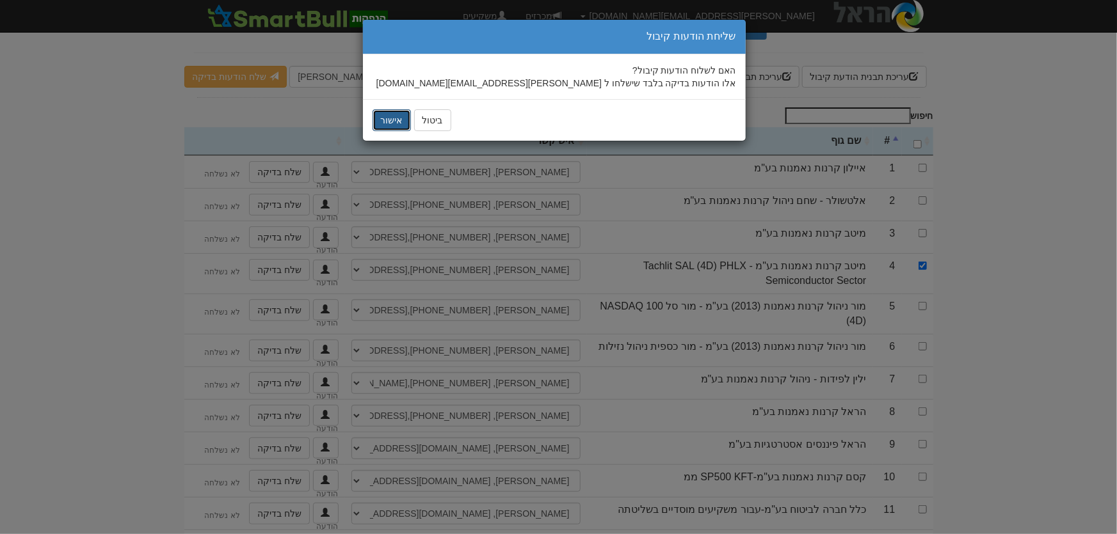
click at [378, 125] on button "אישור" at bounding box center [391, 120] width 38 height 22
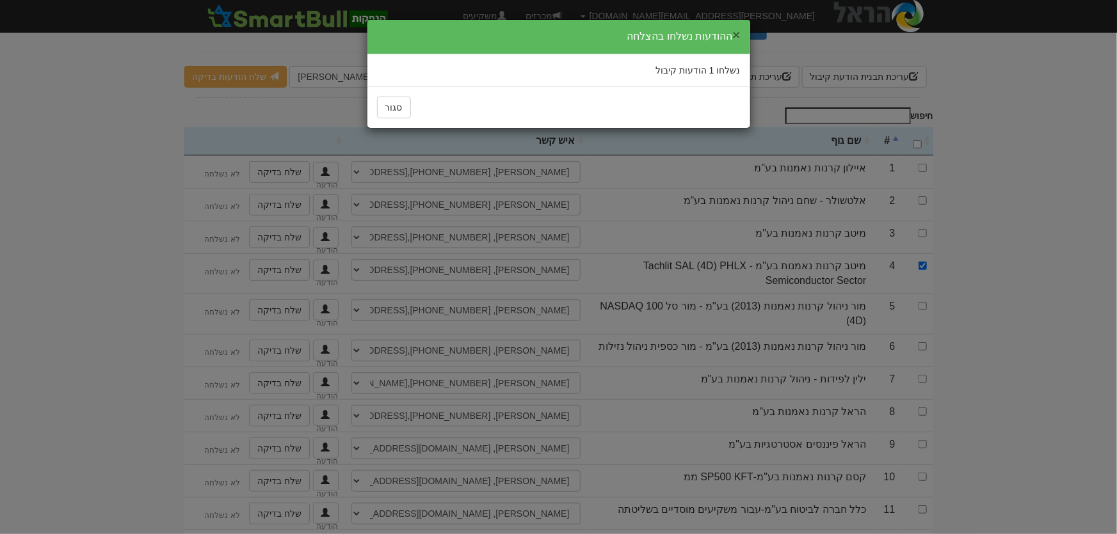
click at [735, 31] on button "×" at bounding box center [736, 34] width 8 height 13
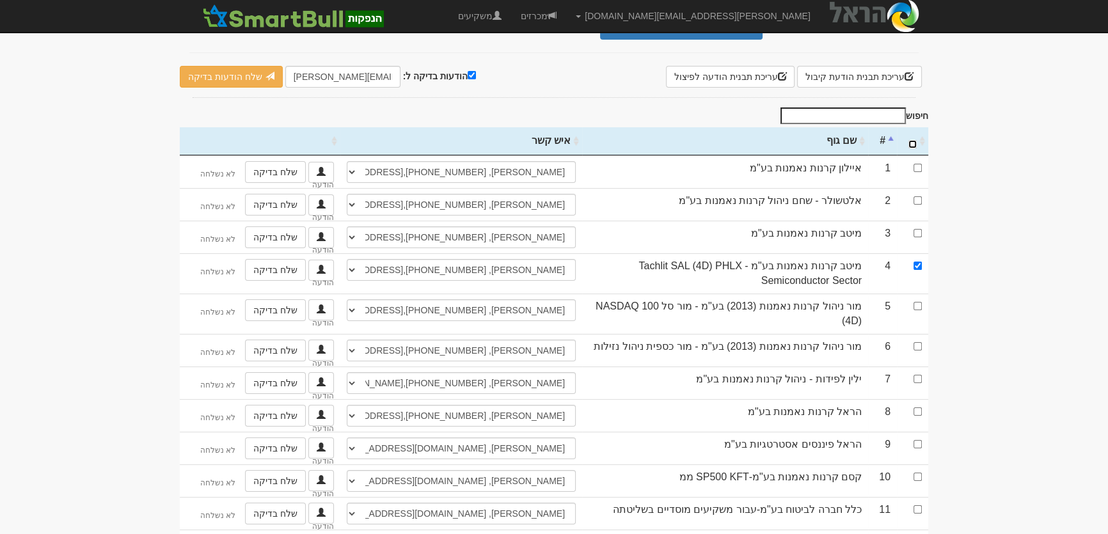
click at [913, 140] on input "\a : activate to sort column ascending" at bounding box center [913, 144] width 8 height 8
checkbox input "true"
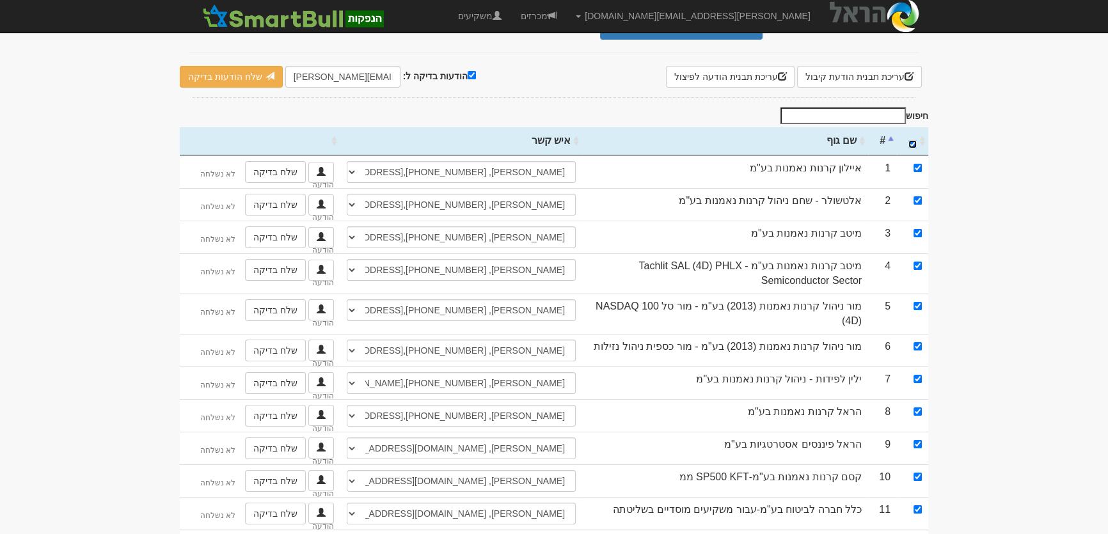
checkbox input "true"
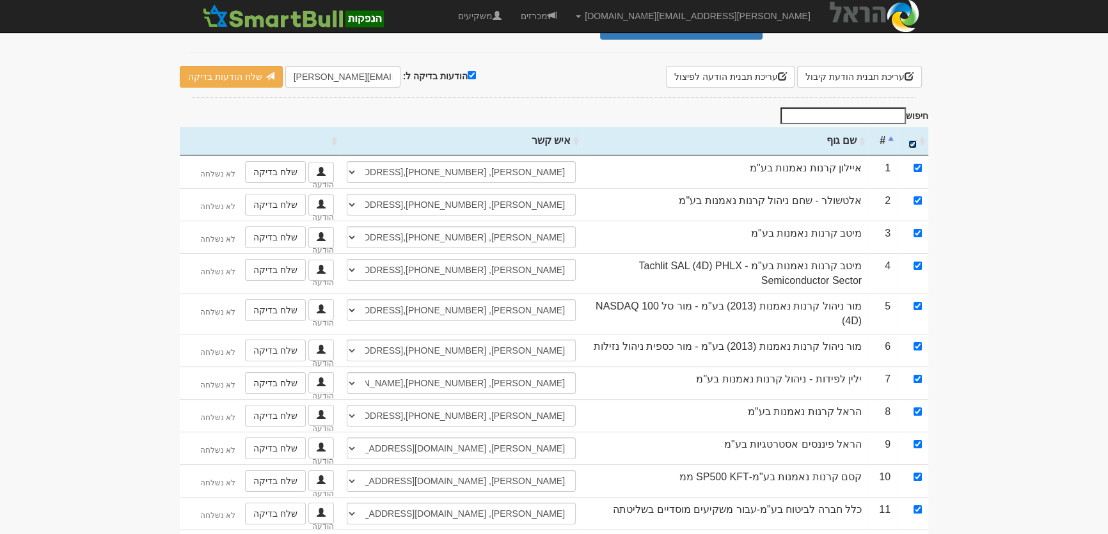
checkbox input "true"
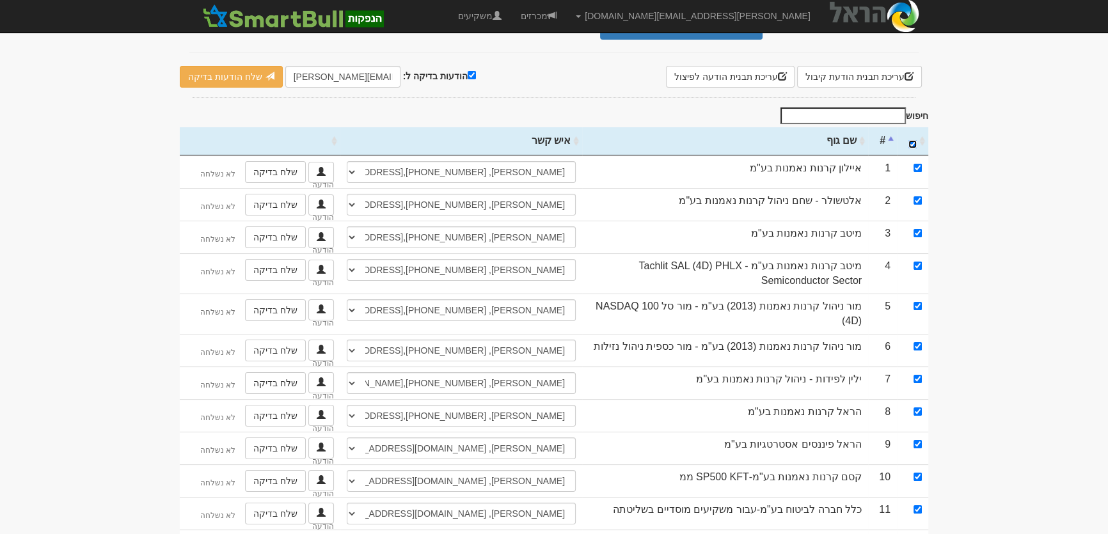
checkbox input "true"
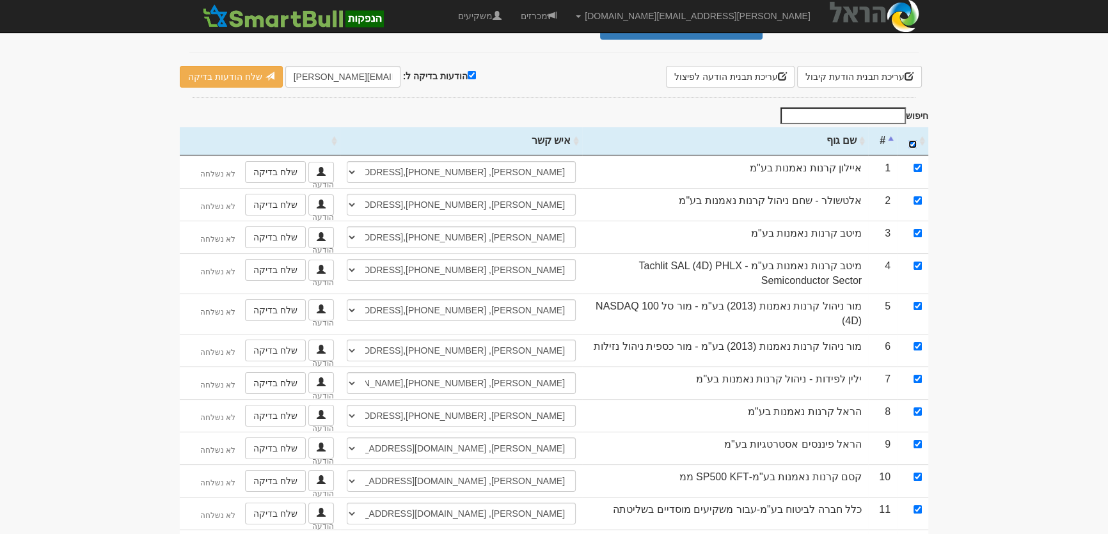
checkbox input "true"
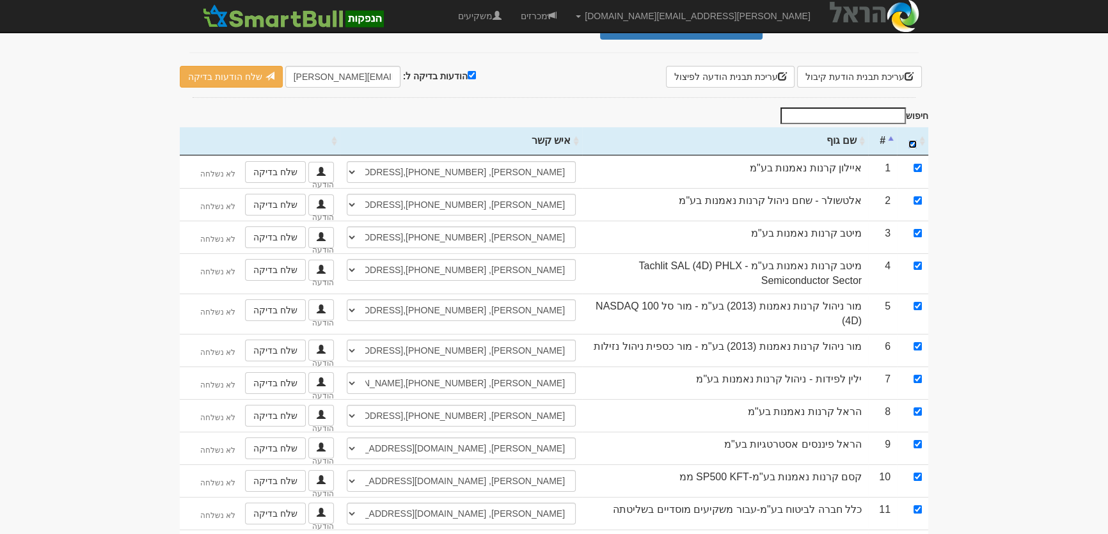
checkbox input "true"
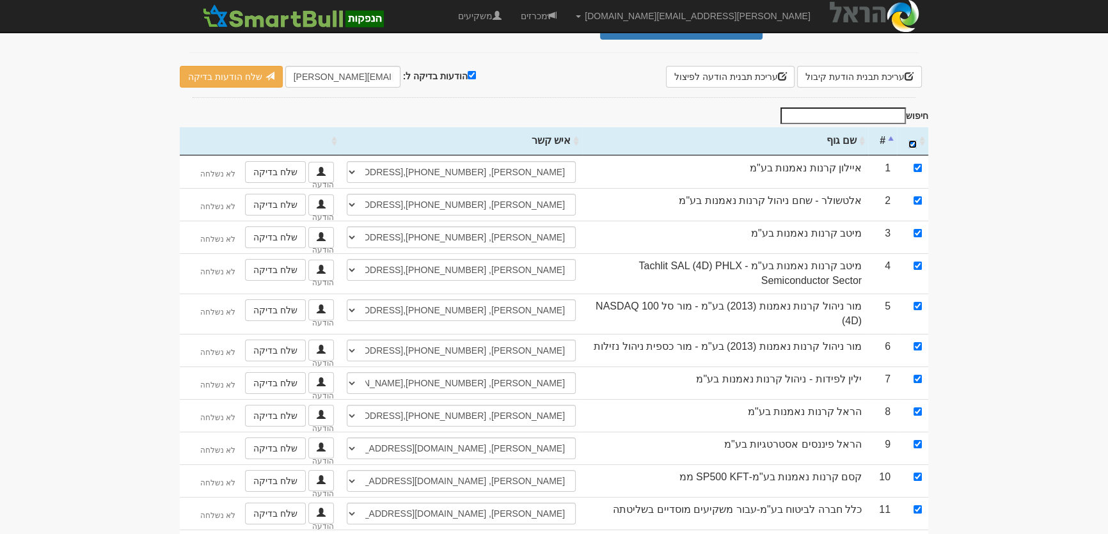
checkbox input "true"
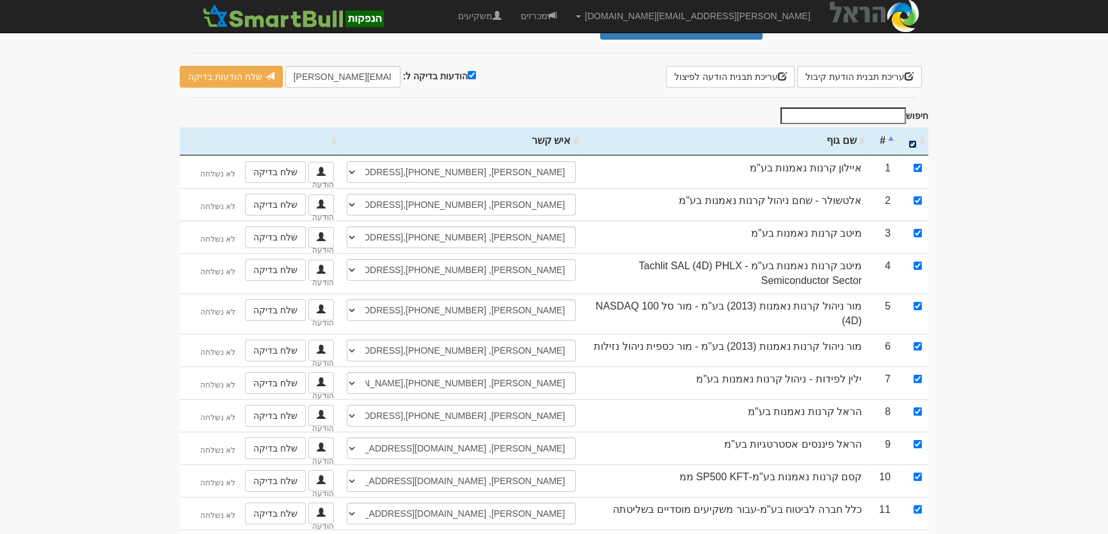
checkbox input "true"
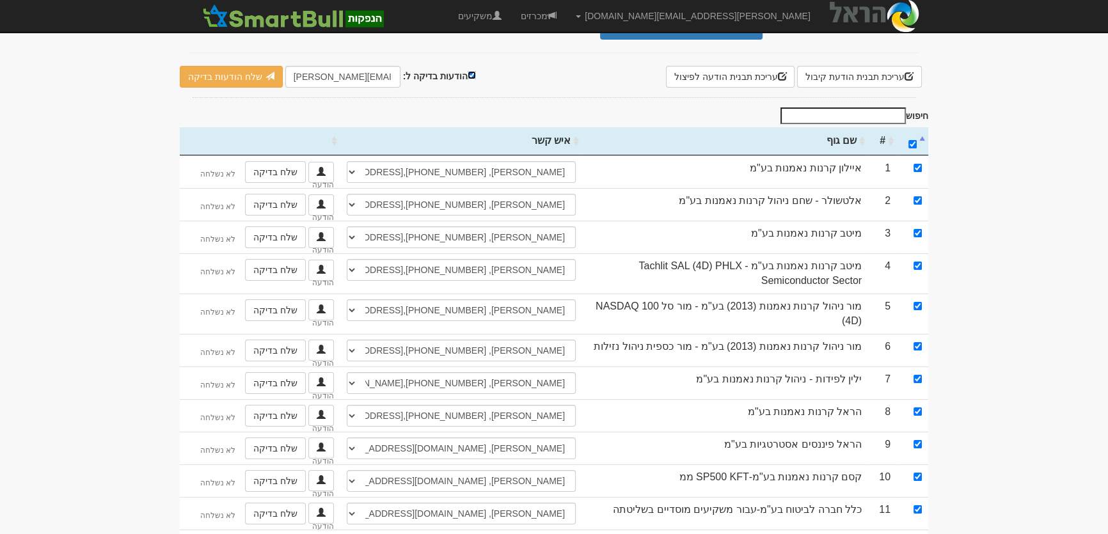
click at [468, 71] on input "הודעות בדיקה ל:" at bounding box center [472, 75] width 8 height 8
checkbox input "false"
click at [239, 74] on link "שלח הודעות למשקיעים" at bounding box center [239, 77] width 118 height 22
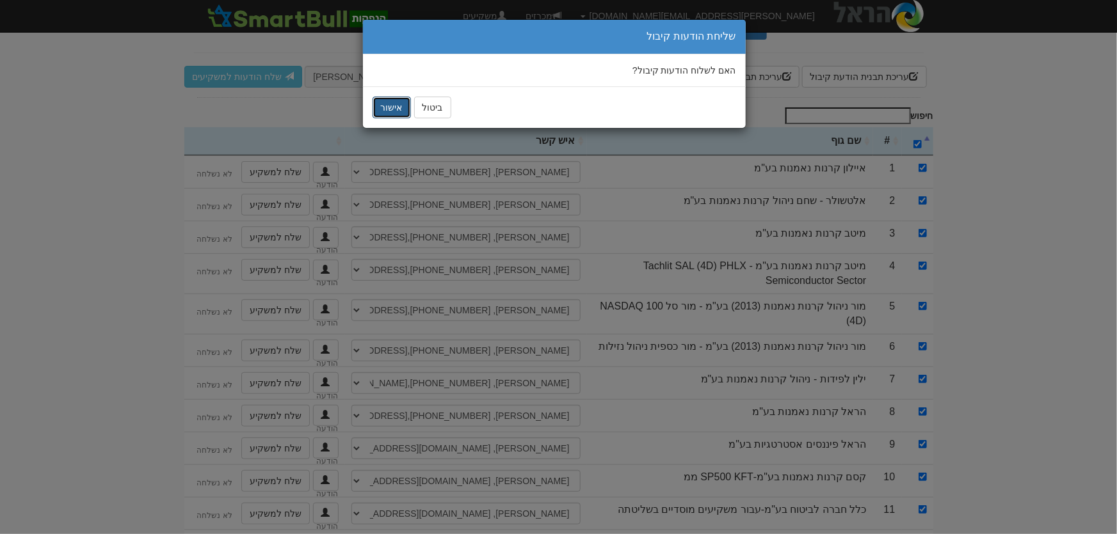
click at [390, 103] on button "אישור" at bounding box center [391, 108] width 38 height 22
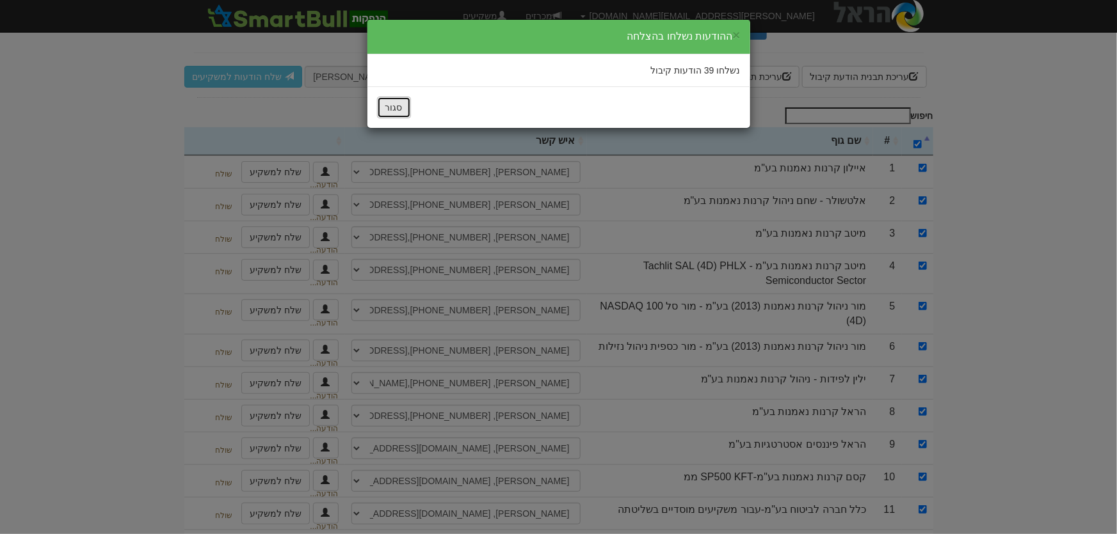
click at [378, 104] on button "סגור" at bounding box center [394, 108] width 34 height 22
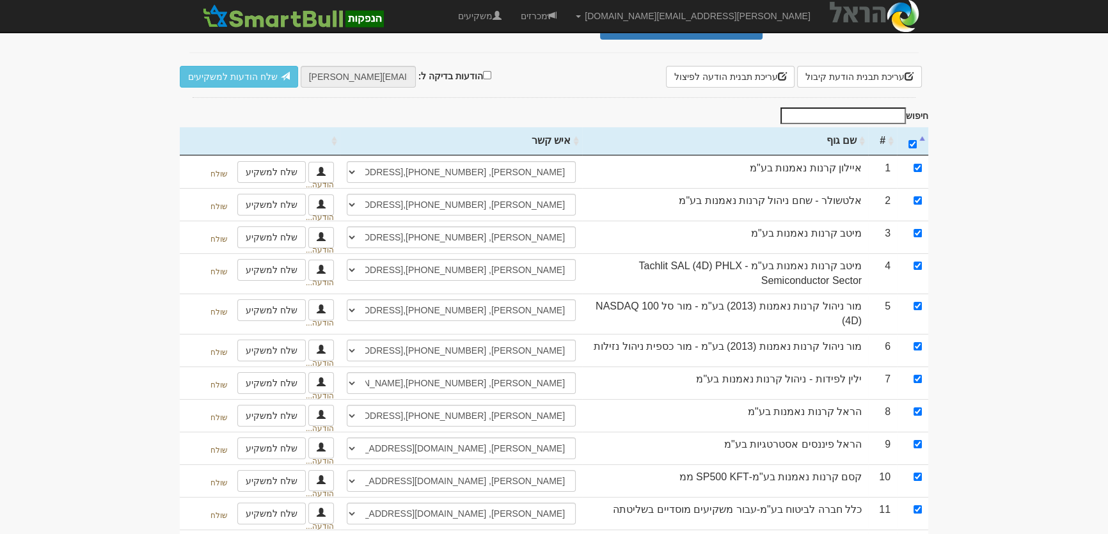
scroll to position [0, 0]
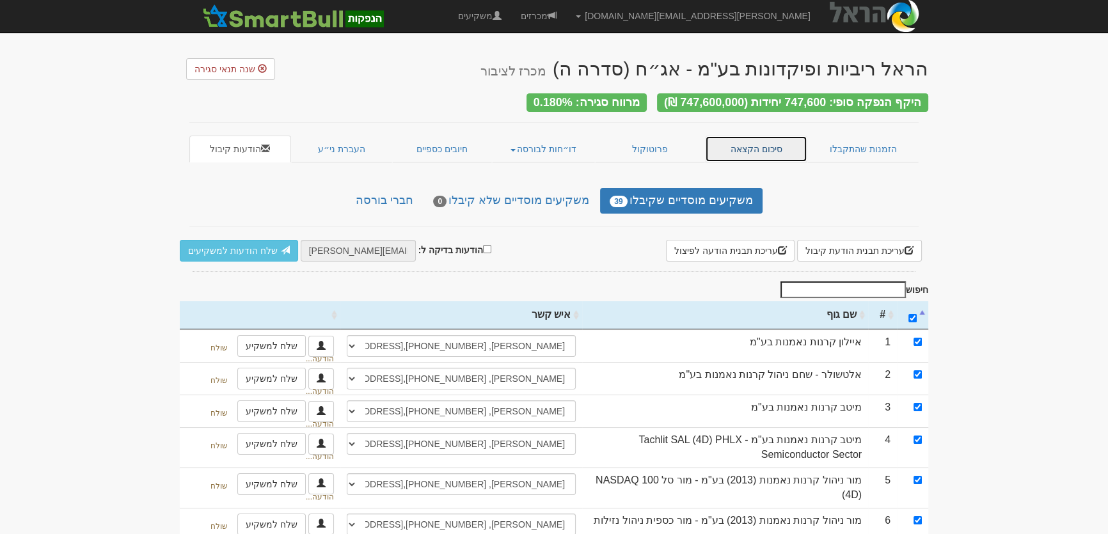
click at [753, 144] on link "סיכום הקצאה" at bounding box center [756, 149] width 103 height 27
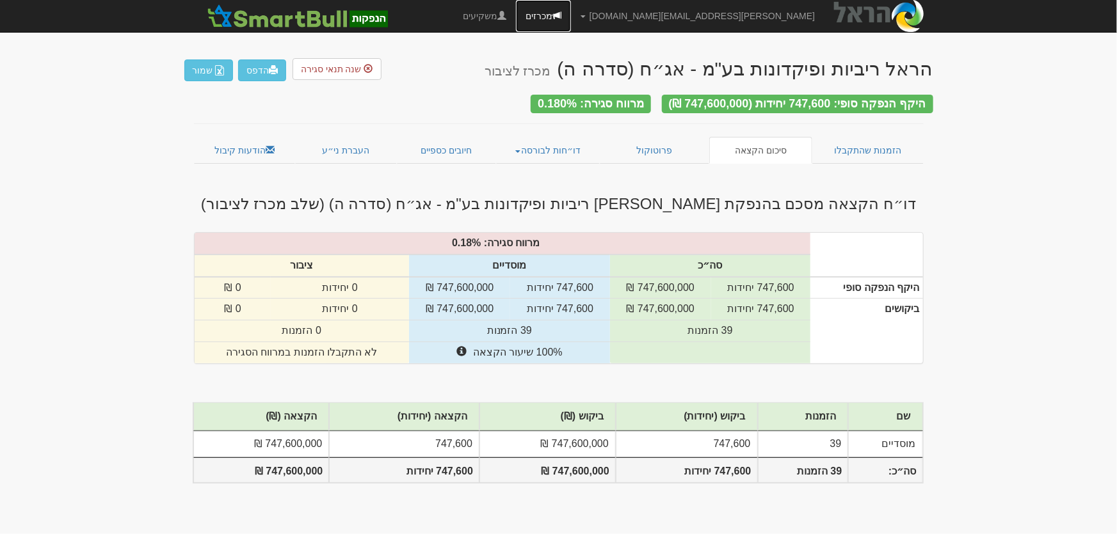
click at [571, 12] on link "מכרזים" at bounding box center [543, 16] width 55 height 32
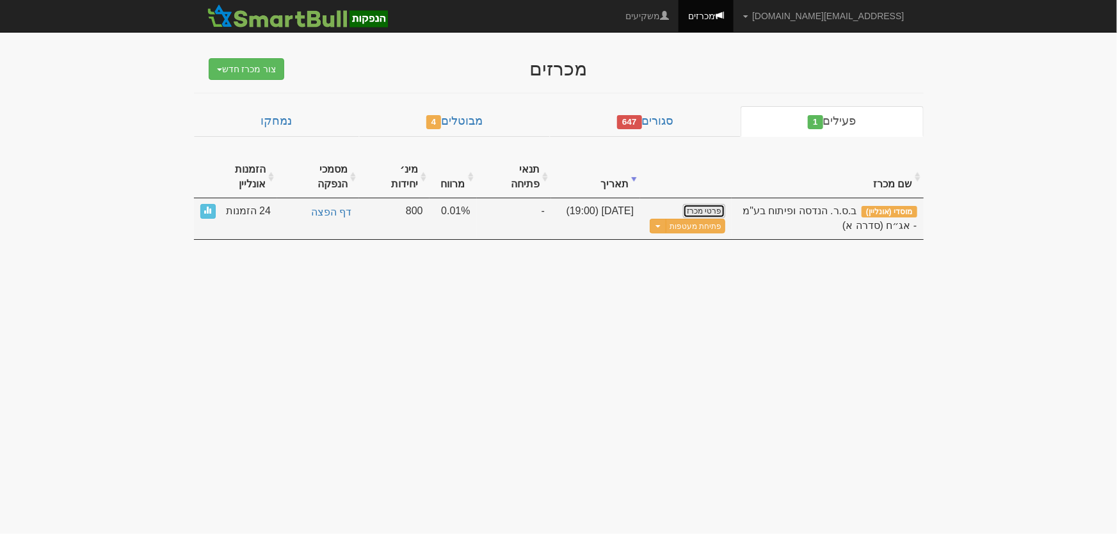
click at [696, 204] on link "פרטי מכרז" at bounding box center [704, 211] width 42 height 14
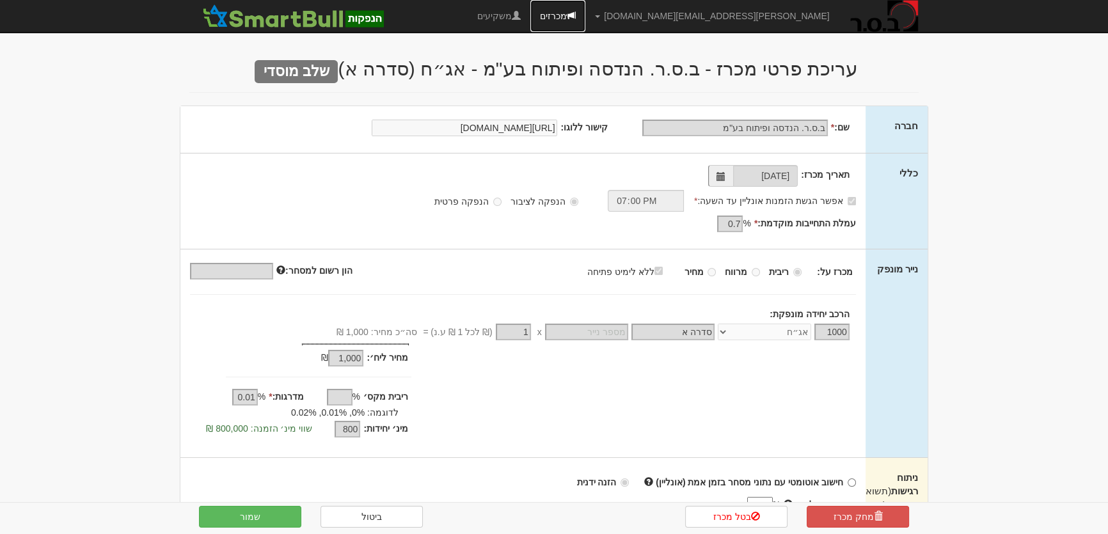
click at [586, 19] on link "מכרזים" at bounding box center [558, 16] width 55 height 32
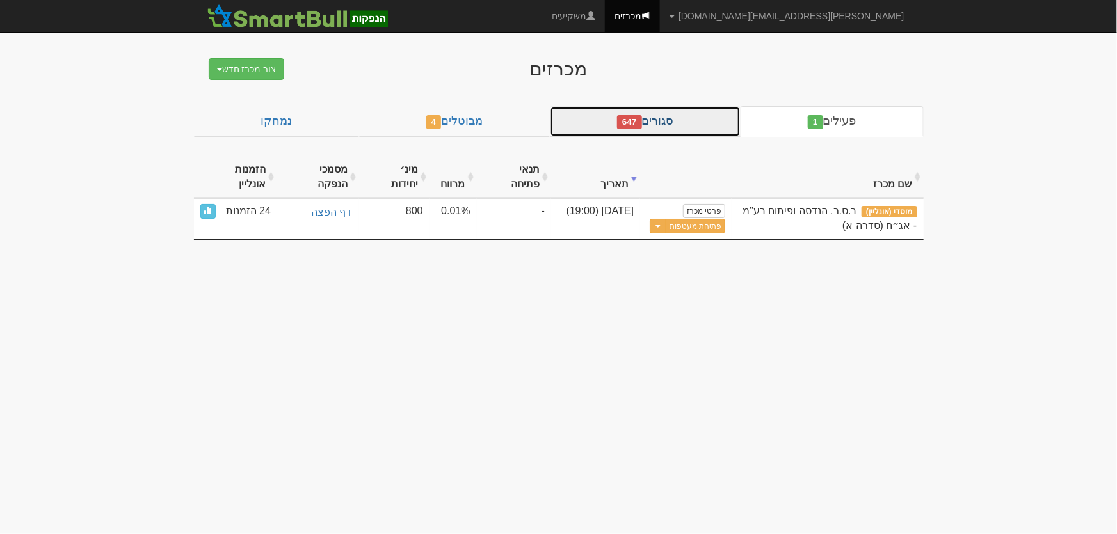
click at [689, 121] on link "סגורים 647" at bounding box center [645, 121] width 191 height 31
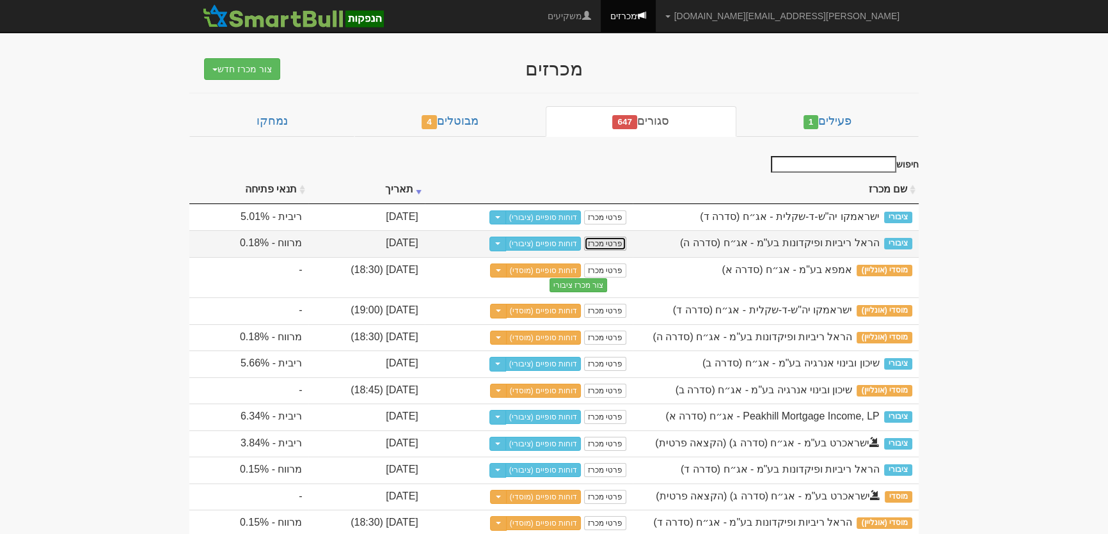
click at [627, 243] on link "פרטי מכרז" at bounding box center [605, 244] width 42 height 14
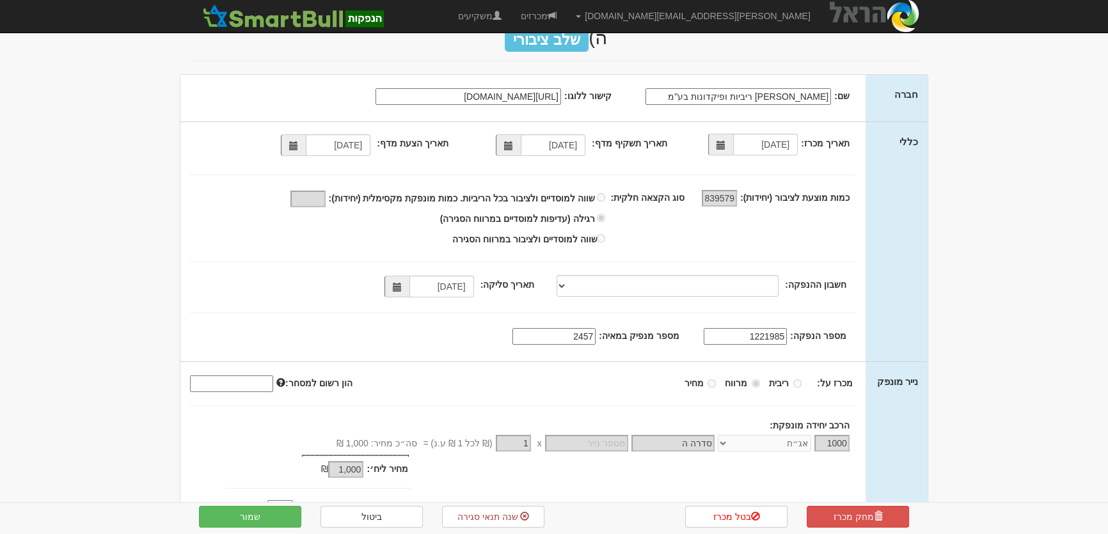
scroll to position [140, 0]
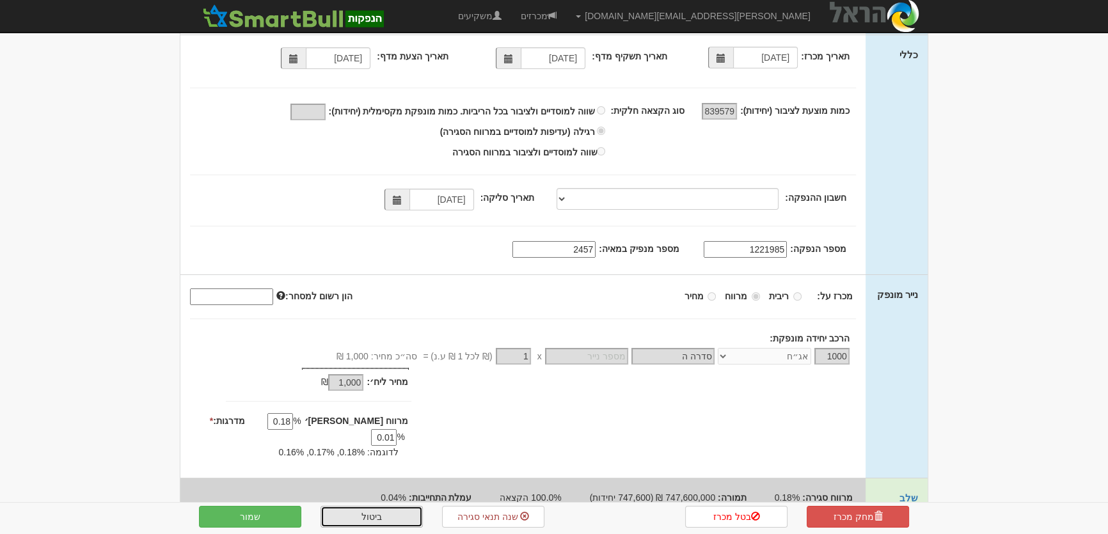
click at [390, 516] on link "ביטול" at bounding box center [372, 517] width 102 height 22
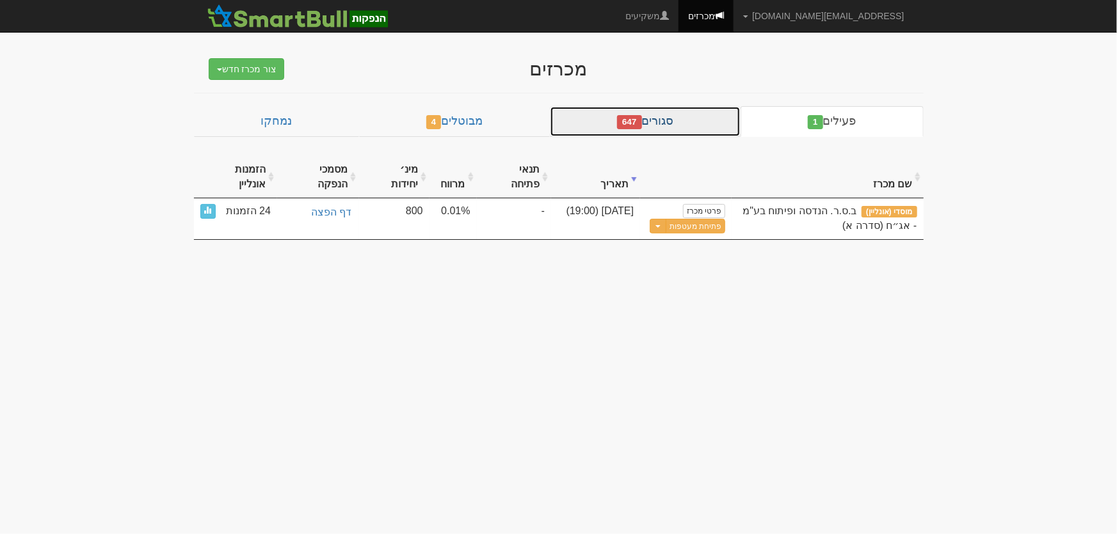
click at [683, 122] on link "סגורים 647" at bounding box center [645, 121] width 191 height 31
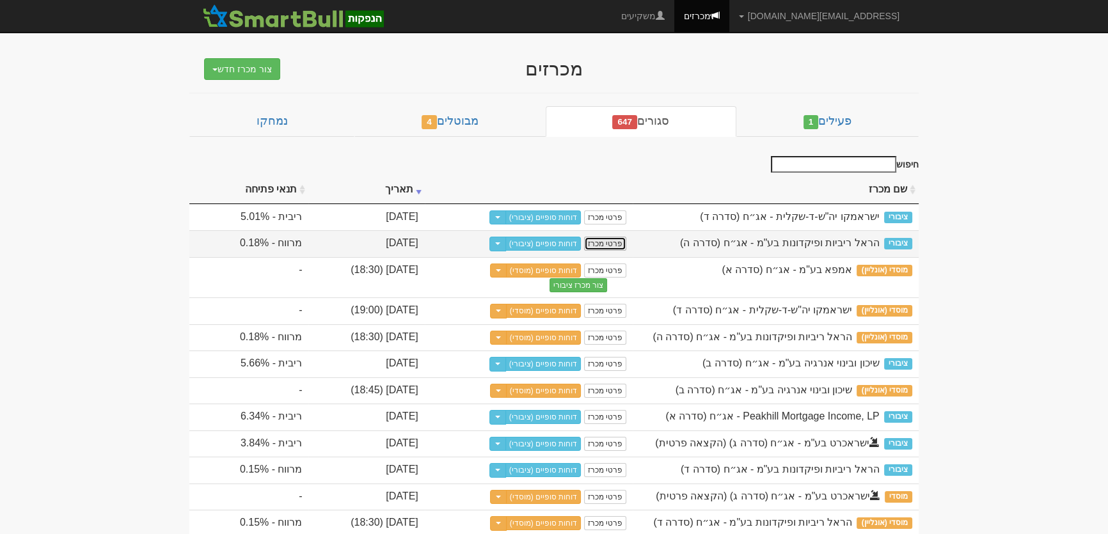
click at [627, 245] on link "פרטי מכרז" at bounding box center [605, 244] width 42 height 14
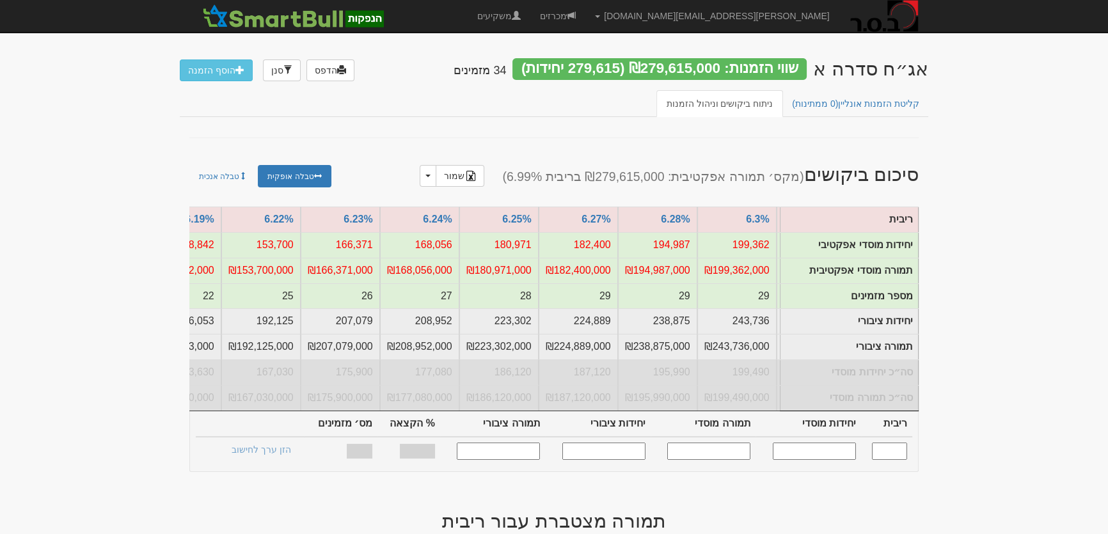
scroll to position [0, -943]
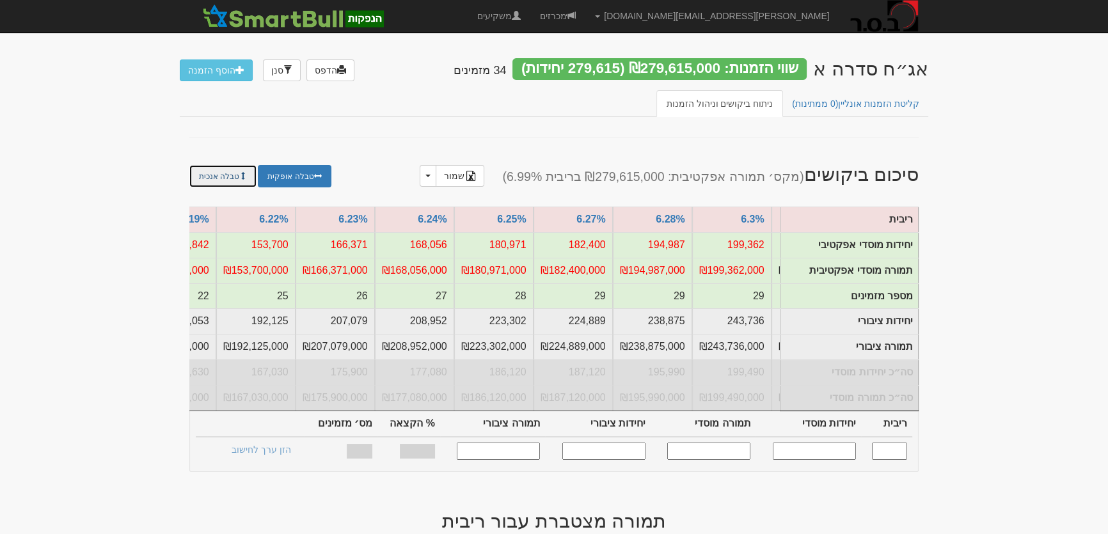
click at [223, 177] on link "טבלה אנכית" at bounding box center [222, 176] width 67 height 22
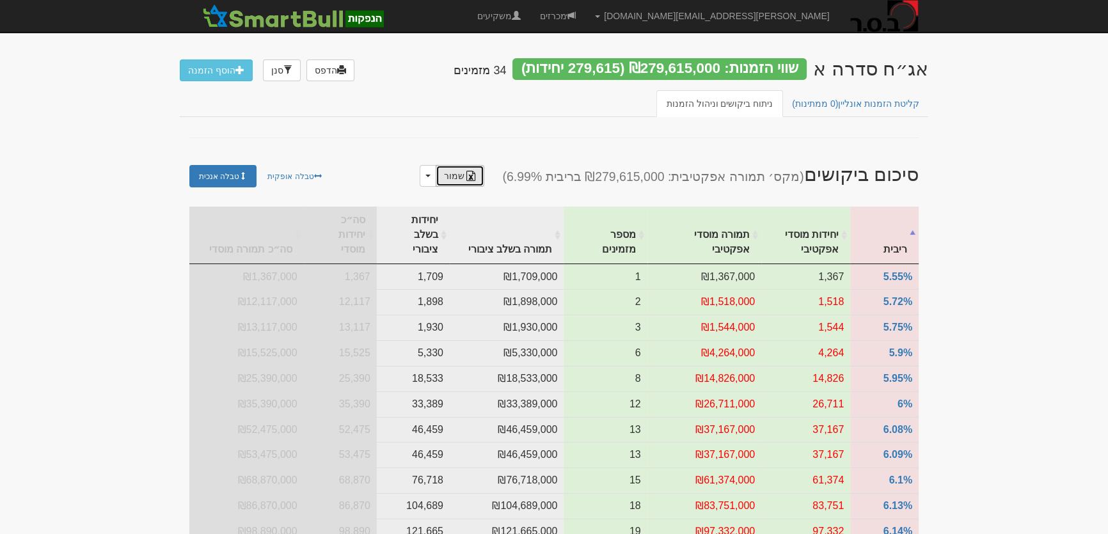
click at [474, 176] on link "שמור" at bounding box center [460, 176] width 49 height 22
click at [285, 175] on link "טבלה אופקית" at bounding box center [294, 176] width 73 height 22
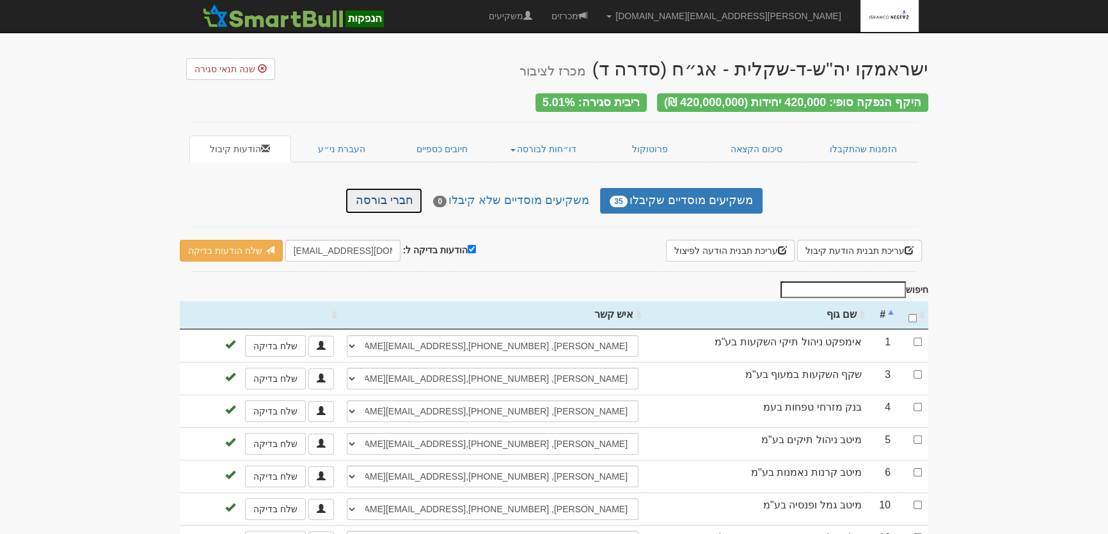
click at [398, 200] on link "חברי בורסה" at bounding box center [384, 201] width 77 height 26
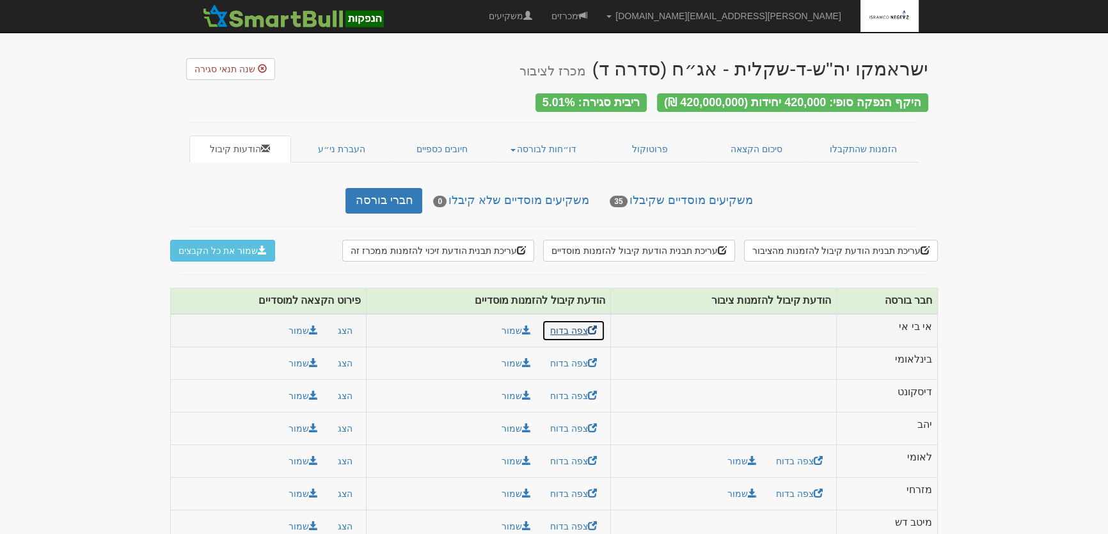
click at [567, 320] on link "צפה בדוח" at bounding box center [573, 331] width 63 height 22
click at [220, 240] on button "שמור את כל הקבצים" at bounding box center [222, 251] width 105 height 22
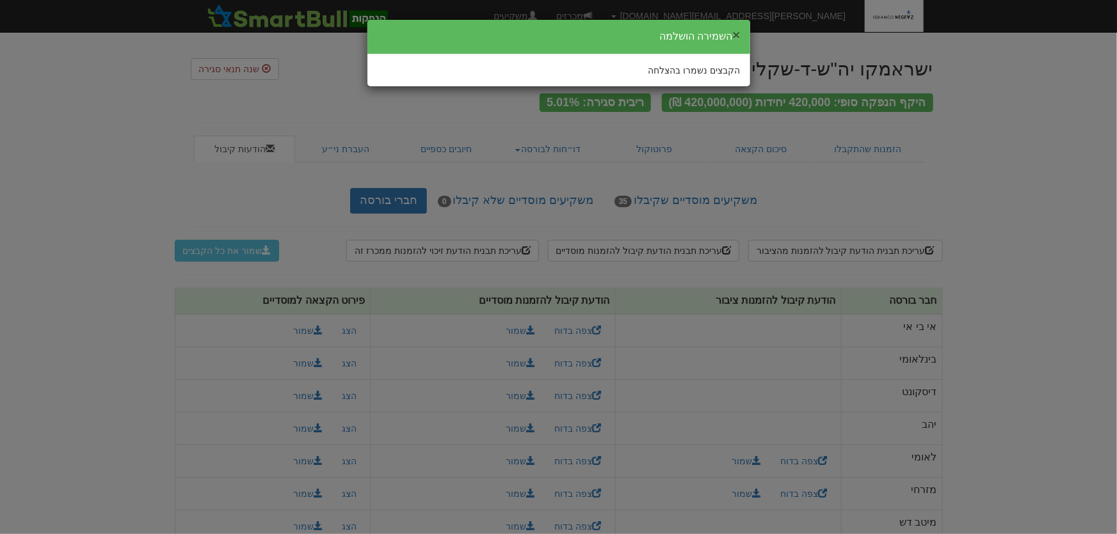
click at [737, 33] on button "×" at bounding box center [736, 34] width 8 height 13
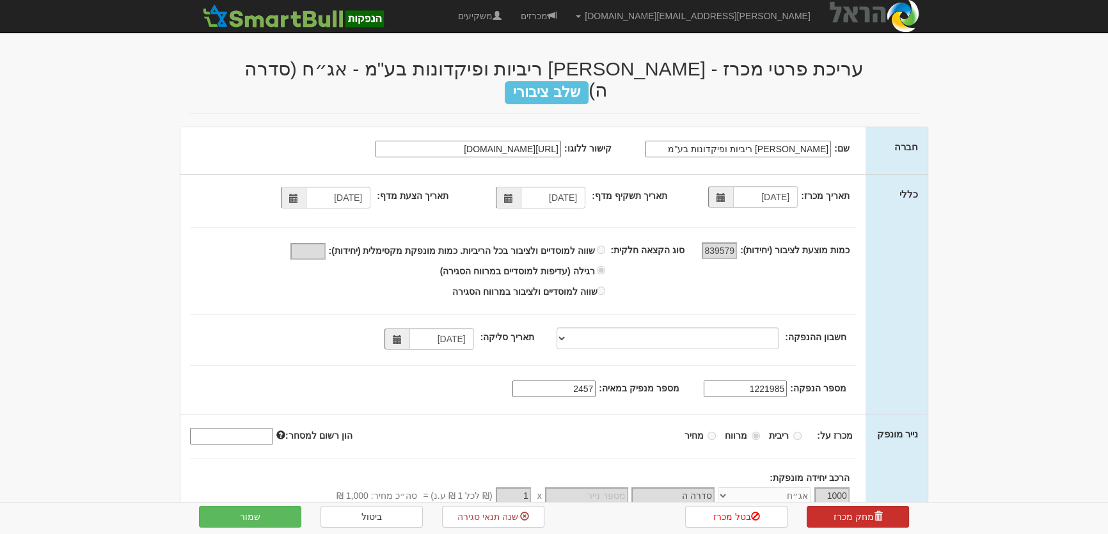
click at [851, 520] on link "מחק מכרז" at bounding box center [858, 517] width 102 height 22
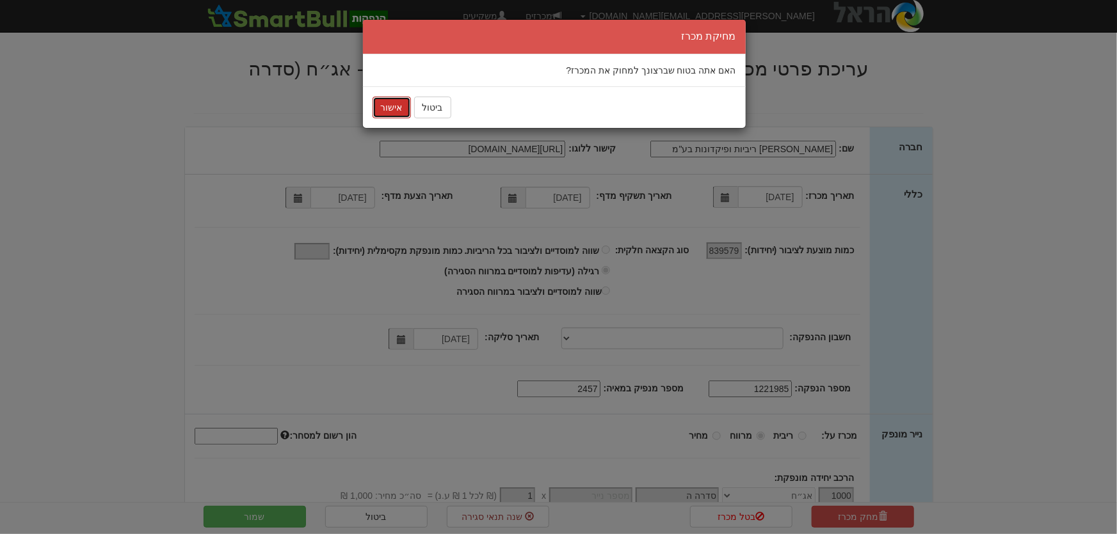
click at [385, 110] on button "אישור" at bounding box center [391, 108] width 38 height 22
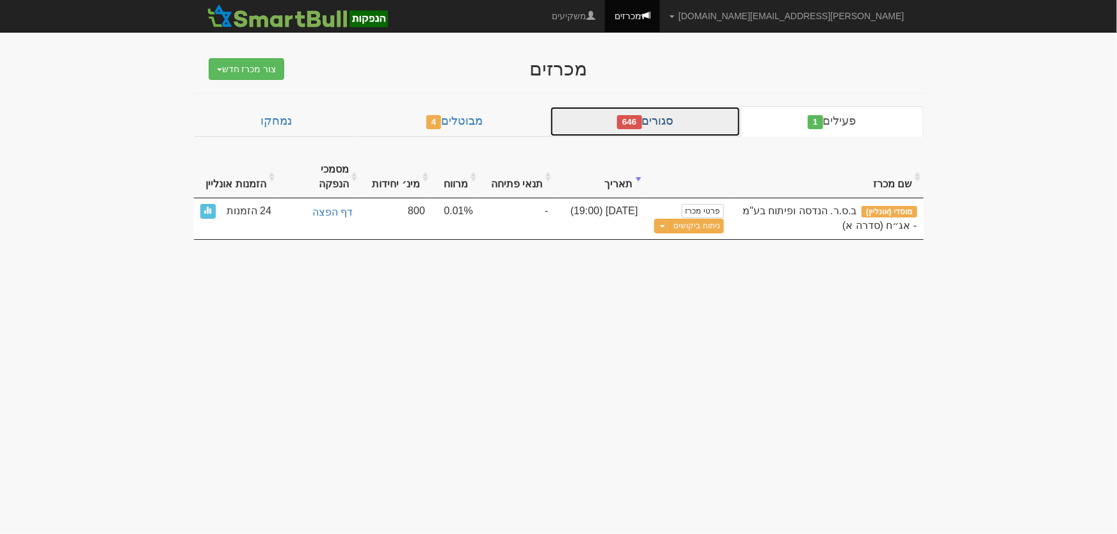
click at [653, 128] on link "סגורים 646" at bounding box center [645, 121] width 191 height 31
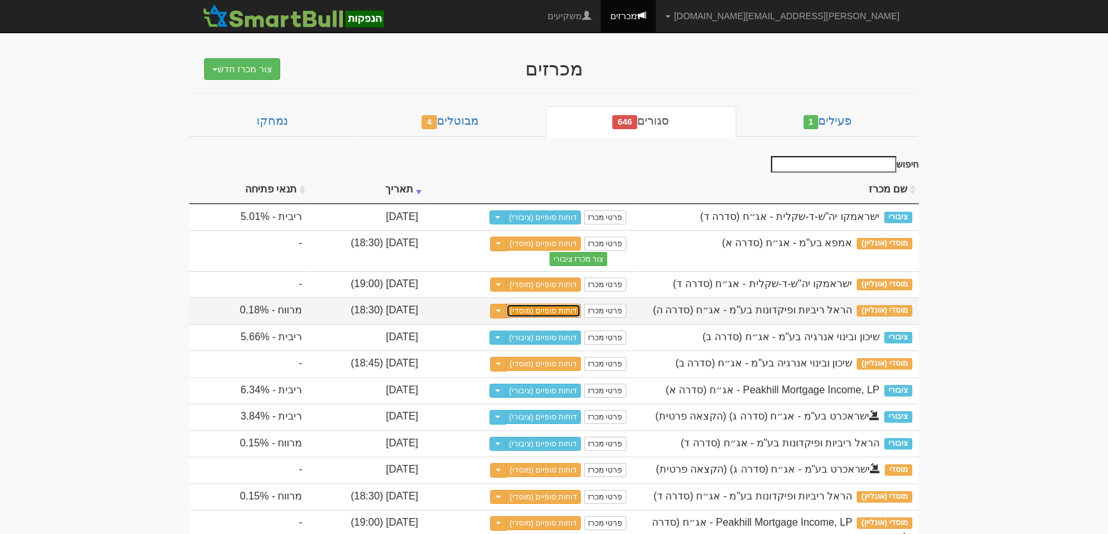
click at [582, 306] on link "דוחות סופיים (מוסדי)" at bounding box center [544, 311] width 76 height 14
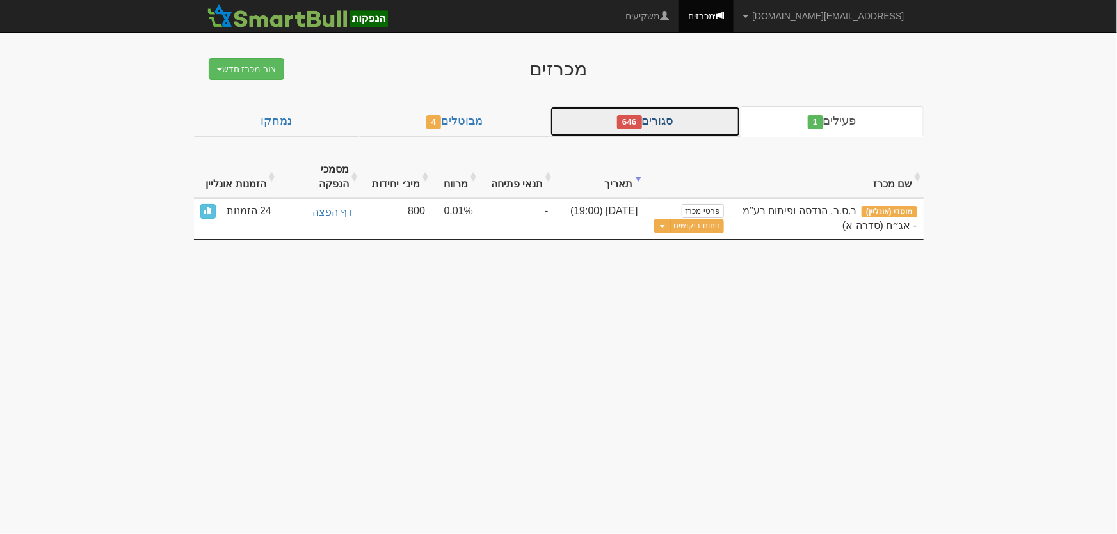
click at [691, 120] on link "סגורים 646" at bounding box center [645, 121] width 191 height 31
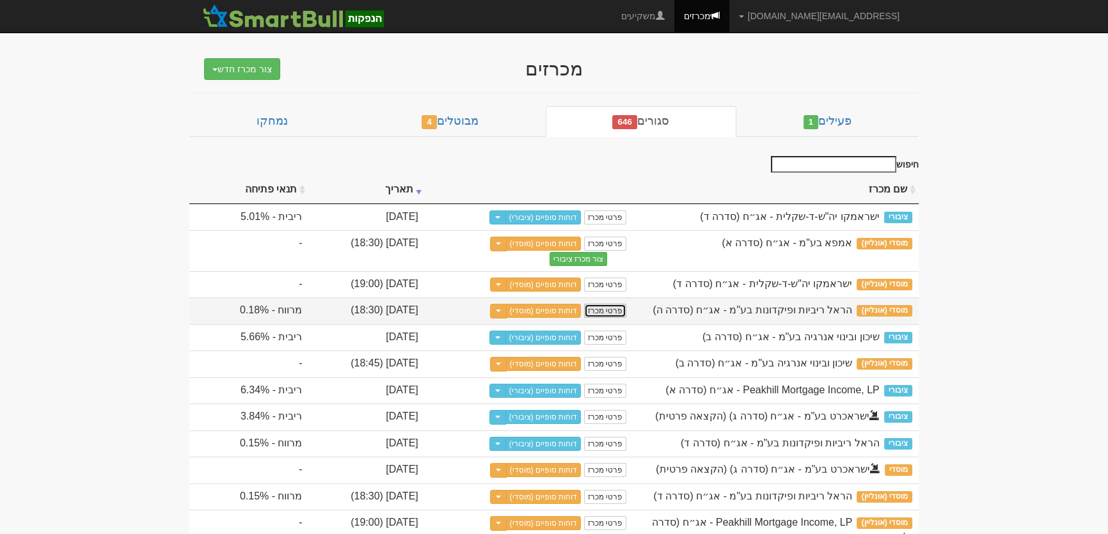
click at [627, 310] on link "פרטי מכרז" at bounding box center [605, 311] width 42 height 14
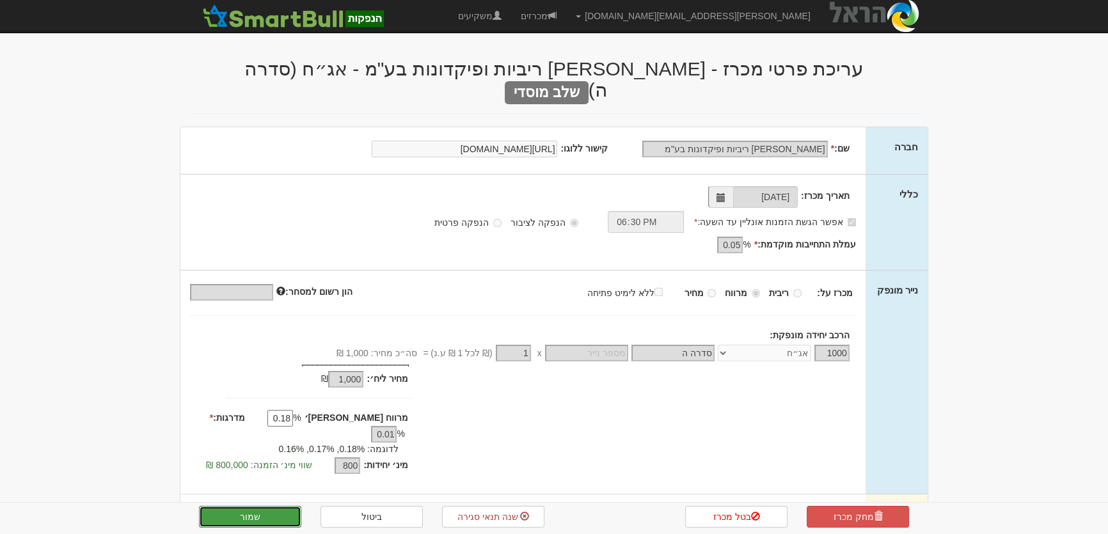
click at [247, 517] on button "שמור" at bounding box center [250, 517] width 102 height 22
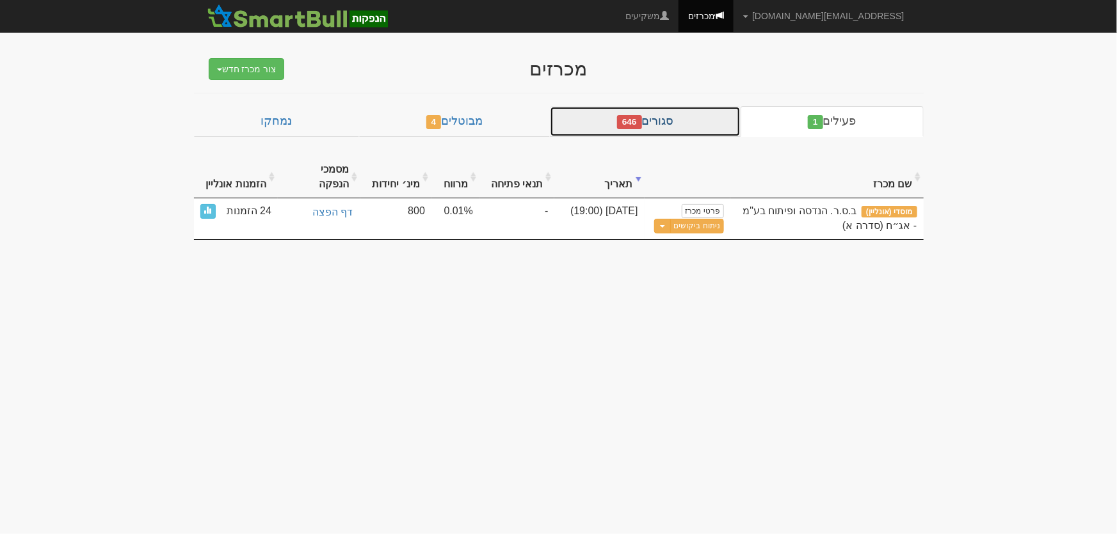
click at [670, 123] on link "סגורים 646" at bounding box center [645, 121] width 191 height 31
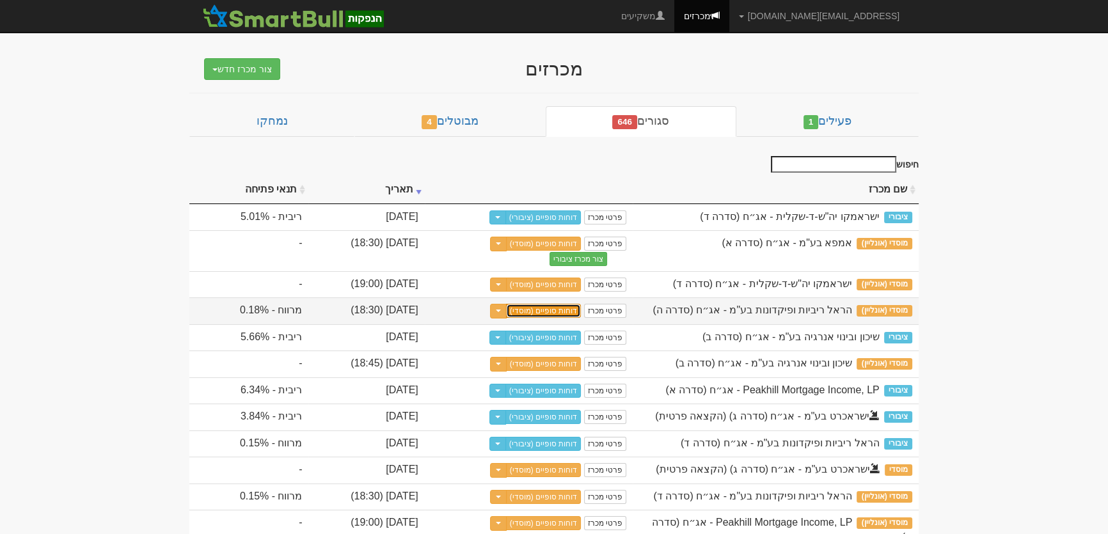
click at [582, 310] on link "דוחות סופיים (מוסדי)" at bounding box center [544, 311] width 76 height 14
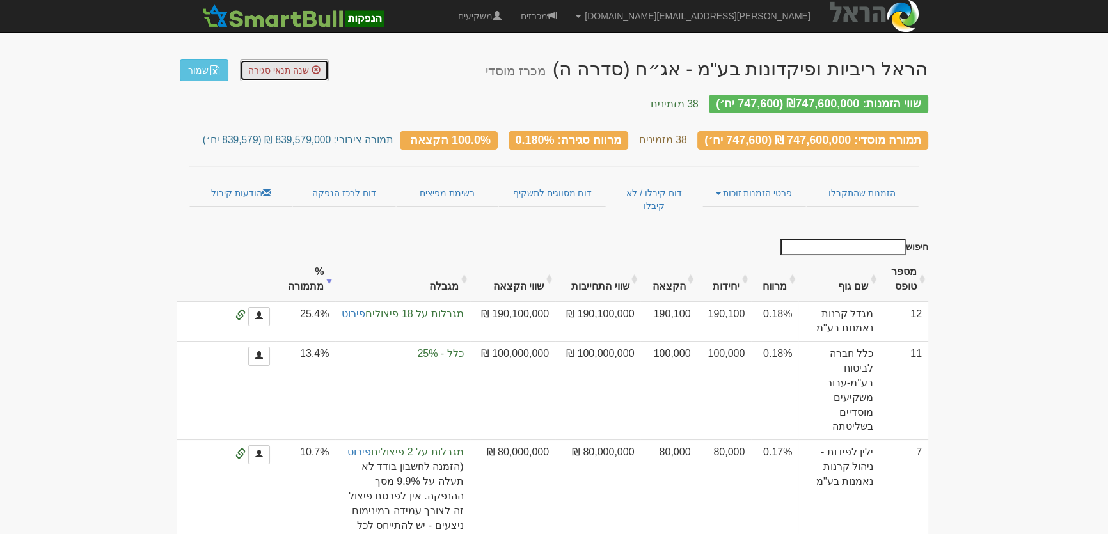
click at [272, 75] on link "שנה תנאי סגירה" at bounding box center [284, 71] width 89 height 22
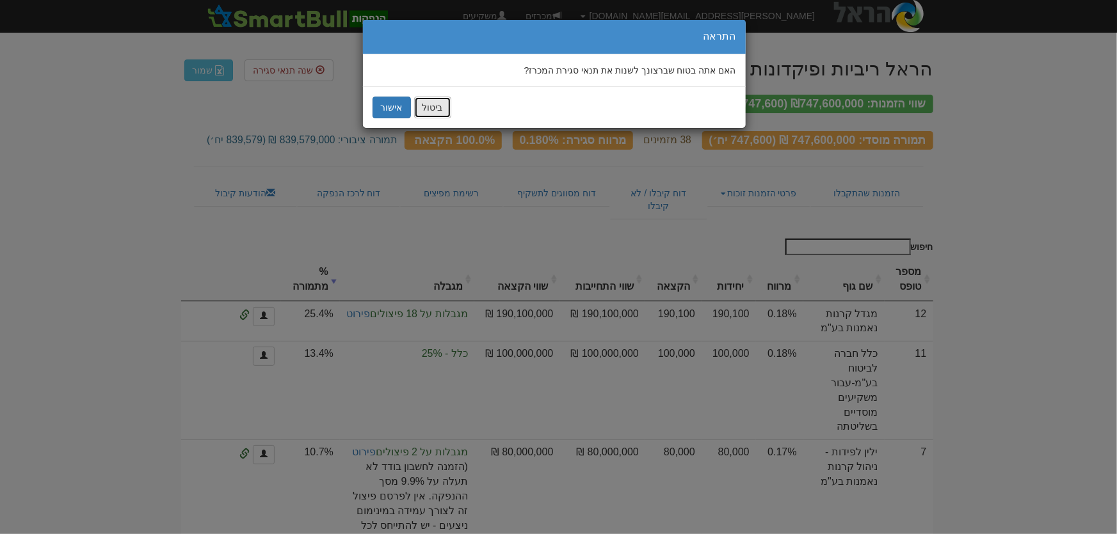
click at [427, 104] on button "ביטול" at bounding box center [432, 108] width 37 height 22
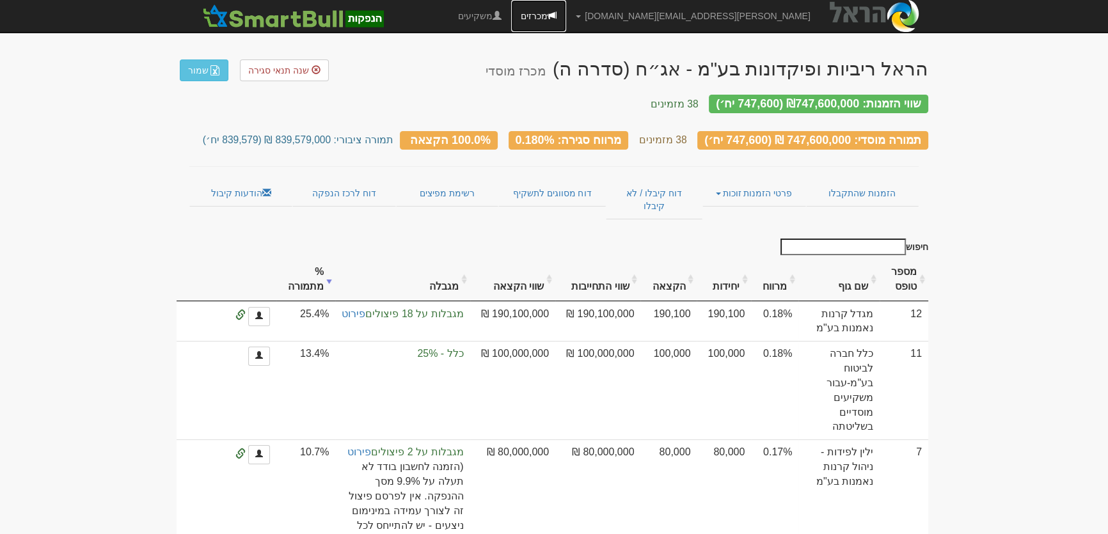
click at [566, 19] on link "מכרזים" at bounding box center [538, 16] width 55 height 32
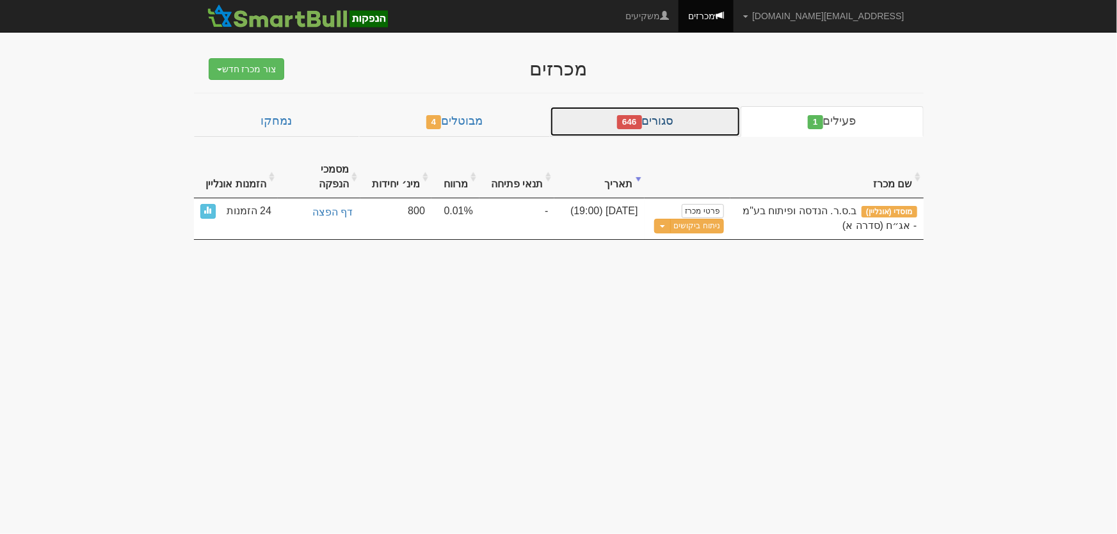
click at [682, 115] on link "סגורים 646" at bounding box center [645, 121] width 191 height 31
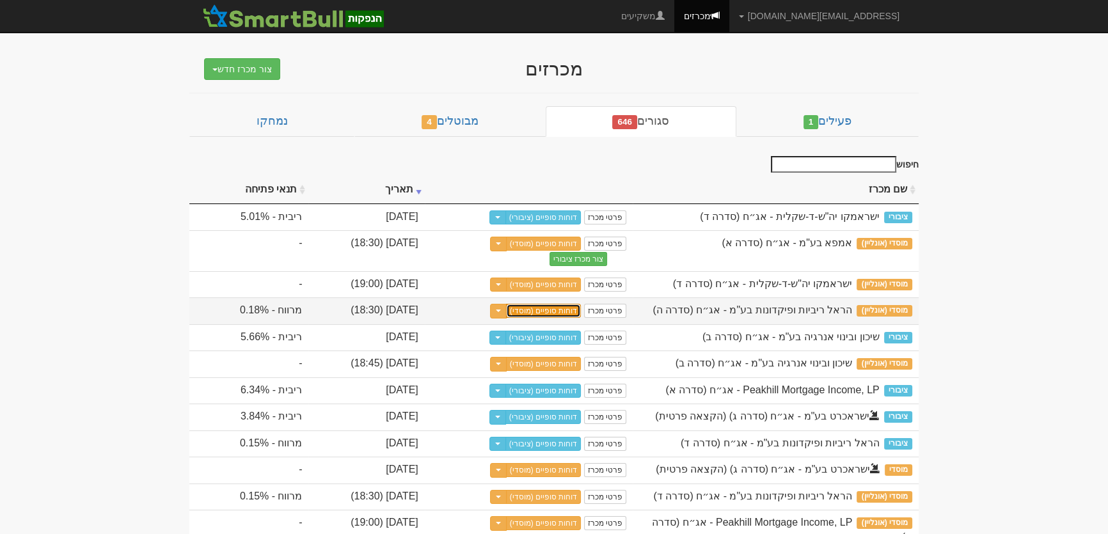
click at [582, 312] on link "דוחות סופיים (מוסדי)" at bounding box center [544, 311] width 76 height 14
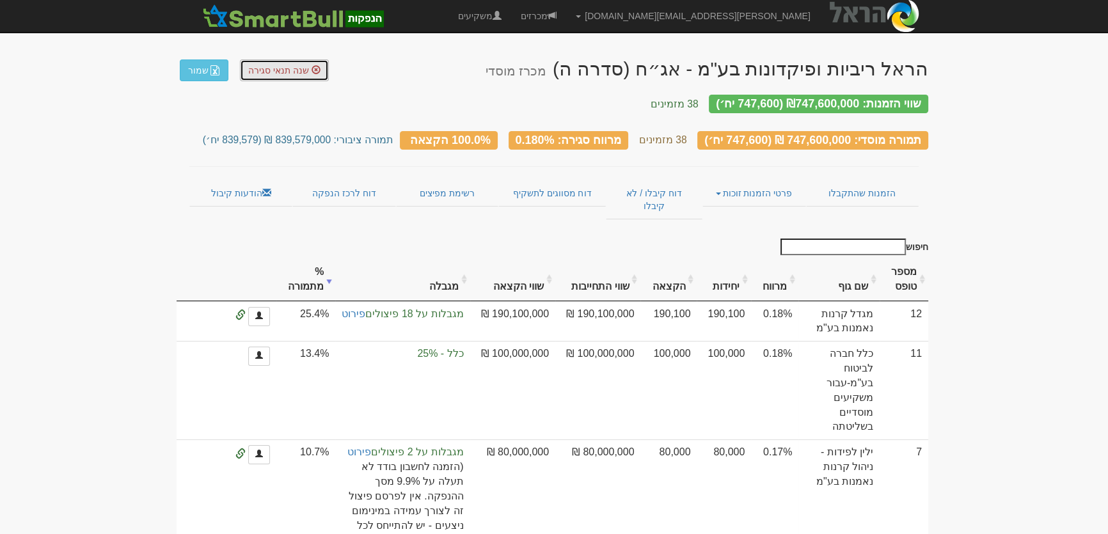
click at [287, 73] on span "שנה תנאי סגירה" at bounding box center [278, 70] width 61 height 10
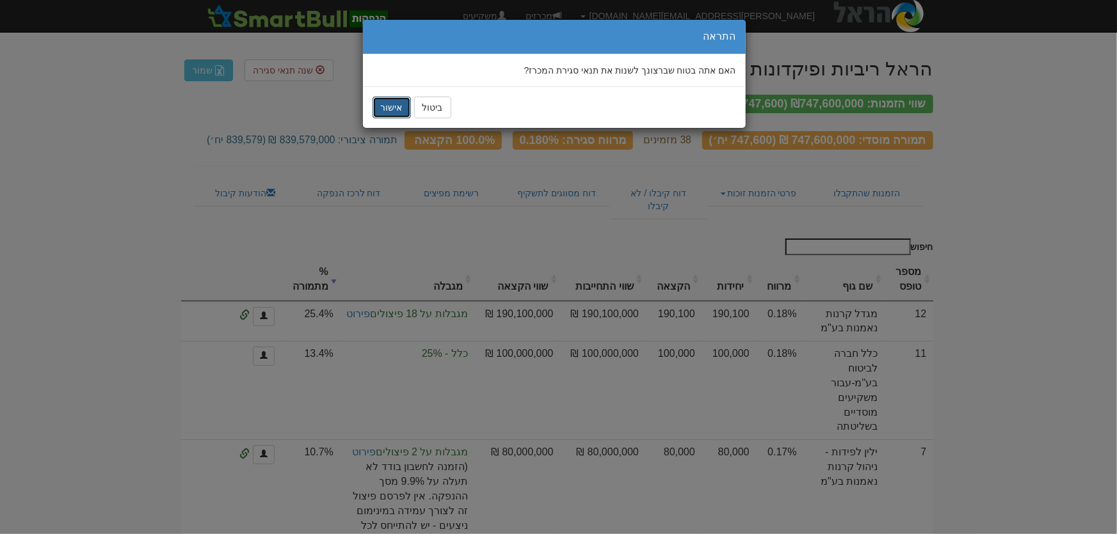
click at [383, 104] on button "אישור" at bounding box center [391, 108] width 38 height 22
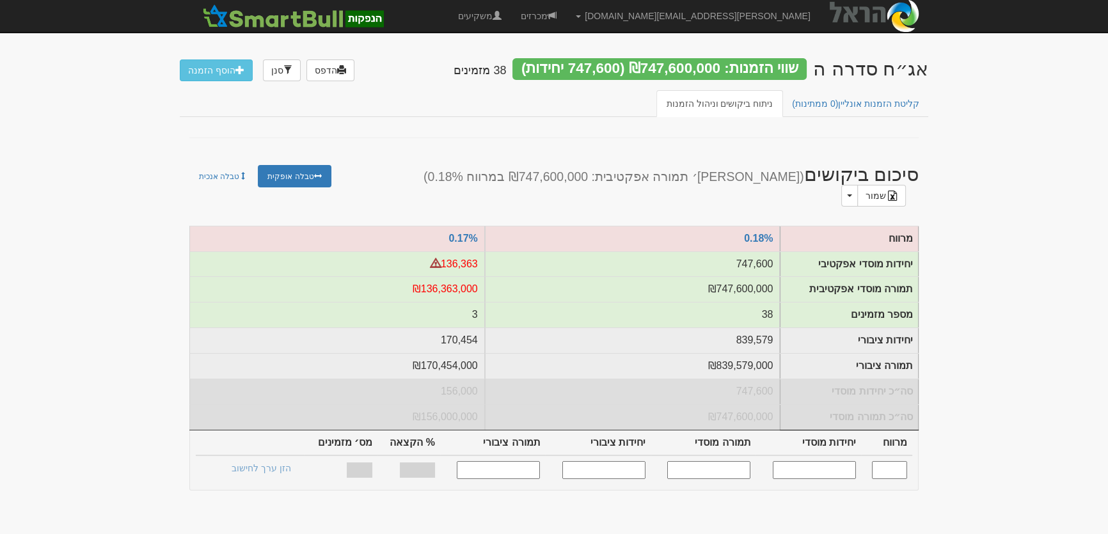
click at [894, 461] on input "text" at bounding box center [889, 469] width 35 height 17
type input "0.180"
type input "747,600"
type input "747,600,000"
type input "839,579"
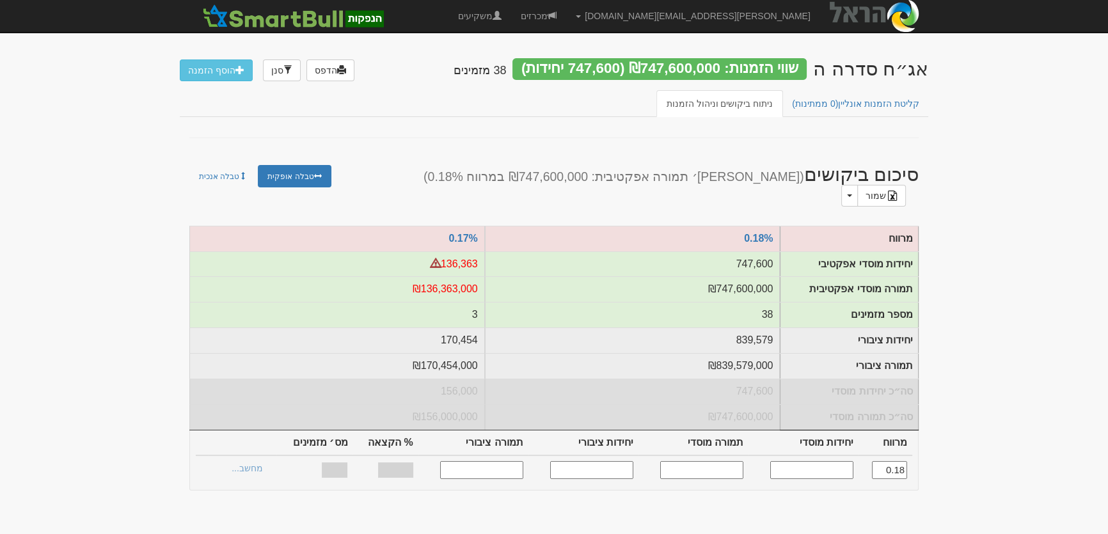
type input "839,579,000"
type input "100%"
type input "38"
type input "0.180"
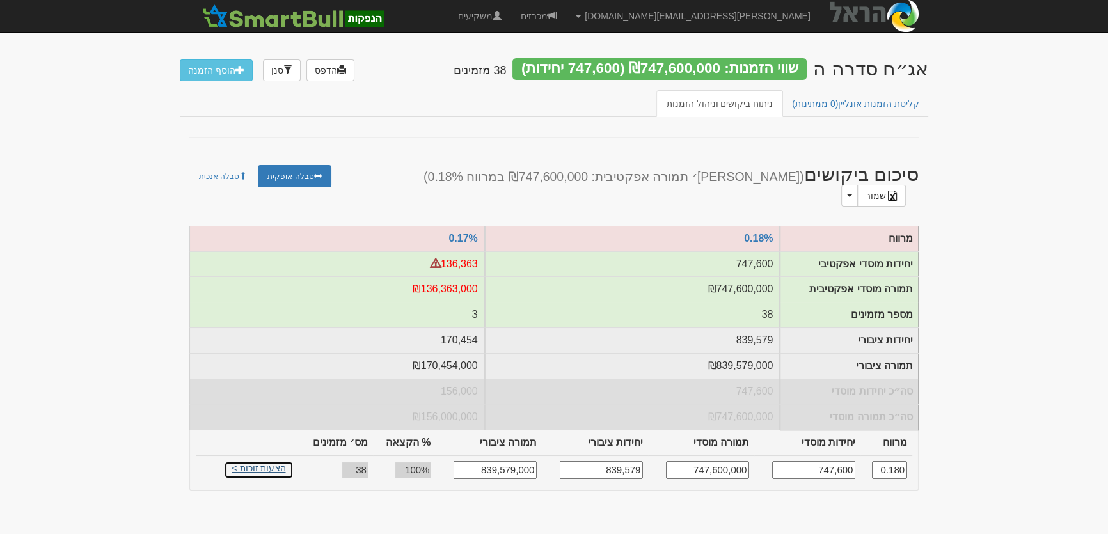
click at [247, 461] on link "הצעות זוכות >" at bounding box center [259, 470] width 70 height 18
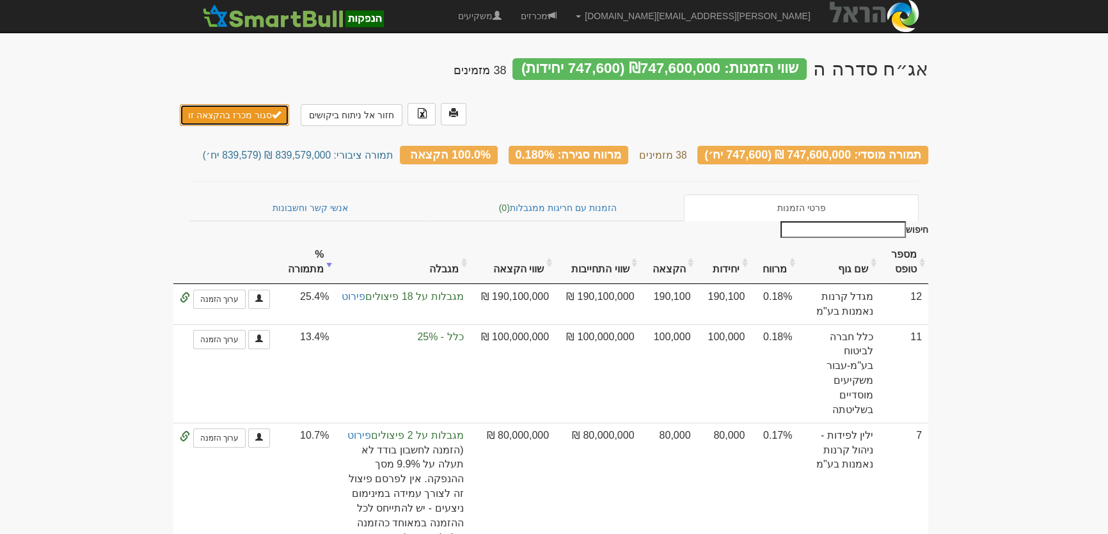
click at [230, 104] on button "סגור מכרז בהקצאה זו" at bounding box center [234, 115] width 109 height 22
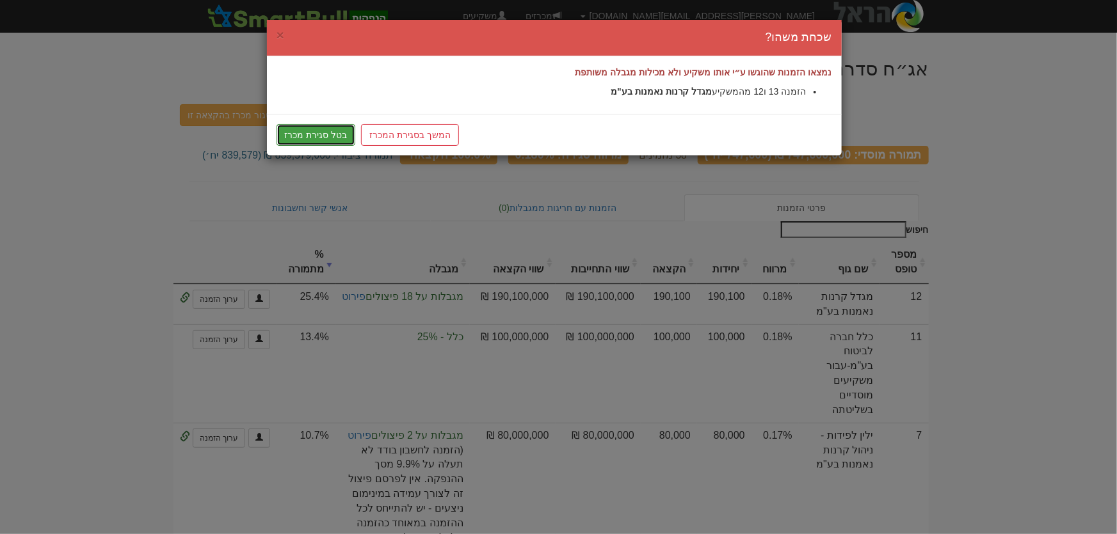
click at [298, 134] on button "בטל סגירת מכרז" at bounding box center [315, 135] width 79 height 22
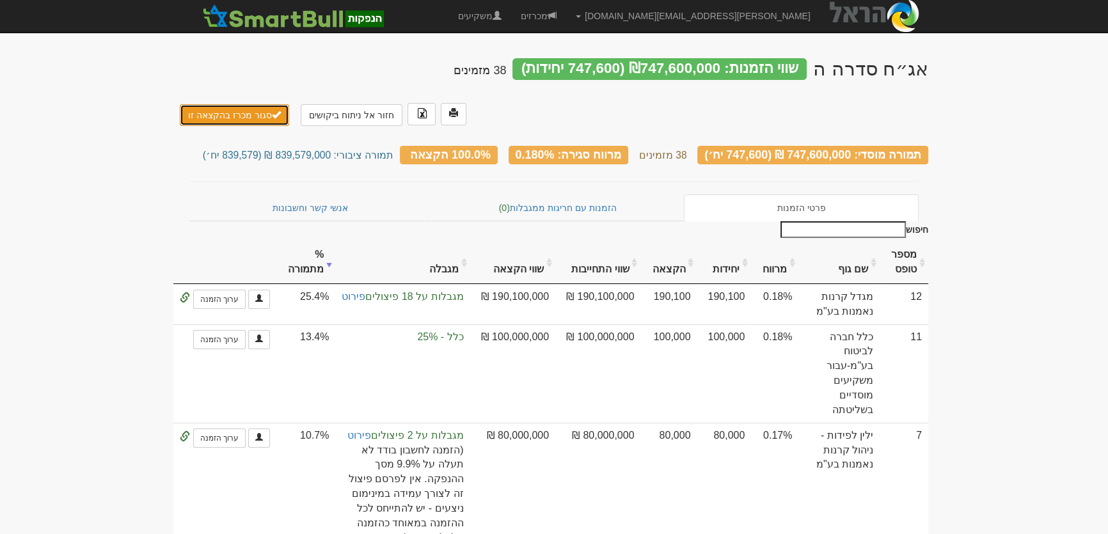
click at [224, 104] on button "סגור מכרז בהקצאה זו" at bounding box center [234, 115] width 109 height 22
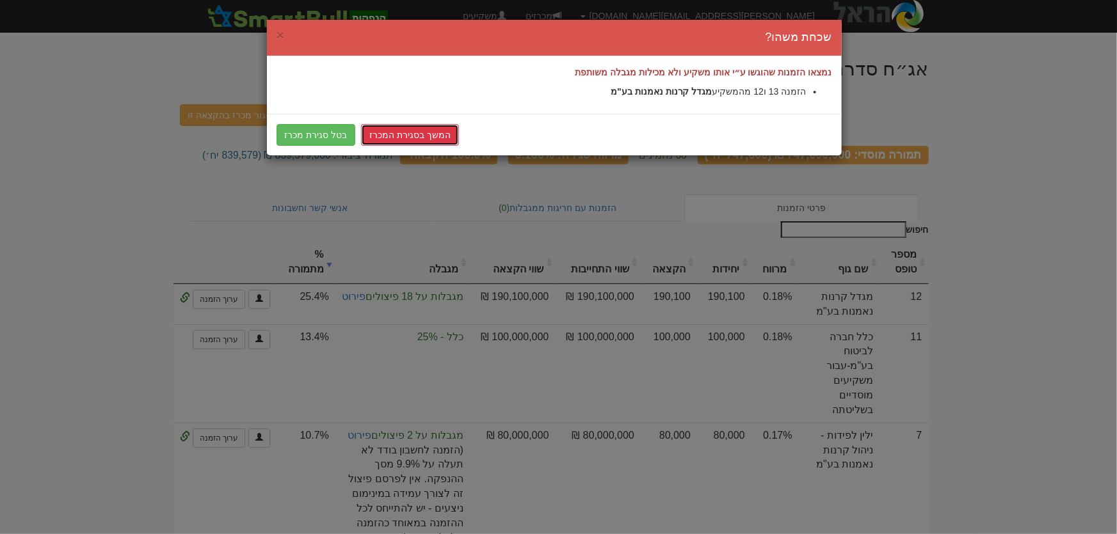
click at [394, 141] on link "המשך בסגירת המכרז" at bounding box center [410, 135] width 98 height 22
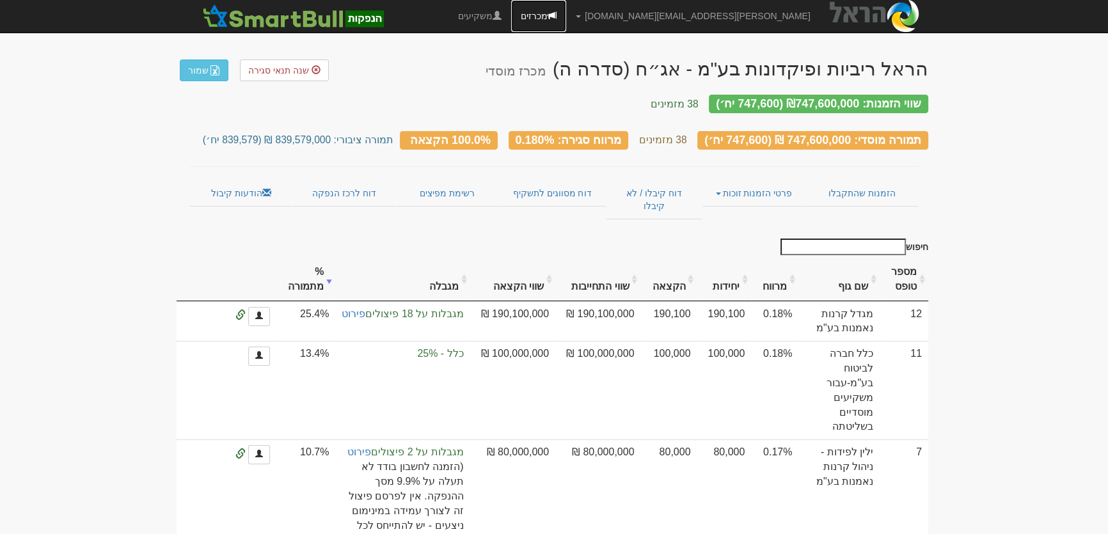
click at [566, 17] on link "מכרזים" at bounding box center [538, 16] width 55 height 32
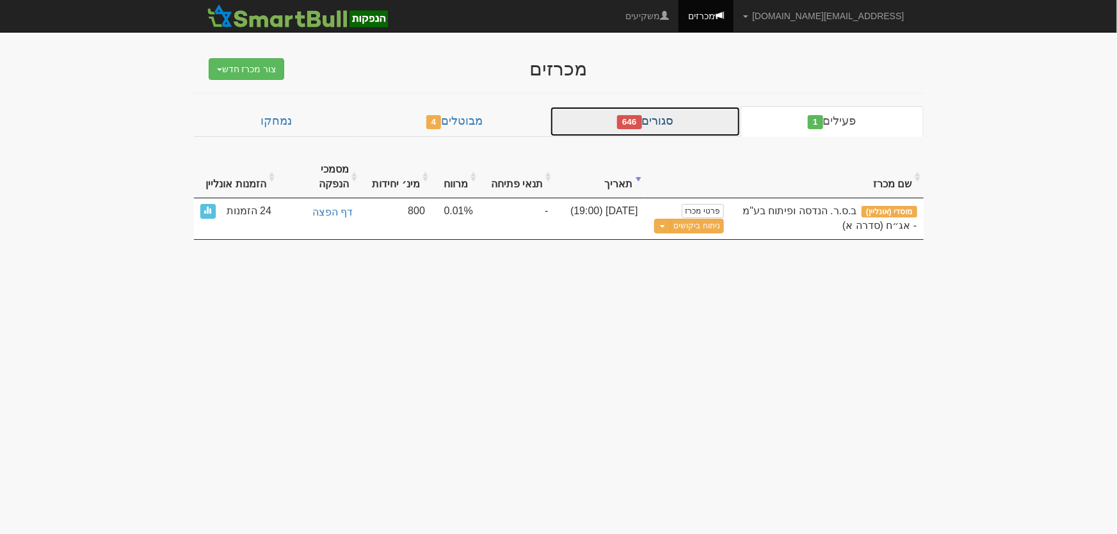
click at [687, 123] on link "סגורים 646" at bounding box center [645, 121] width 191 height 31
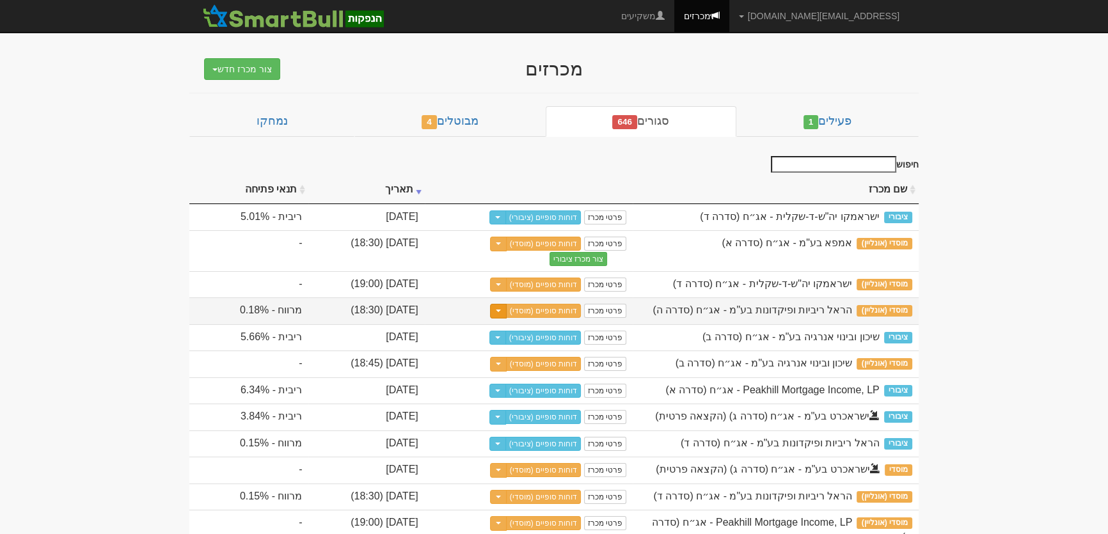
click at [501, 310] on span "button" at bounding box center [498, 311] width 5 height 3
click at [580, 346] on button "צור מכרז ציבורי נוסף" at bounding box center [529, 356] width 101 height 31
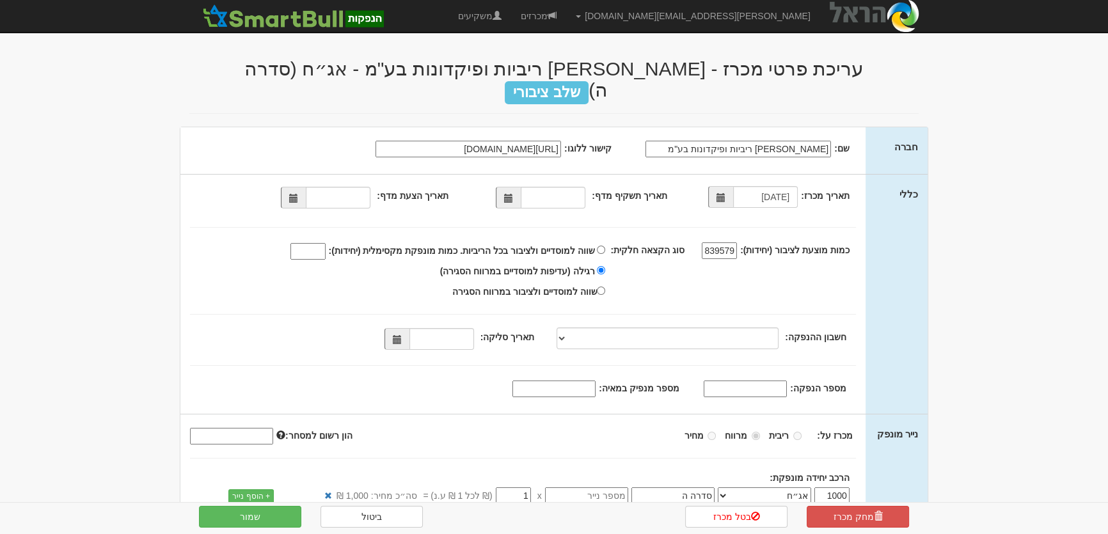
click at [513, 194] on span at bounding box center [508, 198] width 9 height 9
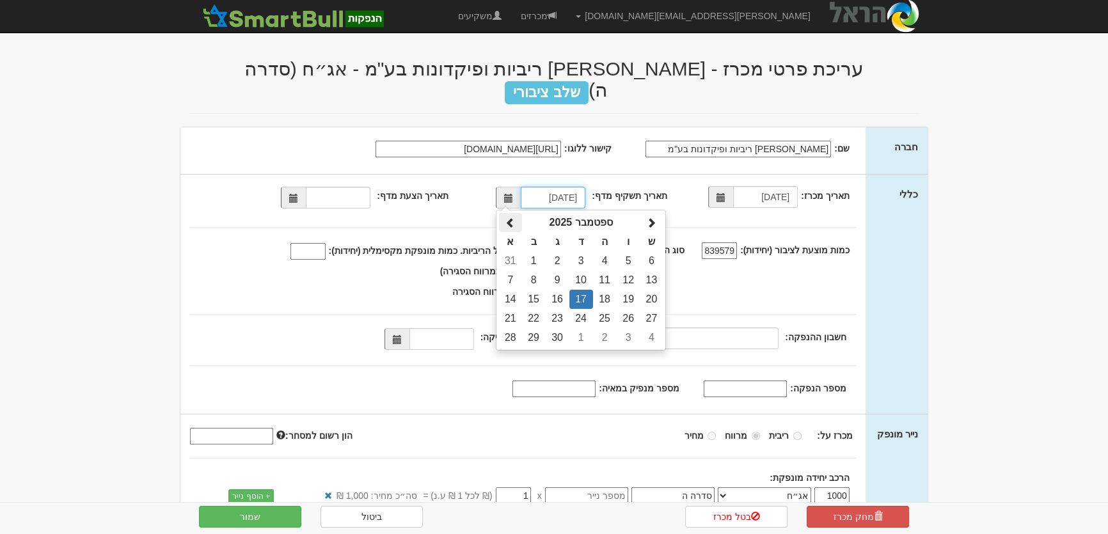
click at [513, 218] on span at bounding box center [511, 223] width 10 height 10
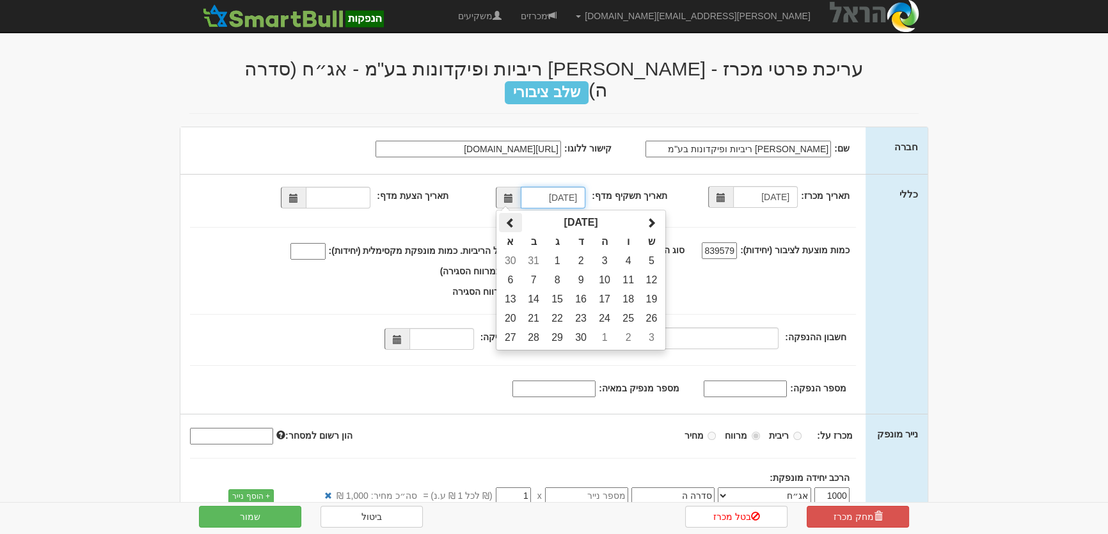
click at [513, 218] on span at bounding box center [511, 223] width 10 height 10
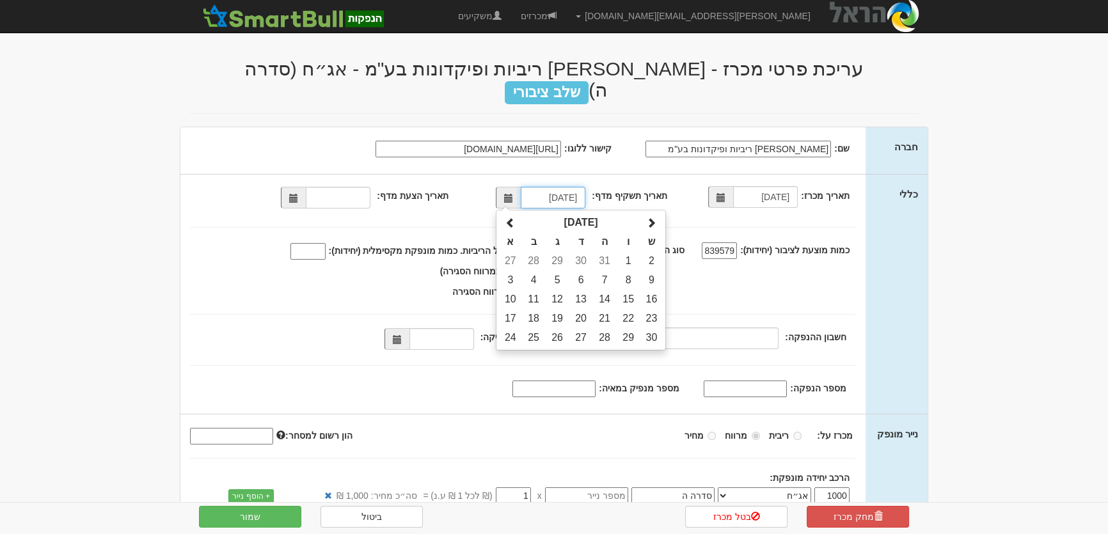
click at [585, 328] on td "27" at bounding box center [582, 337] width 24 height 19
type input "27/11/2024"
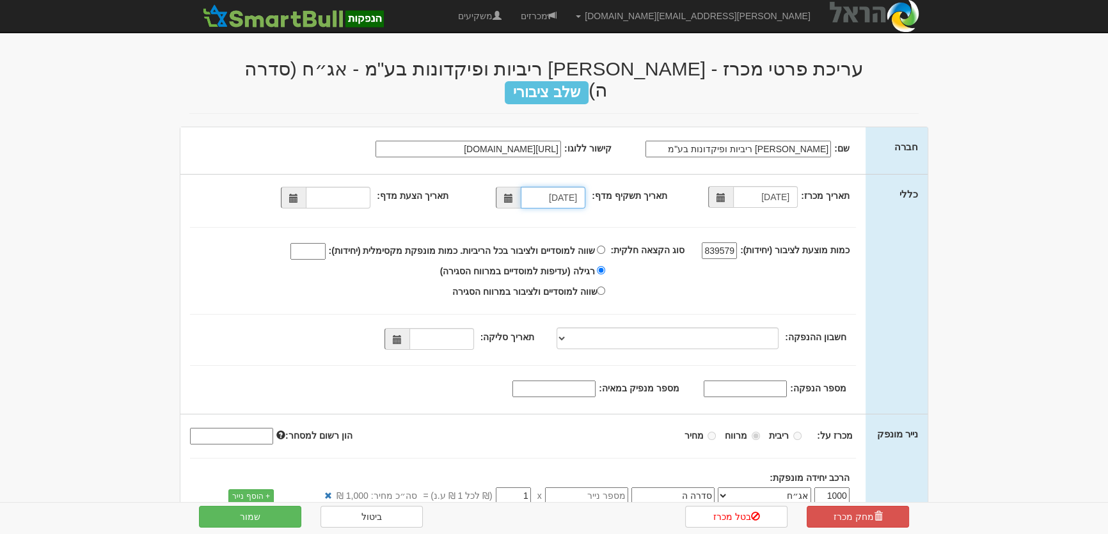
click at [300, 187] on span at bounding box center [293, 198] width 25 height 22
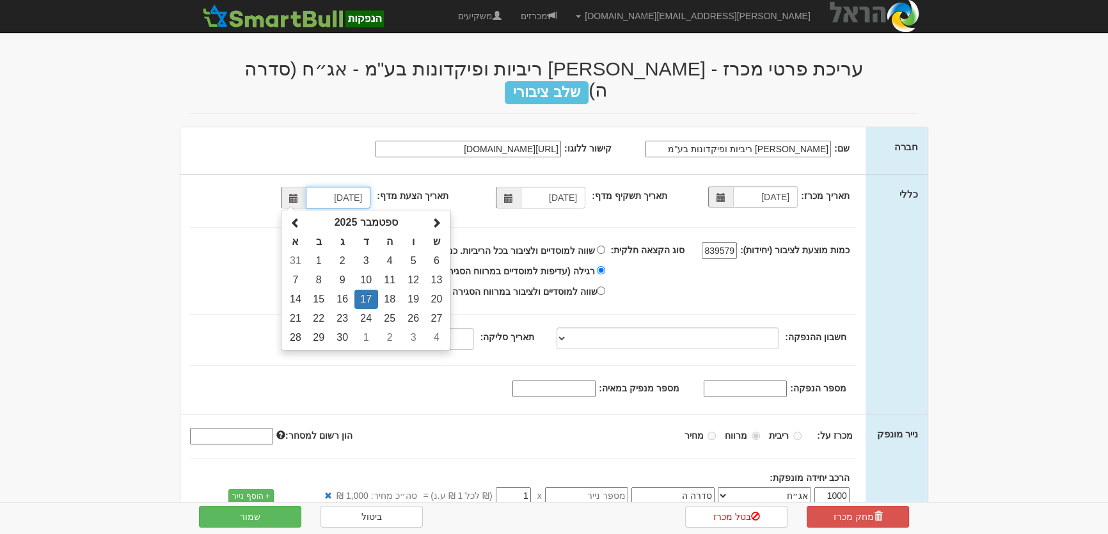
click at [348, 290] on td "16" at bounding box center [343, 299] width 24 height 19
type input "16/09/2025"
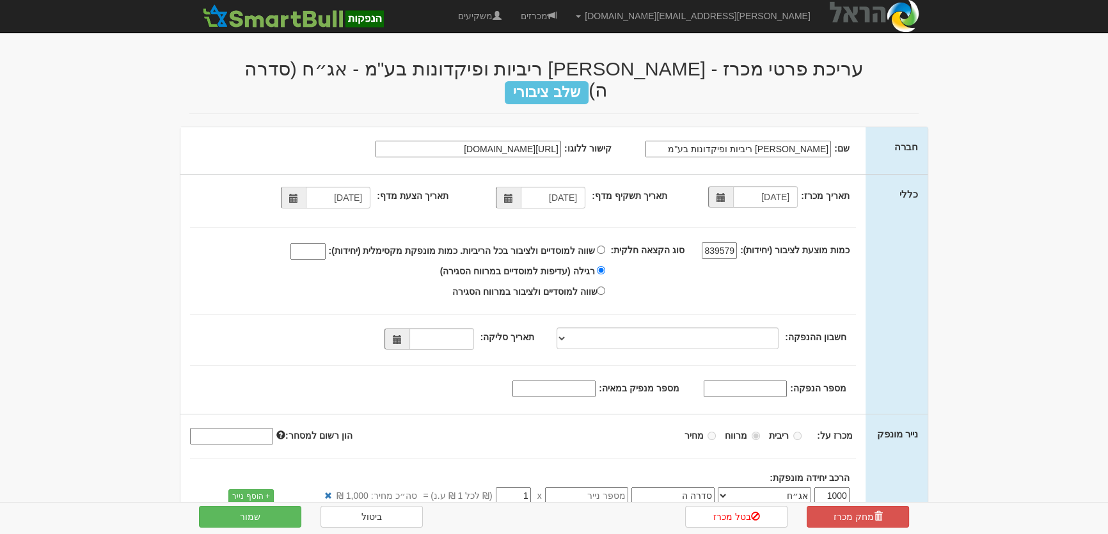
click at [714, 243] on input "839579" at bounding box center [719, 251] width 35 height 17
click at [401, 328] on span at bounding box center [397, 339] width 25 height 22
type input "1000000"
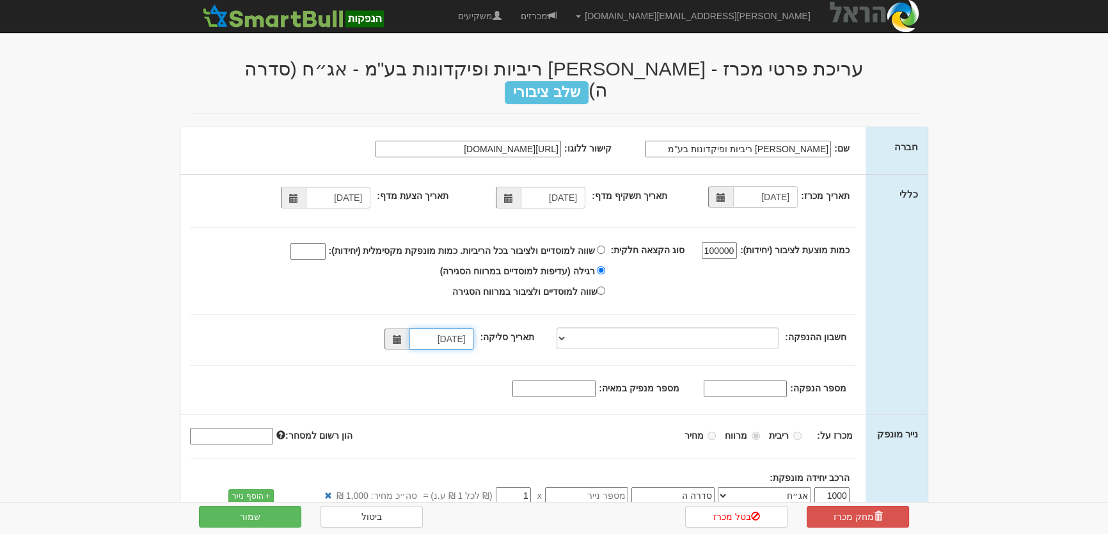
scroll to position [0, 0]
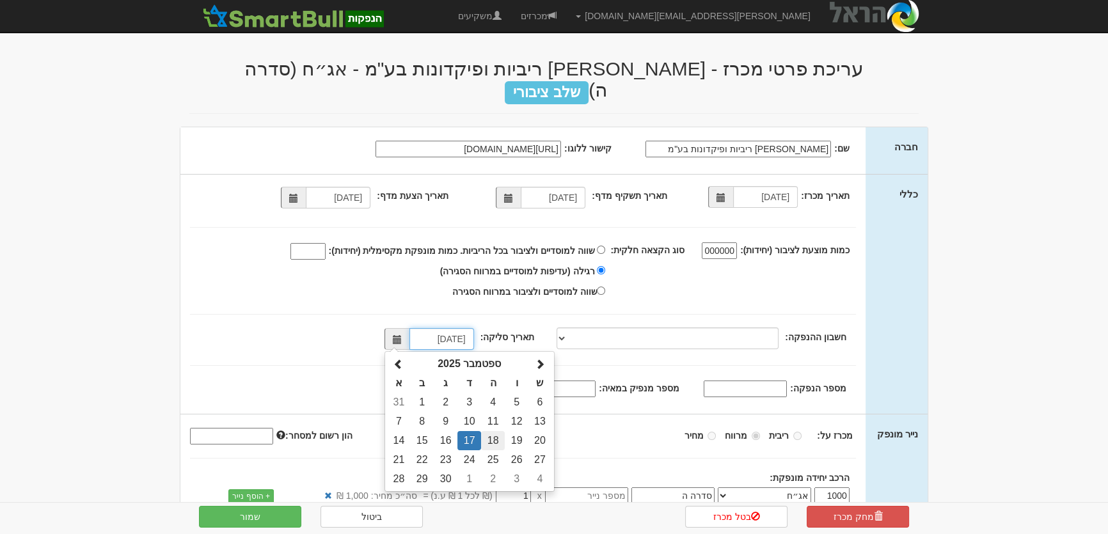
click at [497, 431] on td "18" at bounding box center [493, 440] width 24 height 19
type input "18/09/2025"
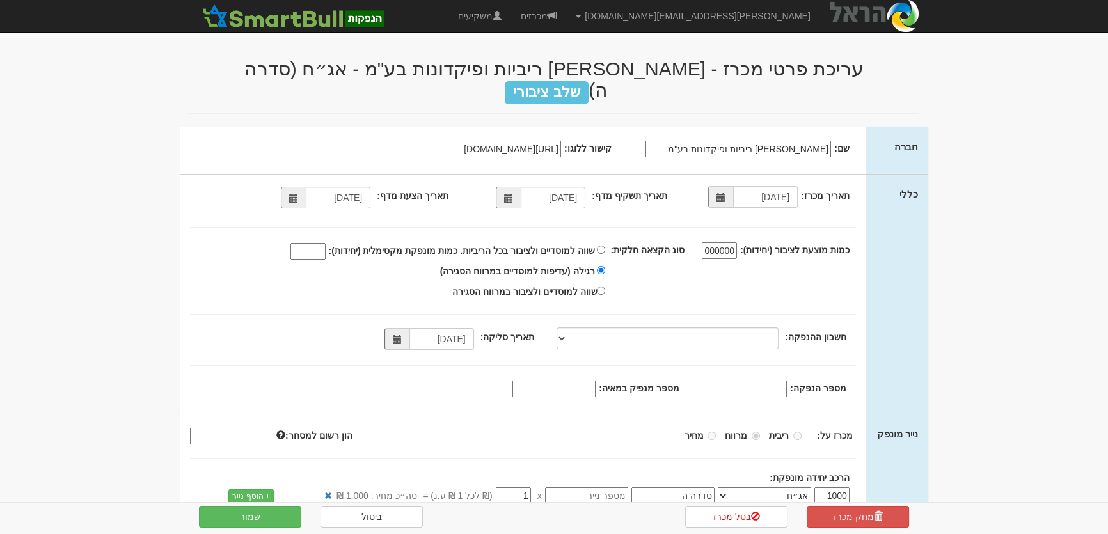
click at [767, 381] on input "מספר הנפקה:" at bounding box center [745, 389] width 83 height 17
paste input "1221985"
type input "1221985"
click at [596, 381] on input "מספר מנפיק במאיה:" at bounding box center [554, 389] width 83 height 17
type input "2457"
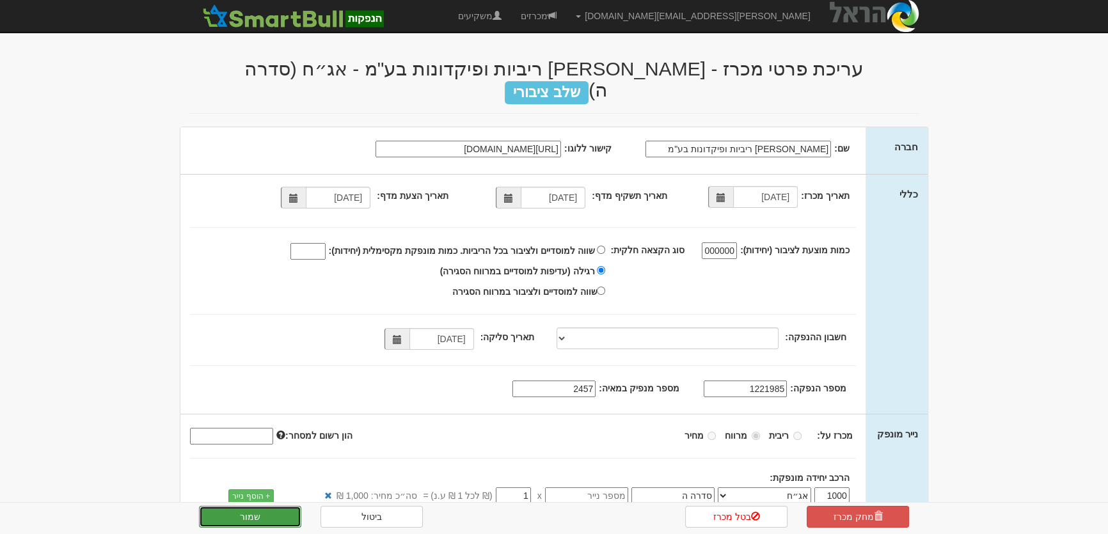
click at [268, 518] on button "שמור" at bounding box center [250, 517] width 102 height 22
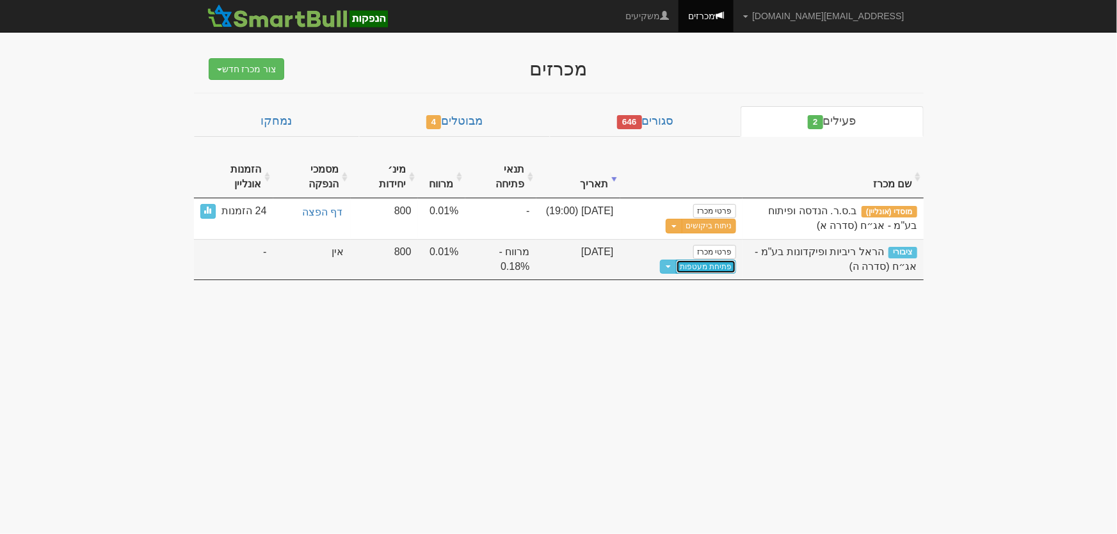
click at [726, 269] on link "פתיחת מעטפות" at bounding box center [706, 267] width 60 height 14
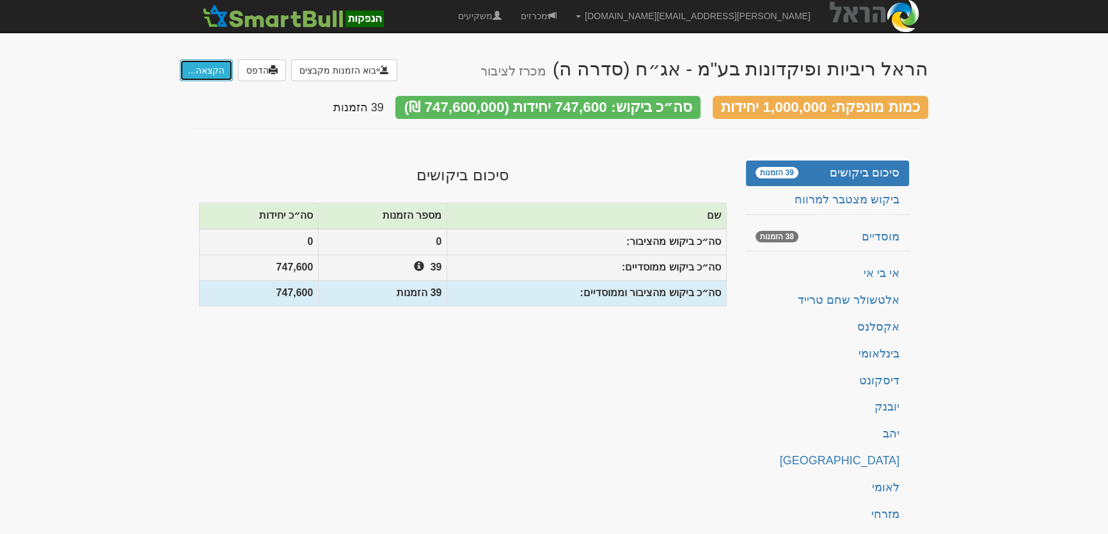
click at [203, 74] on button "הקצאה..." at bounding box center [206, 71] width 53 height 22
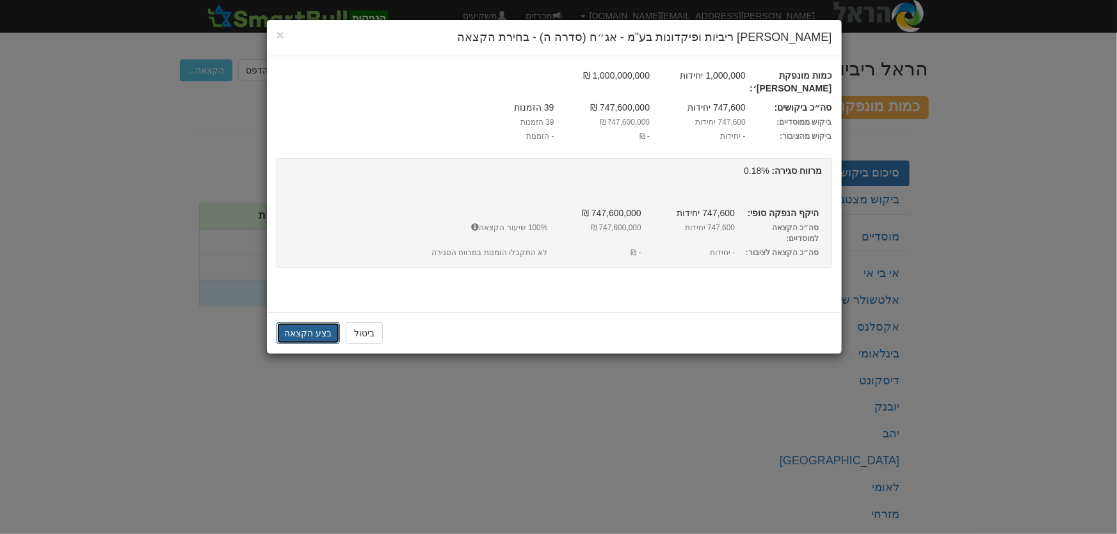
click at [312, 323] on button "בצע הקצאה" at bounding box center [308, 334] width 64 height 22
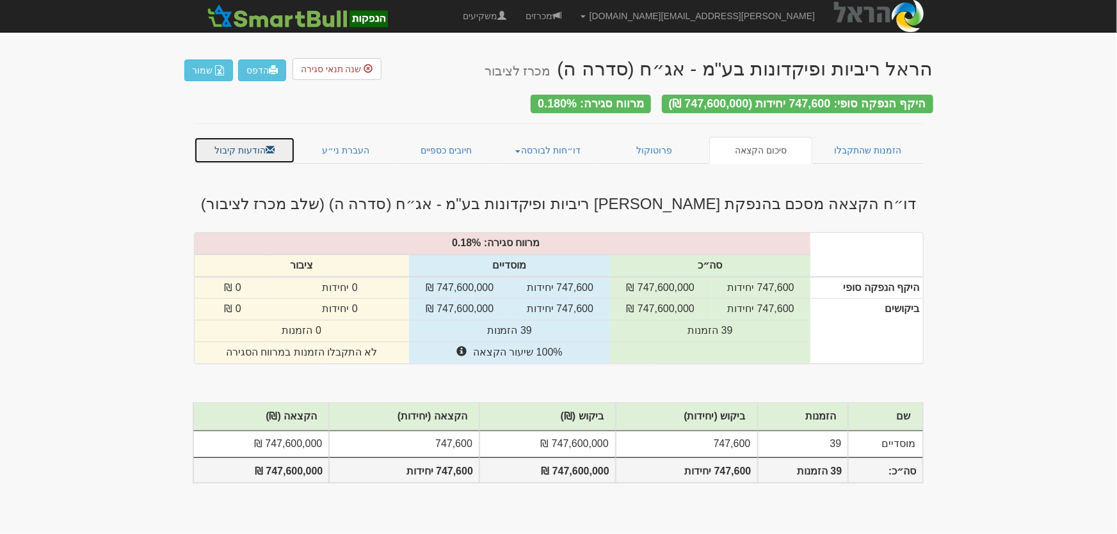
click at [231, 147] on link "הודעות קיבול" at bounding box center [245, 150] width 102 height 27
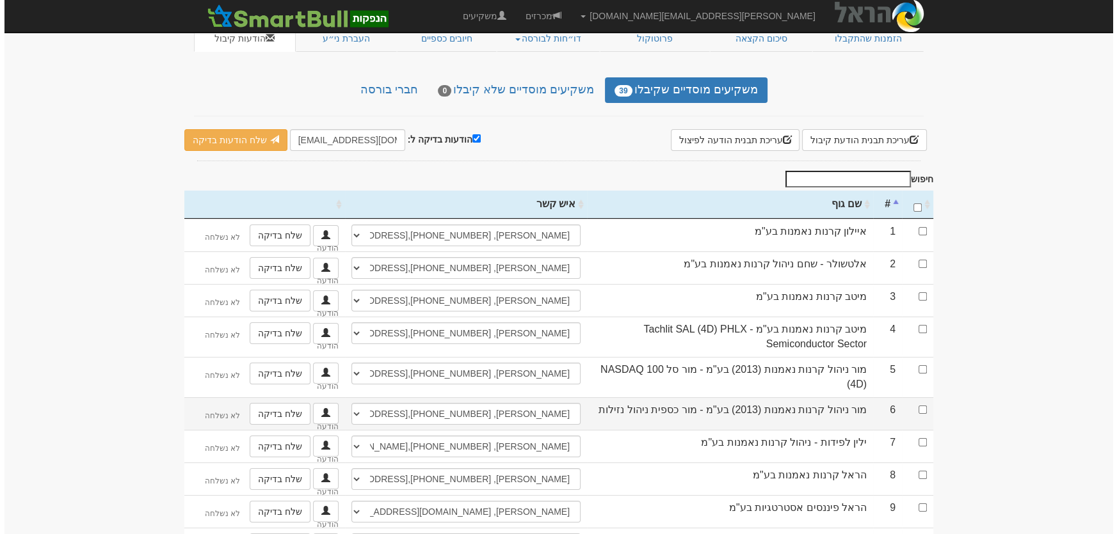
scroll to position [116, 0]
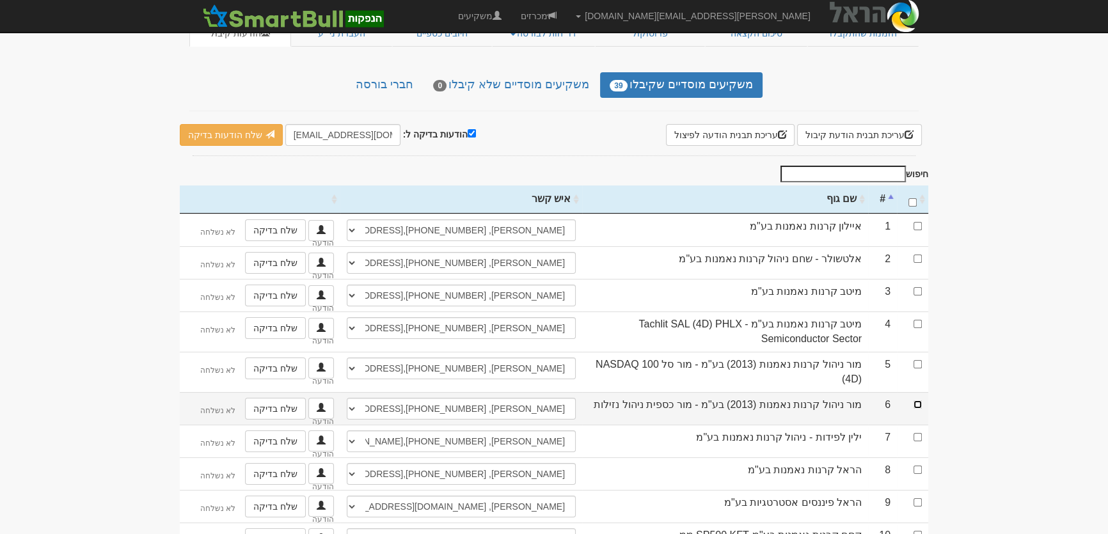
click at [916, 401] on input "checkbox" at bounding box center [918, 405] width 8 height 8
checkbox input "true"
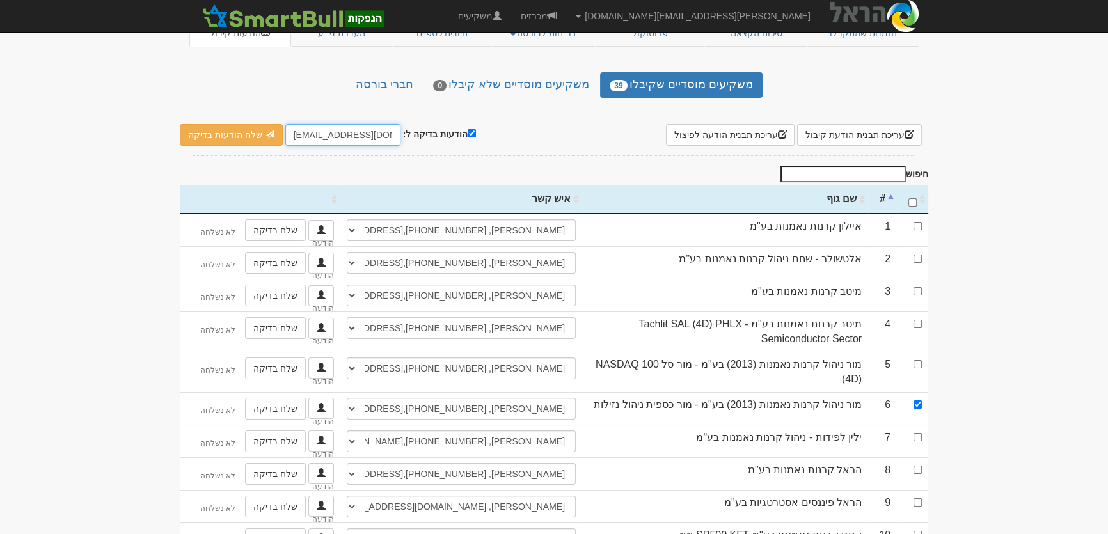
drag, startPoint x: 288, startPoint y: 128, endPoint x: 342, endPoint y: 126, distance: 53.8
click at [313, 129] on input "leader@leadercm.co.il" at bounding box center [342, 135] width 115 height 22
type input "[PERSON_NAME][EMAIL_ADDRESS][DOMAIN_NAME]"
click at [236, 127] on link "שלח הודעות בדיקה" at bounding box center [231, 135] width 103 height 22
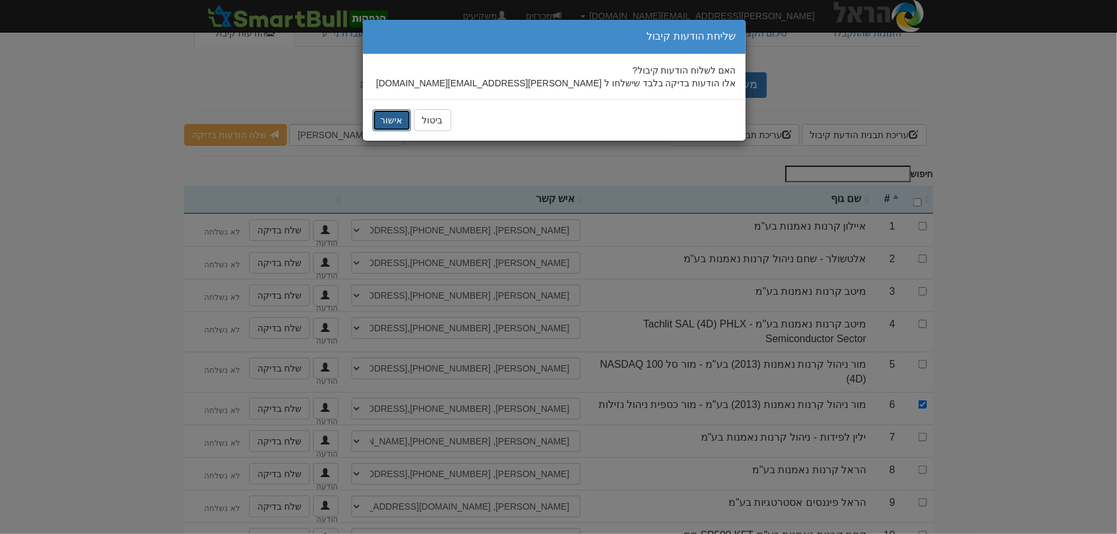
click at [397, 121] on button "אישור" at bounding box center [391, 120] width 38 height 22
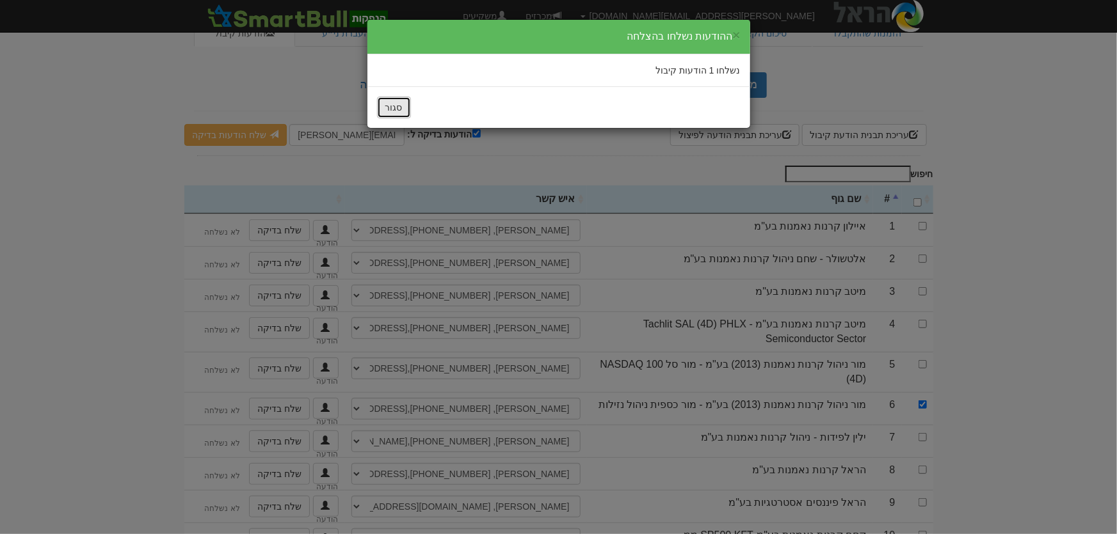
click at [403, 111] on button "סגור" at bounding box center [394, 108] width 34 height 22
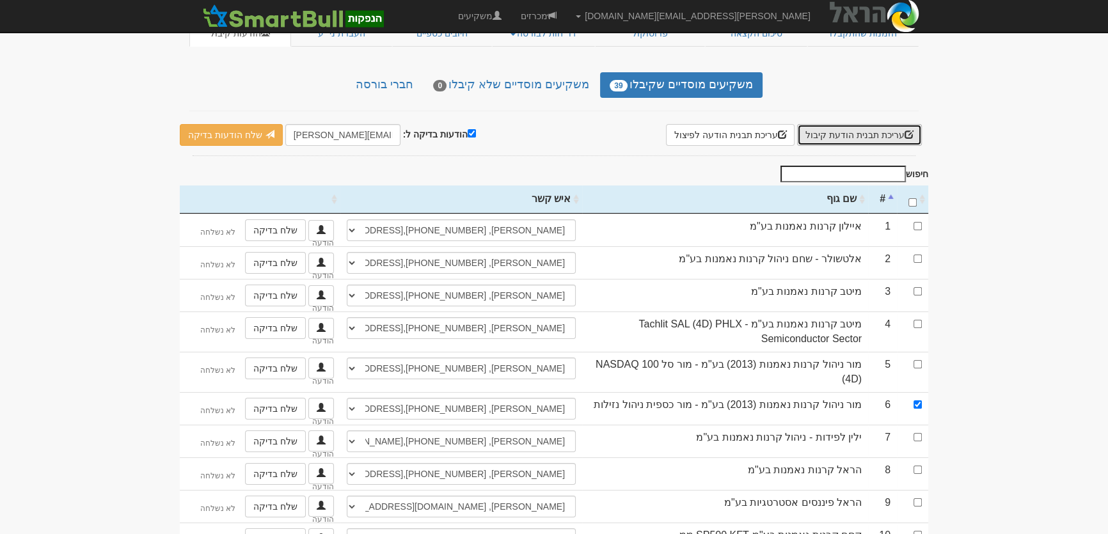
click at [883, 129] on button "עריכת תבנית הודעת קיבול" at bounding box center [859, 135] width 125 height 22
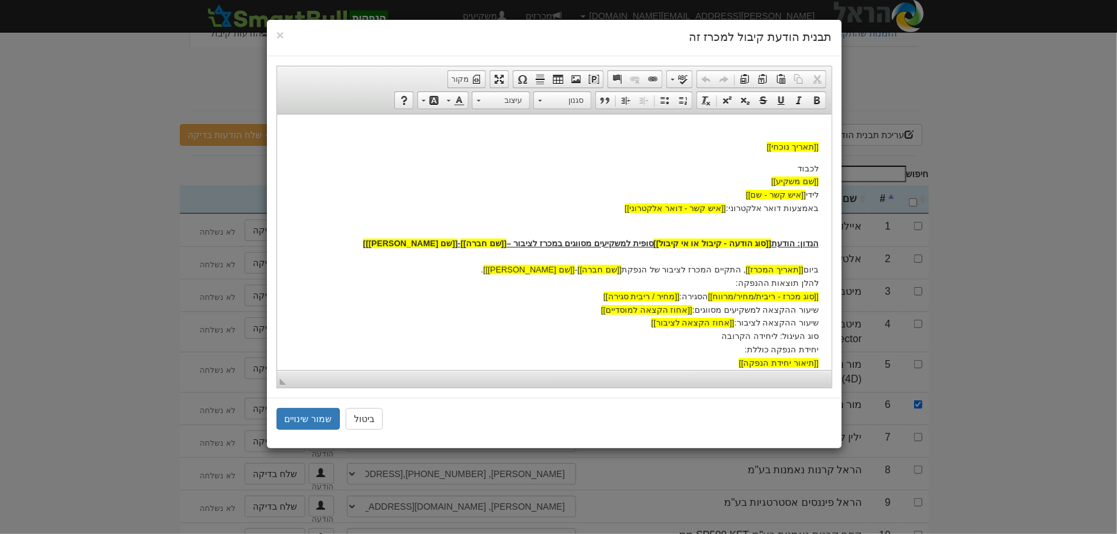
click at [817, 228] on p "הנדון: הודעת [[סוג הודעה - קיבול או אי קיבול]] סופית למשקיעים מסווגים במכרז לצי…" at bounding box center [553, 296] width 529 height 147
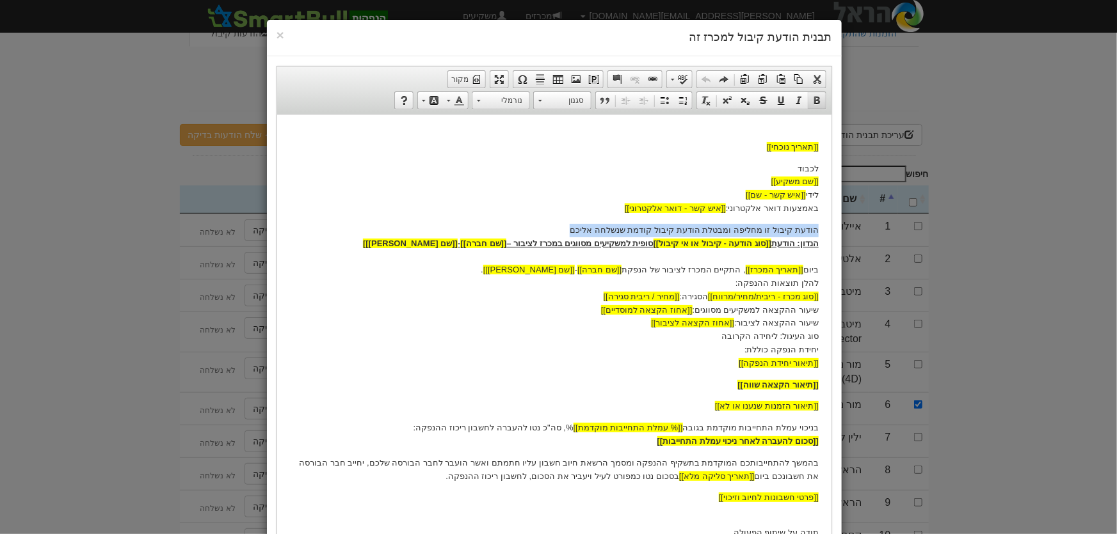
click at [820, 102] on span at bounding box center [816, 100] width 10 height 10
click at [463, 98] on span at bounding box center [459, 100] width 10 height 10
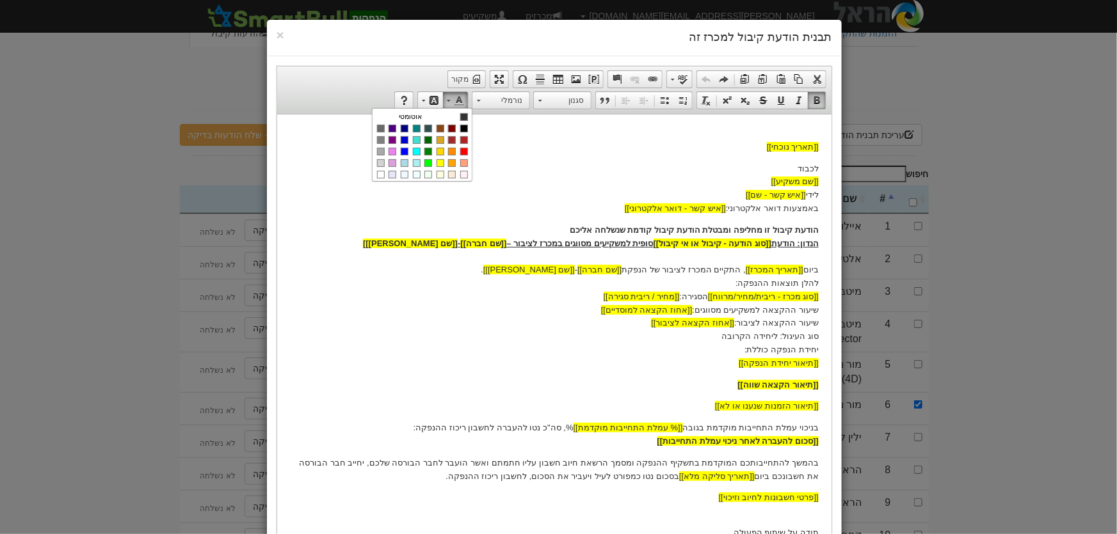
scroll to position [0, 0]
click at [466, 140] on span "צבעים" at bounding box center [464, 140] width 8 height 8
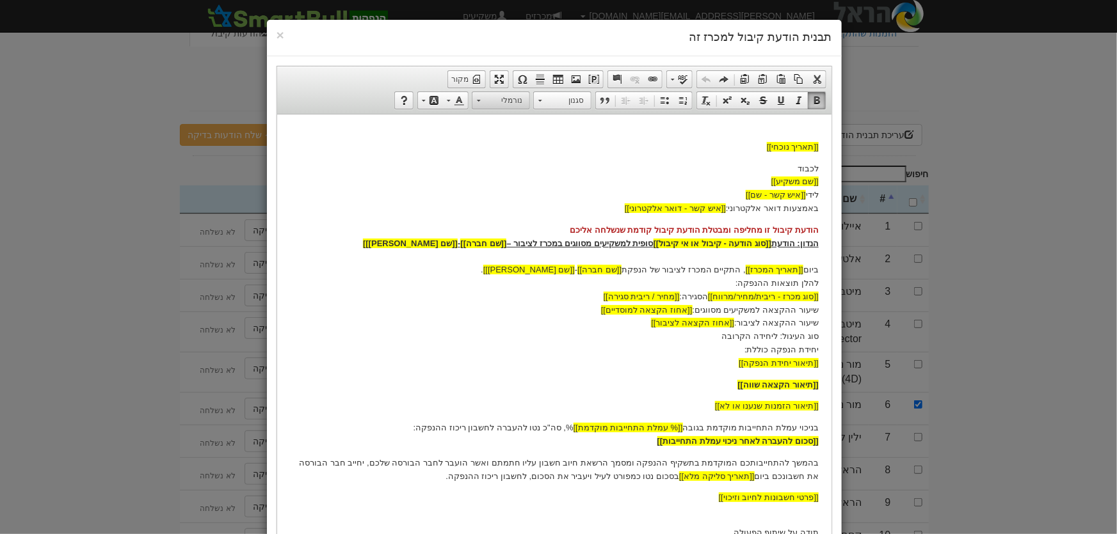
click at [504, 102] on span "נורמלי" at bounding box center [506, 100] width 45 height 17
click at [514, 204] on h4 "כותרת 4" at bounding box center [486, 207] width 86 height 9
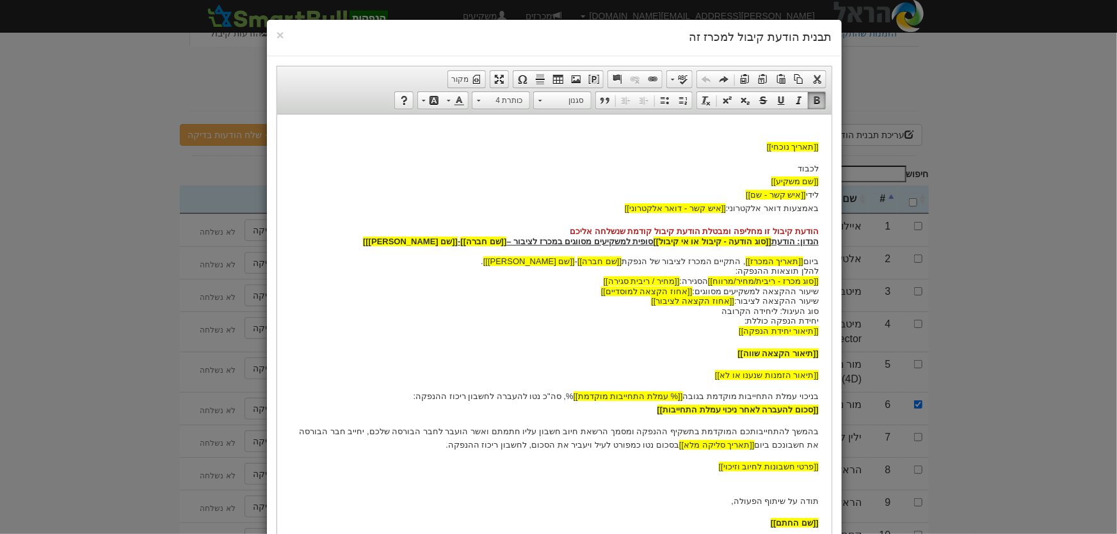
click at [573, 234] on h4 "הודעת קיבול זו מחליפה ומבטלת הודעת קיבול קודמת שנשלחה אליכם הנדון: הודעת [[סוג …" at bounding box center [553, 281] width 529 height 110
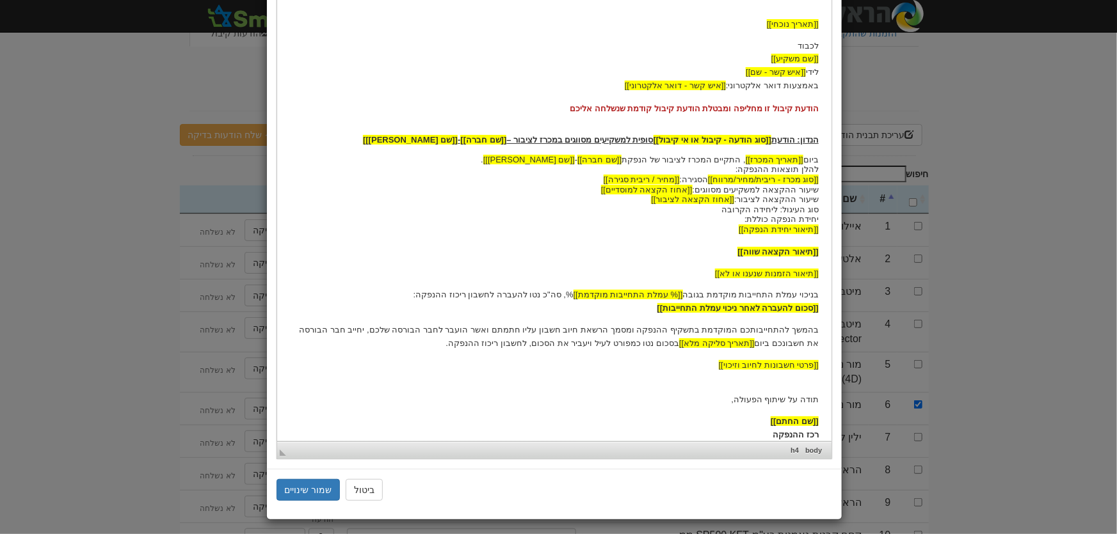
scroll to position [127, 0]
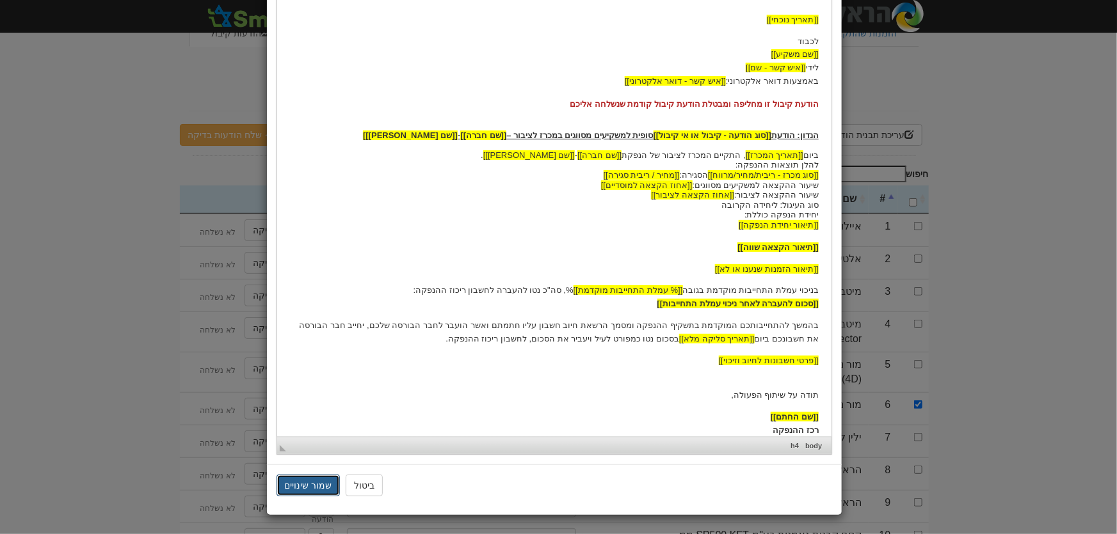
click at [313, 484] on button "שמור שינויים" at bounding box center [308, 486] width 64 height 22
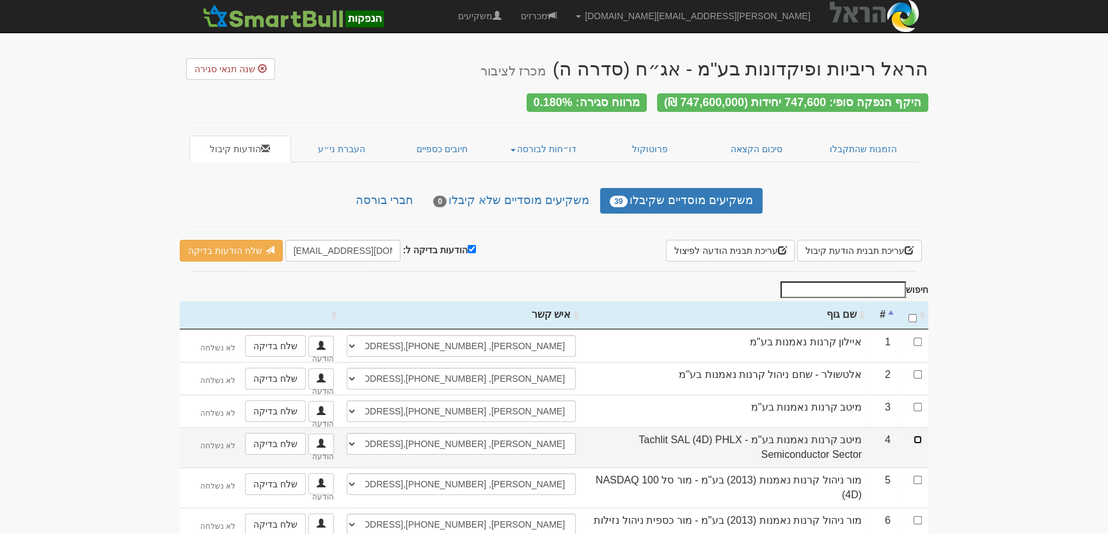
click at [915, 436] on input "checkbox" at bounding box center [918, 440] width 8 height 8
checkbox input "true"
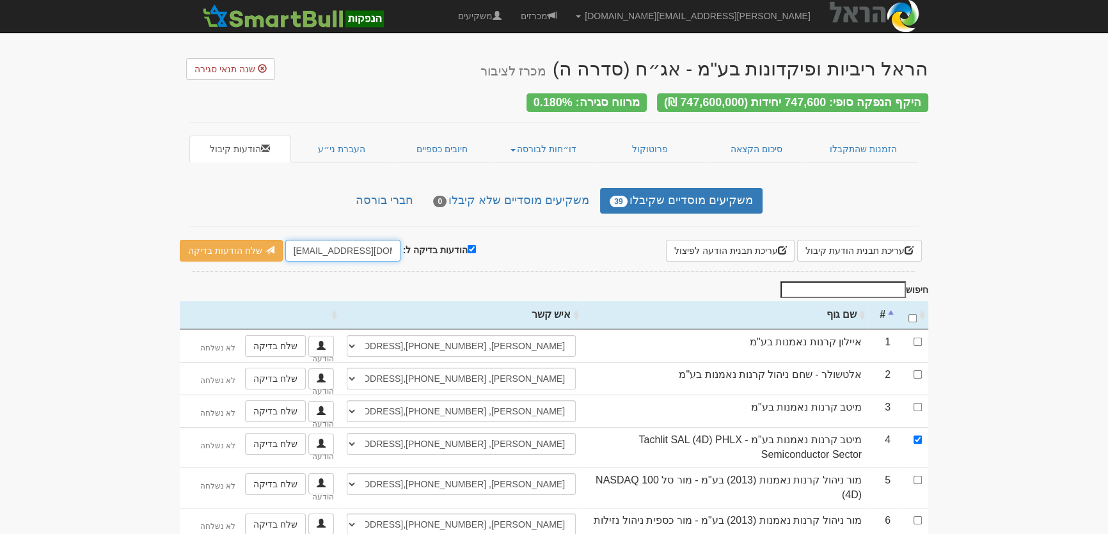
drag, startPoint x: 285, startPoint y: 246, endPoint x: 314, endPoint y: 243, distance: 28.9
click at [314, 243] on input "[EMAIL_ADDRESS][DOMAIN_NAME]" at bounding box center [342, 251] width 115 height 22
type input "[PERSON_NAME][EMAIL_ADDRESS][DOMAIN_NAME]"
click at [262, 240] on link "שלח הודעות בדיקה" at bounding box center [231, 251] width 103 height 22
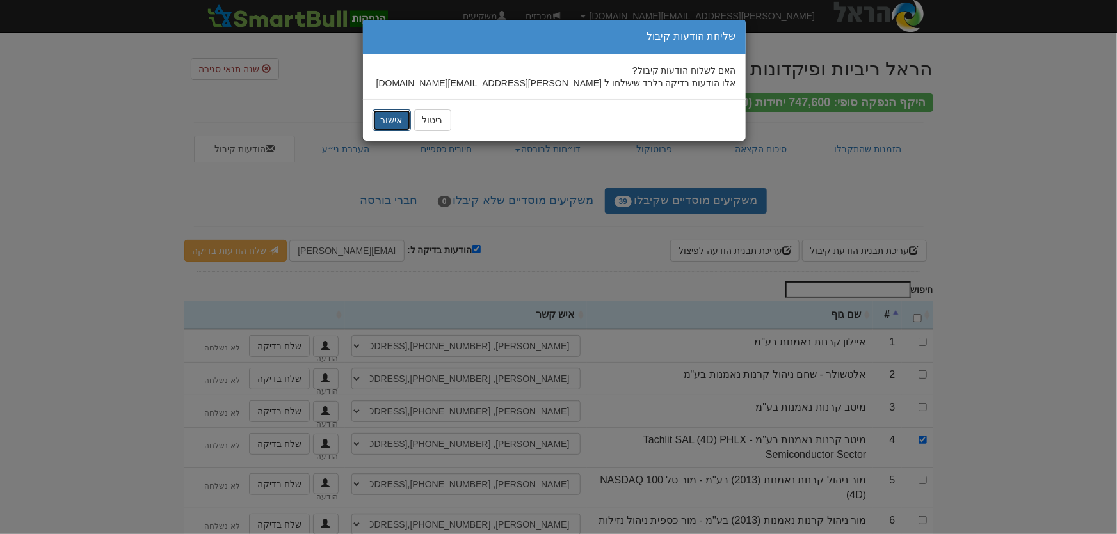
click at [392, 122] on button "אישור" at bounding box center [391, 120] width 38 height 22
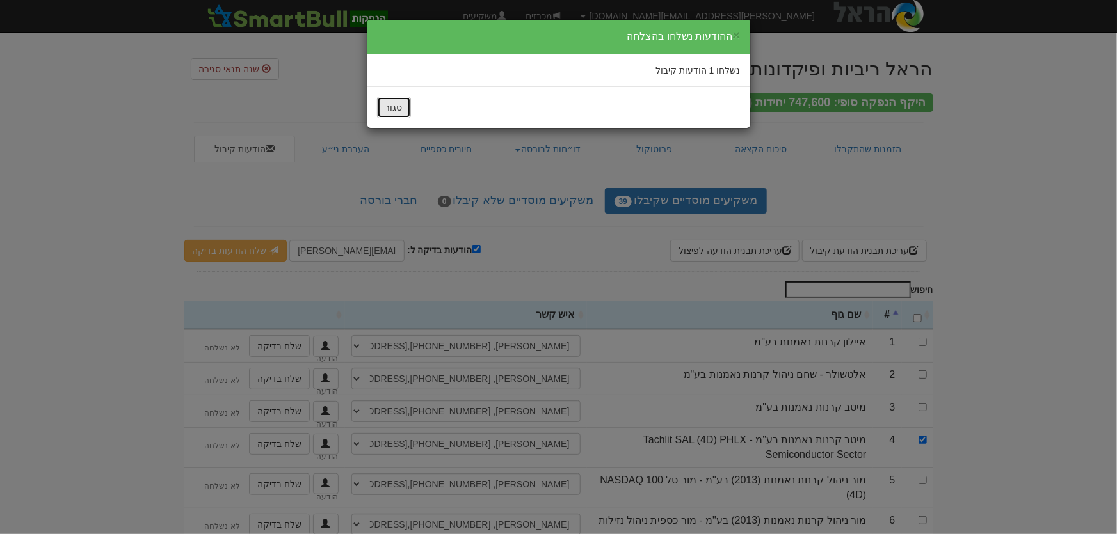
click at [399, 113] on button "סגור" at bounding box center [394, 108] width 34 height 22
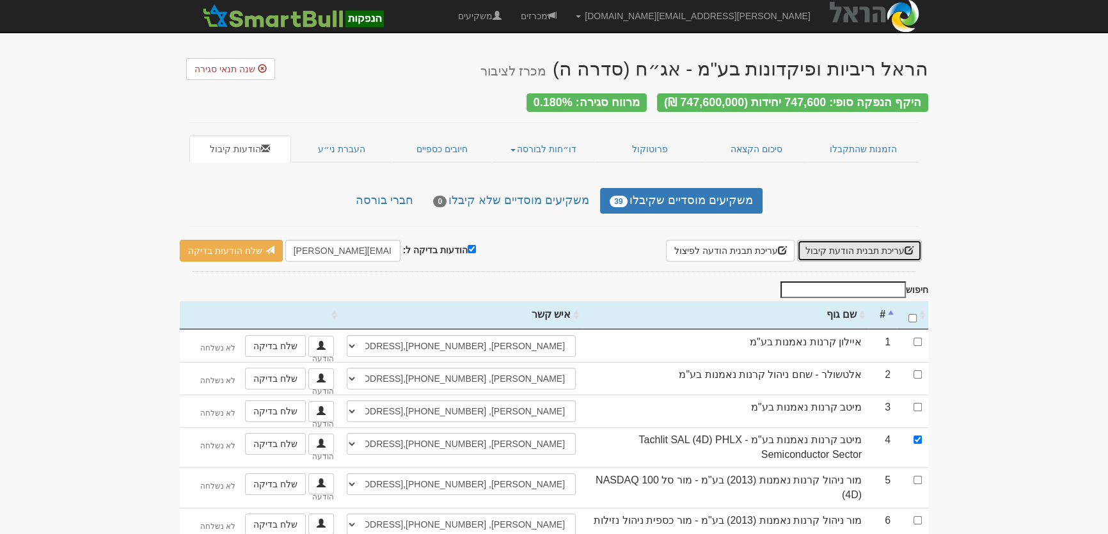
click at [831, 247] on button "עריכת תבנית הודעת קיבול" at bounding box center [859, 251] width 125 height 22
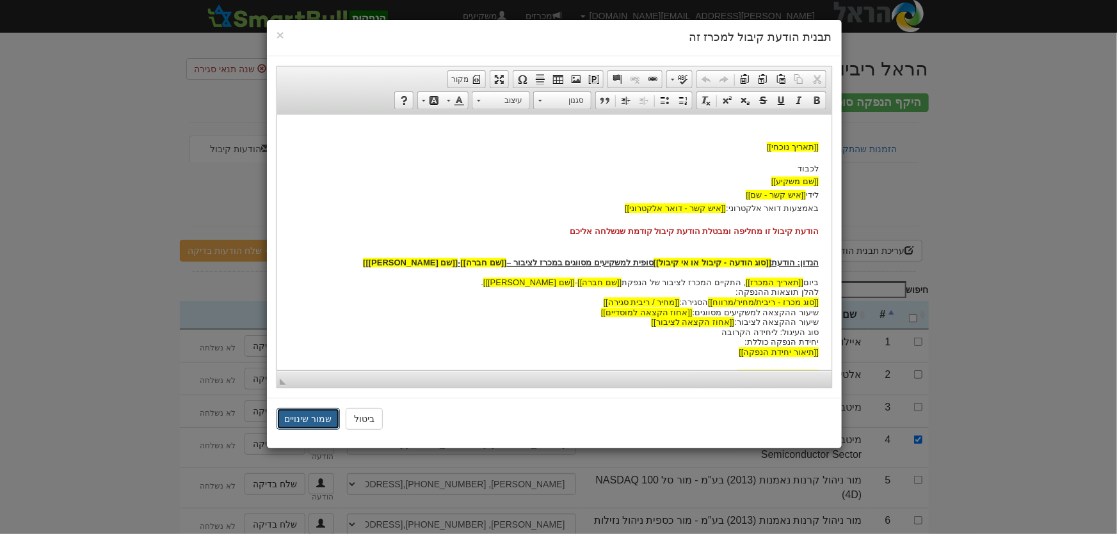
click at [308, 421] on button "שמור שינויים" at bounding box center [308, 419] width 64 height 22
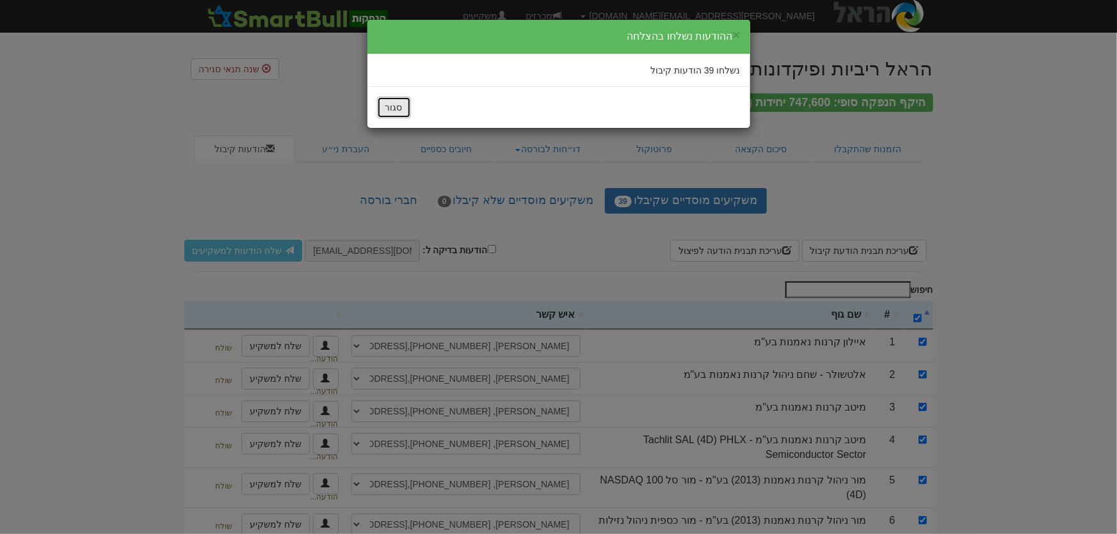
click at [393, 109] on button "סגור" at bounding box center [394, 108] width 34 height 22
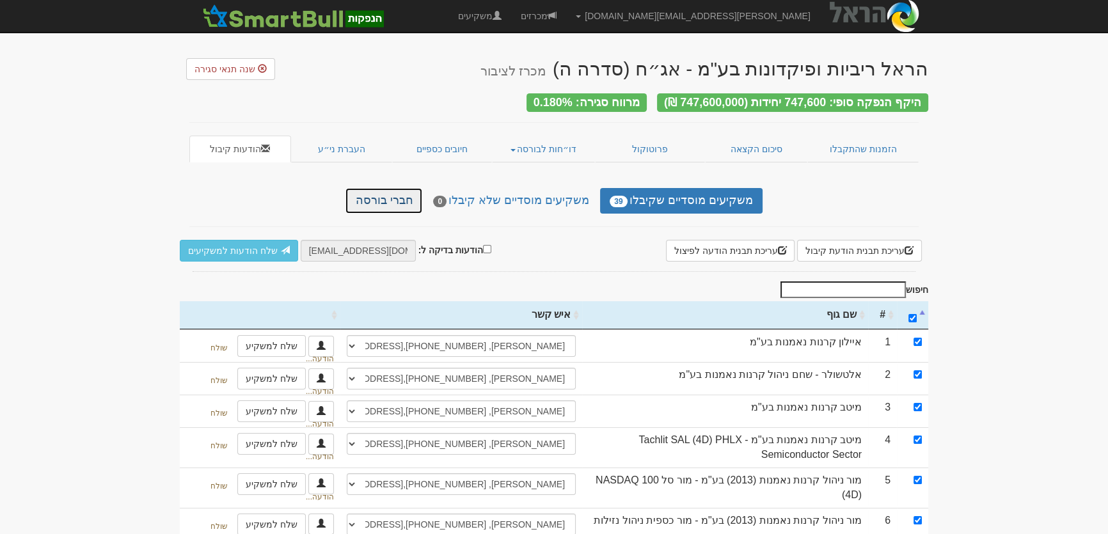
click at [388, 196] on link "חברי בורסה" at bounding box center [384, 201] width 77 height 26
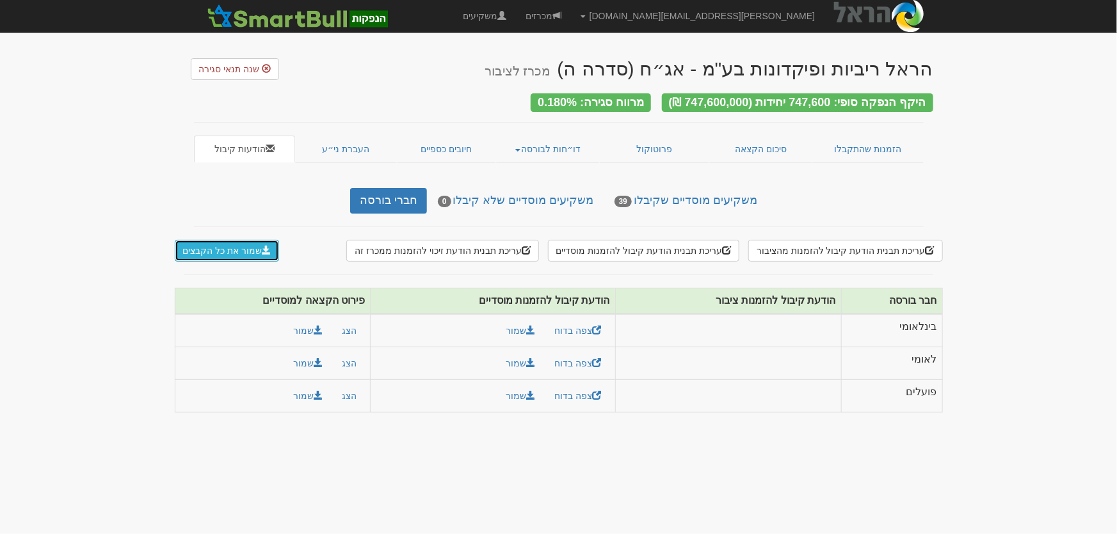
click at [220, 255] on button "שמור את כל הקבצים" at bounding box center [227, 251] width 105 height 22
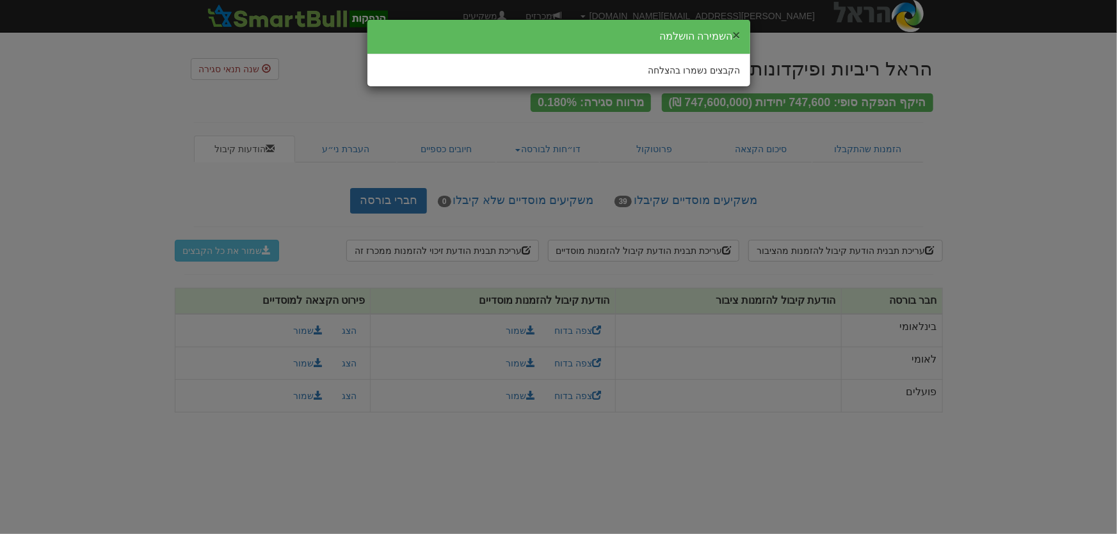
click at [736, 33] on button "×" at bounding box center [736, 34] width 8 height 13
